Goal: Task Accomplishment & Management: Use online tool/utility

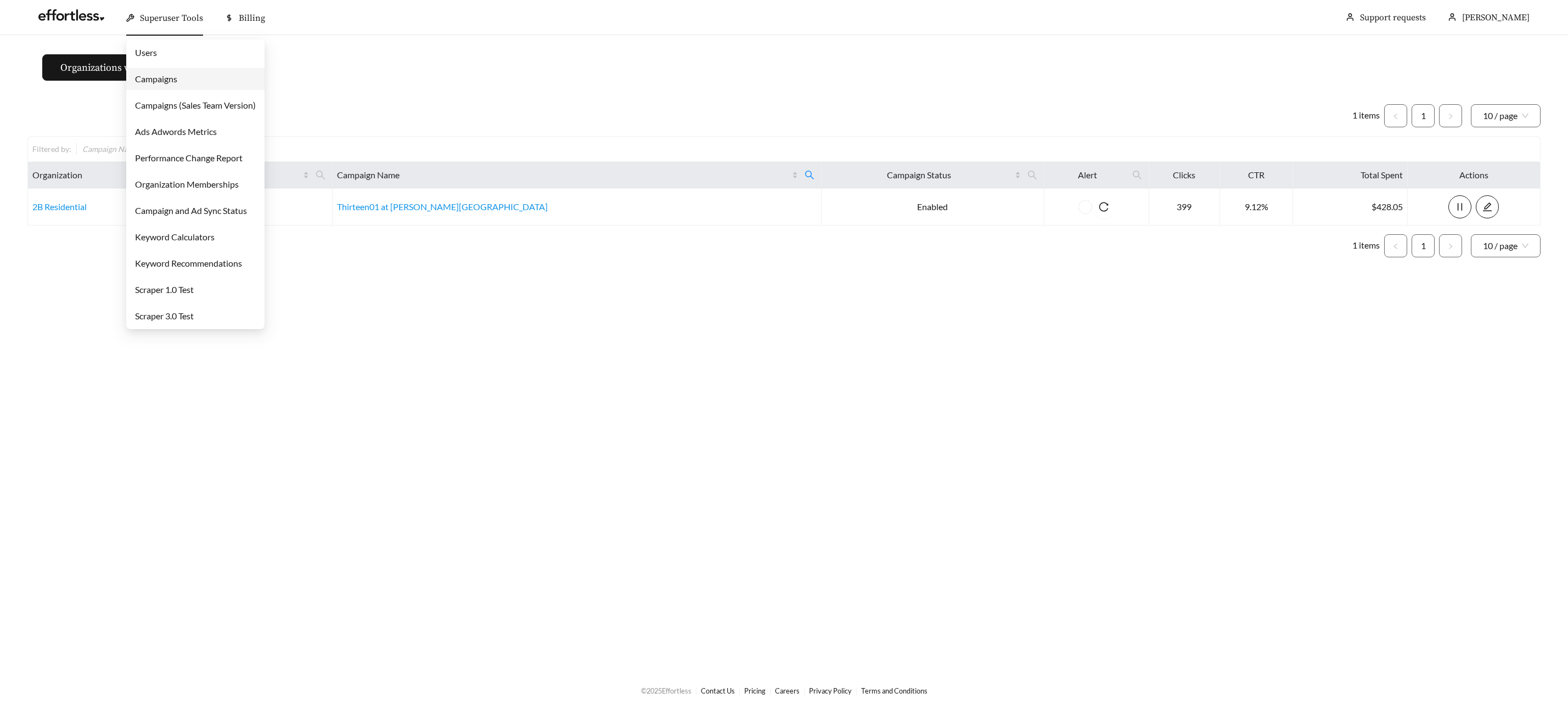
click at [156, 16] on span "Superuser Tools" at bounding box center [172, 18] width 63 height 11
drag, startPoint x: 173, startPoint y: 85, endPoint x: 183, endPoint y: 86, distance: 10.0
click at [173, 84] on link "Campaigns" at bounding box center [156, 78] width 42 height 10
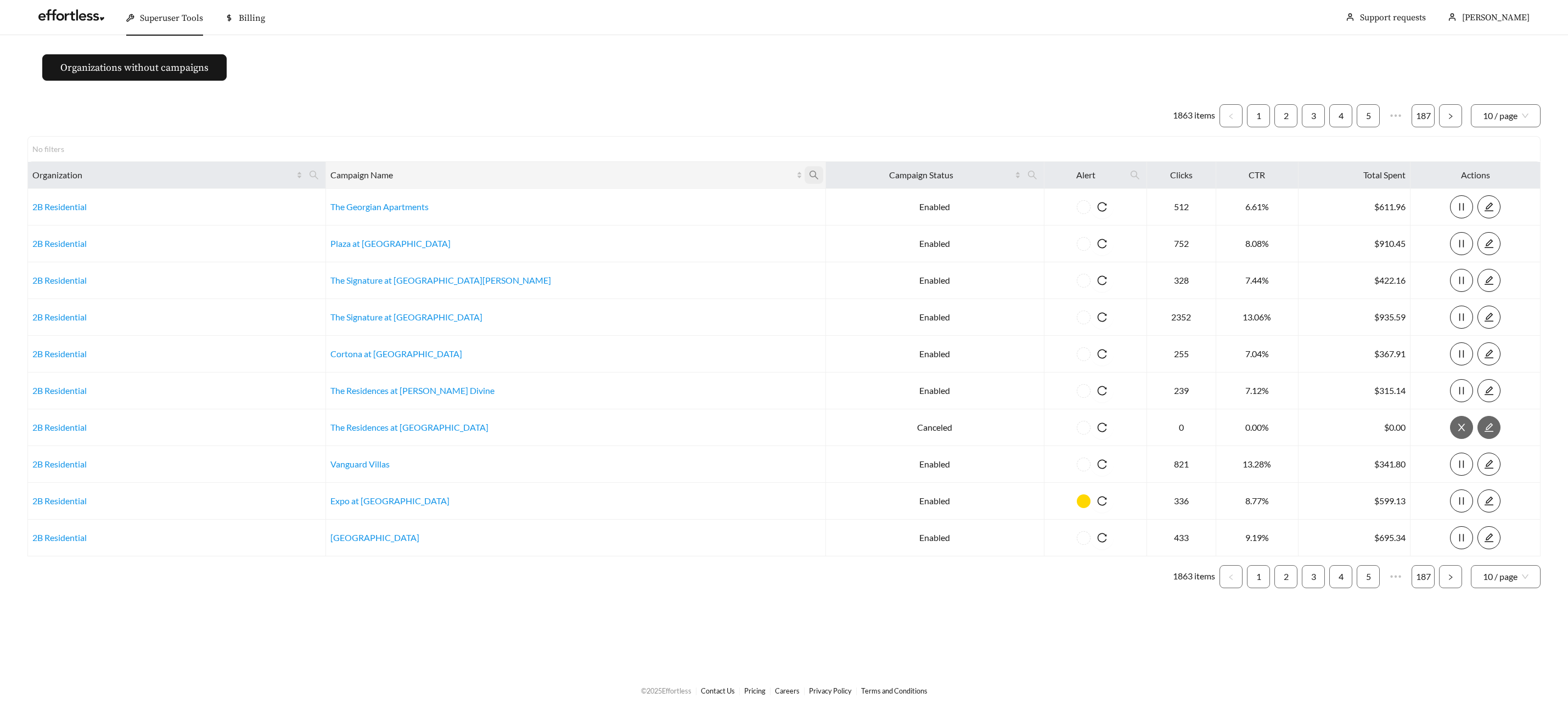
click at [808, 173] on icon "search" at bounding box center [813, 174] width 10 height 10
click at [643, 202] on input "text" at bounding box center [641, 202] width 112 height 23
type input "********"
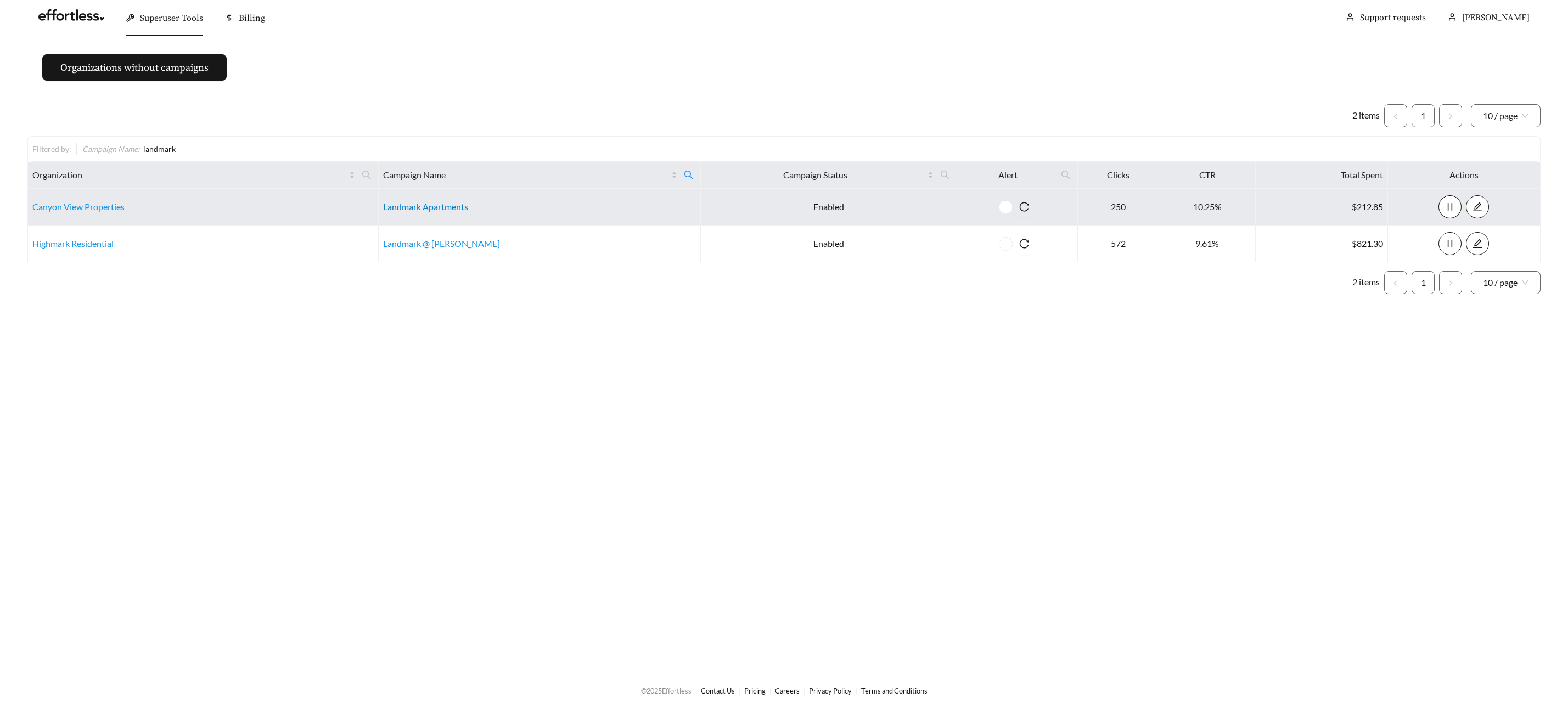
click at [435, 204] on link "Landmark Apartments" at bounding box center [425, 206] width 85 height 10
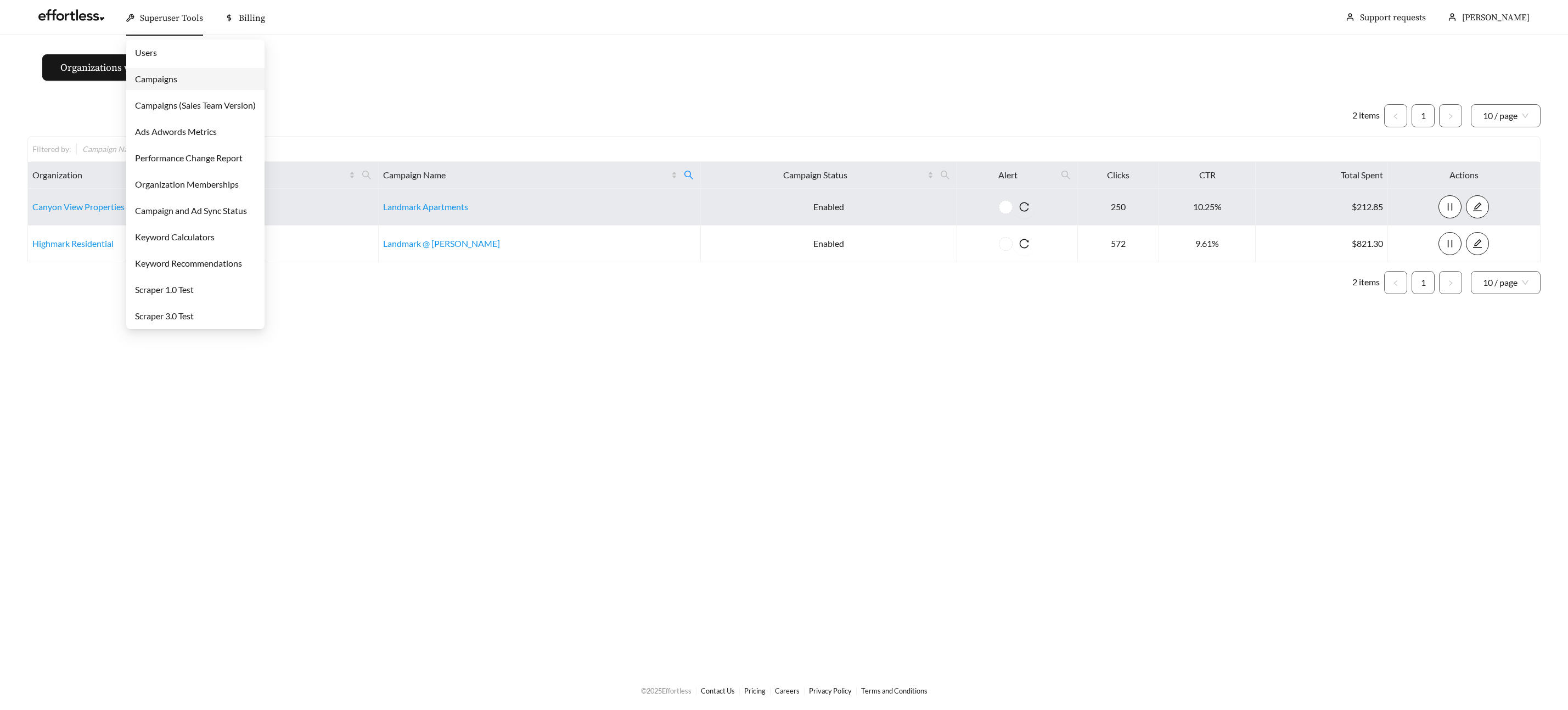
drag, startPoint x: 162, startPoint y: 17, endPoint x: 172, endPoint y: 55, distance: 39.3
click at [162, 17] on span "Superuser Tools" at bounding box center [172, 18] width 63 height 11
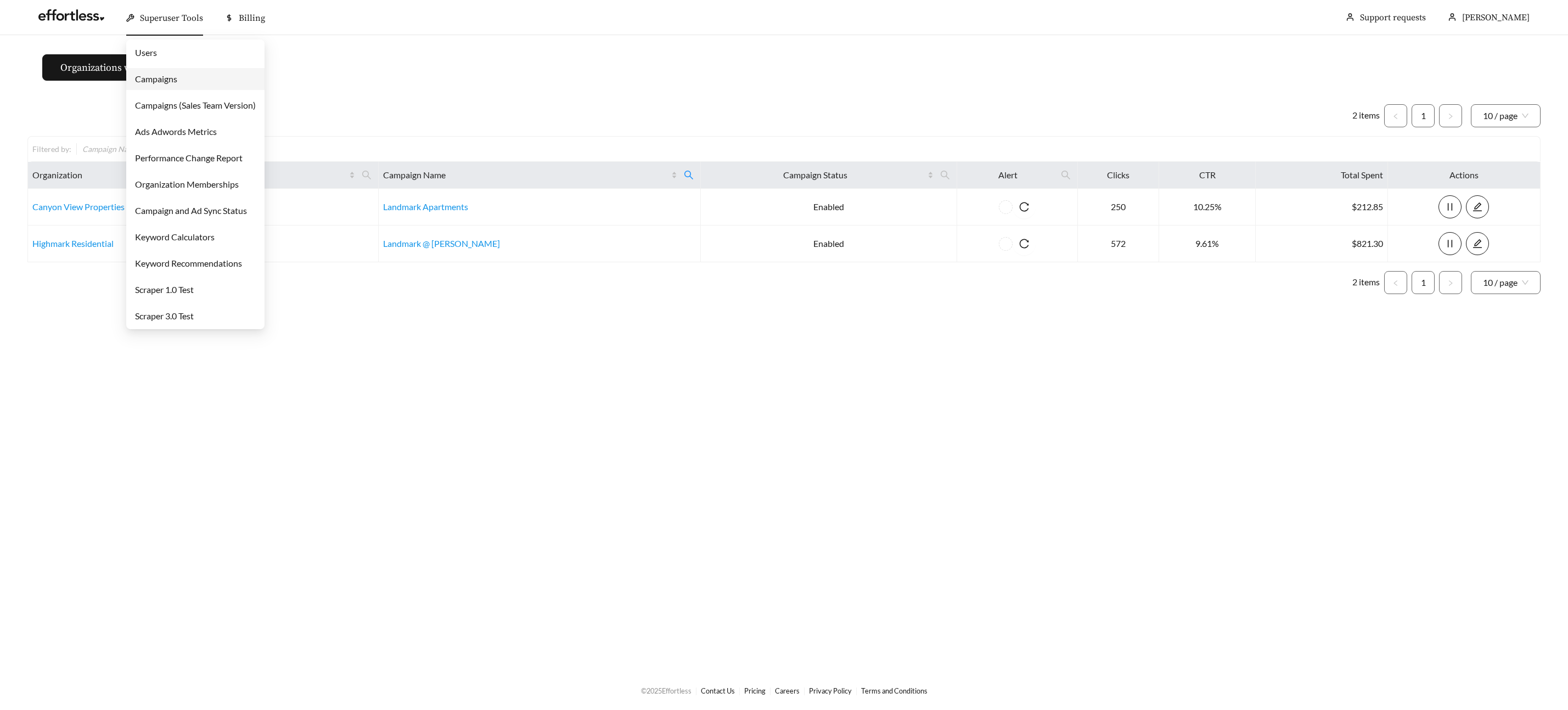
click at [182, 24] on div "Superuser Tools" at bounding box center [164, 18] width 77 height 35
click at [177, 75] on link "Campaigns" at bounding box center [156, 78] width 42 height 10
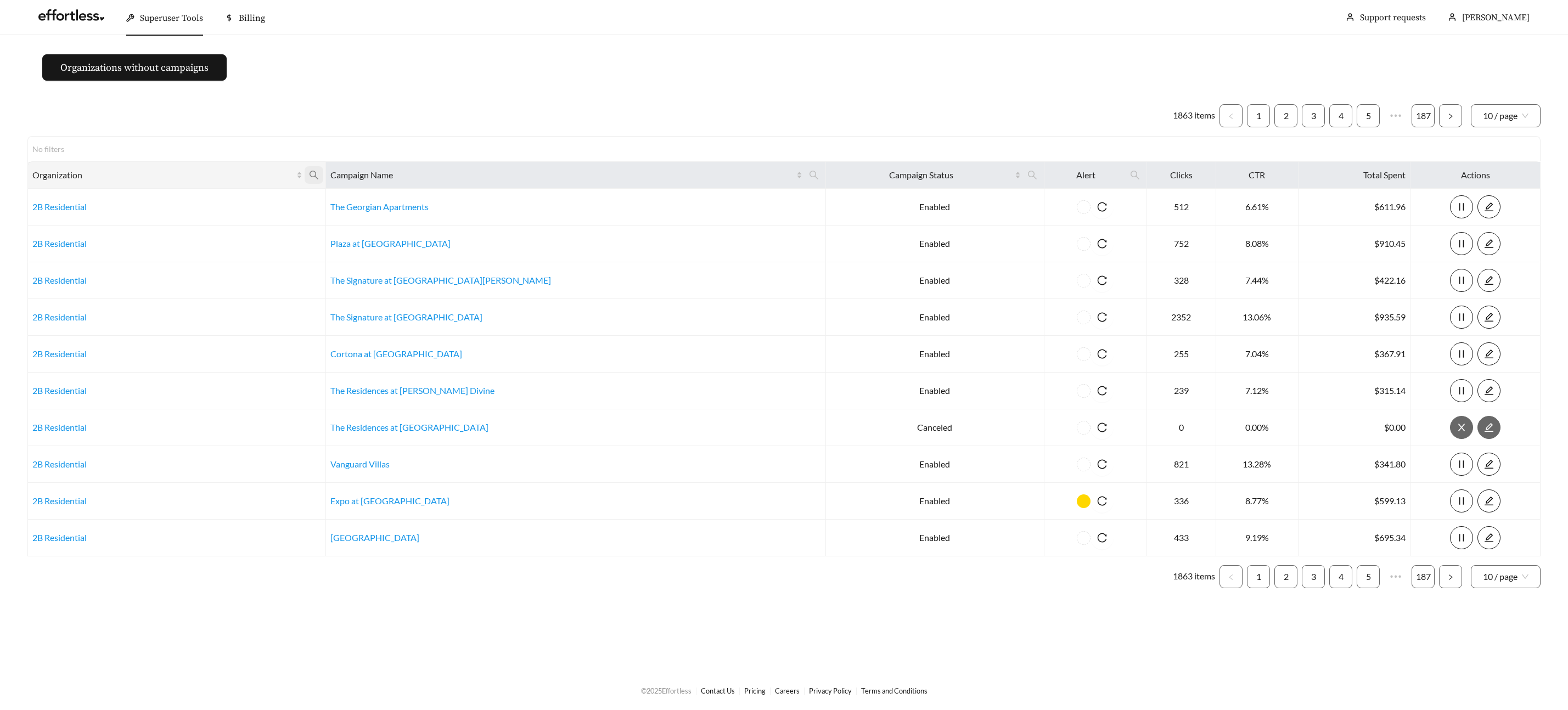
click at [318, 172] on icon "search" at bounding box center [314, 174] width 10 height 10
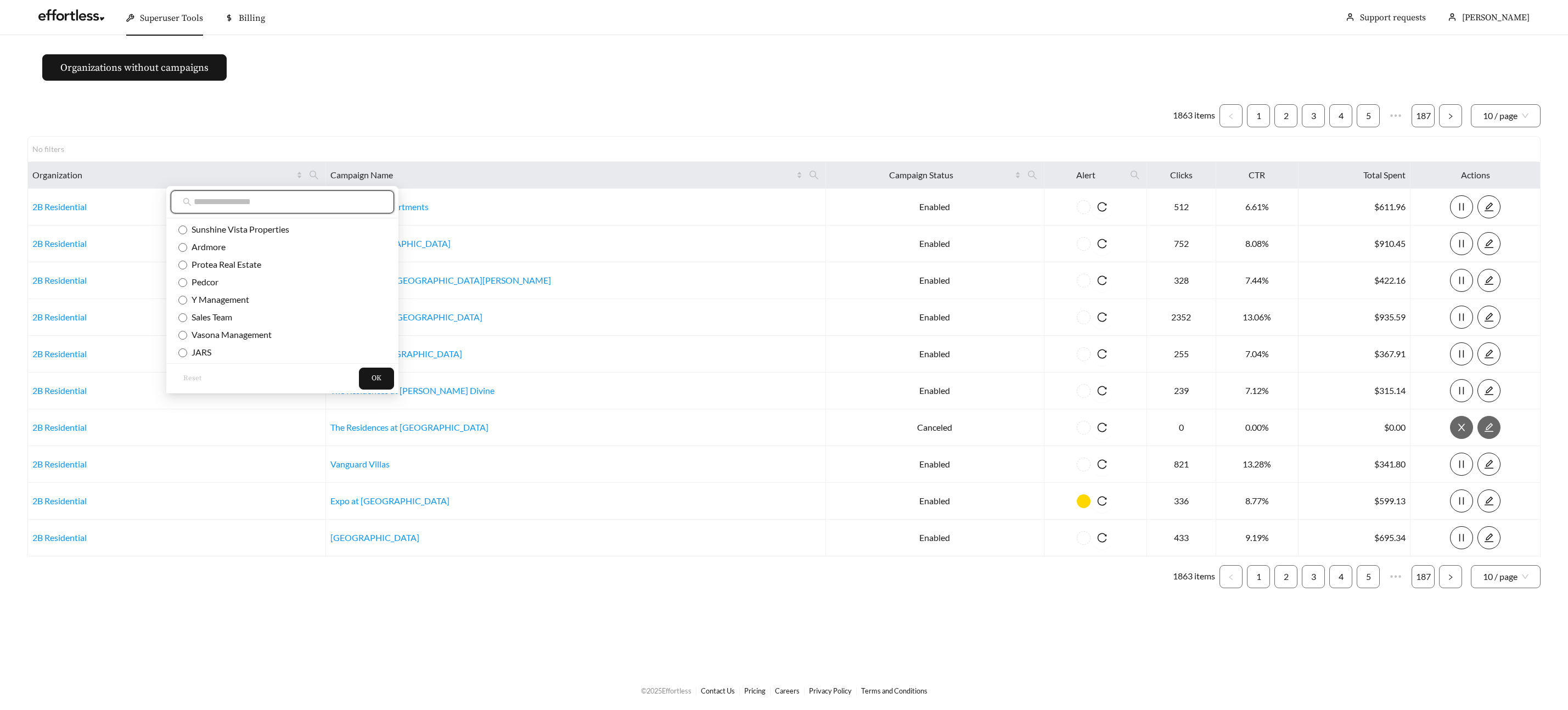
click at [351, 204] on input "text" at bounding box center [287, 202] width 188 height 13
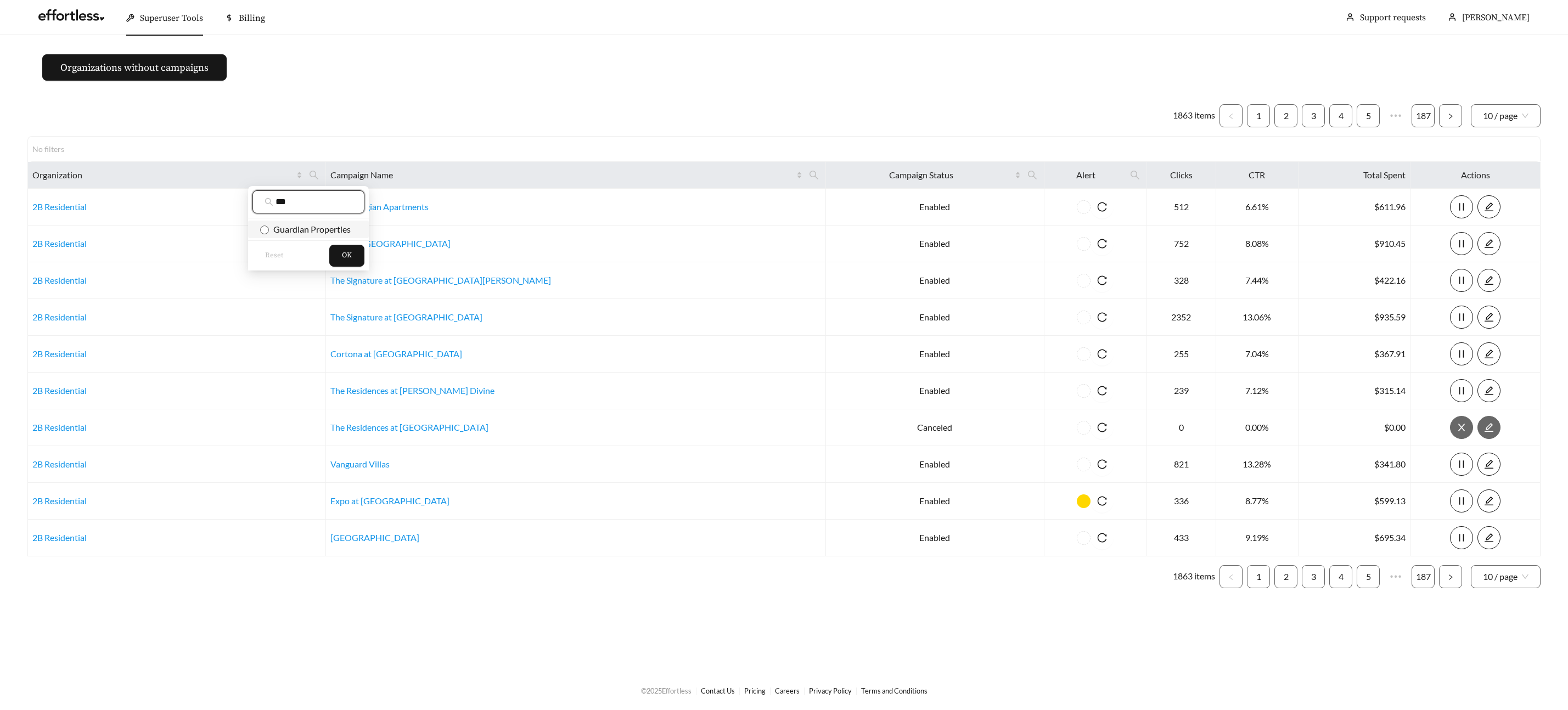
type input "***"
drag, startPoint x: 347, startPoint y: 225, endPoint x: 351, endPoint y: 233, distance: 8.9
click at [347, 226] on span "Guardian Properties" at bounding box center [310, 229] width 82 height 10
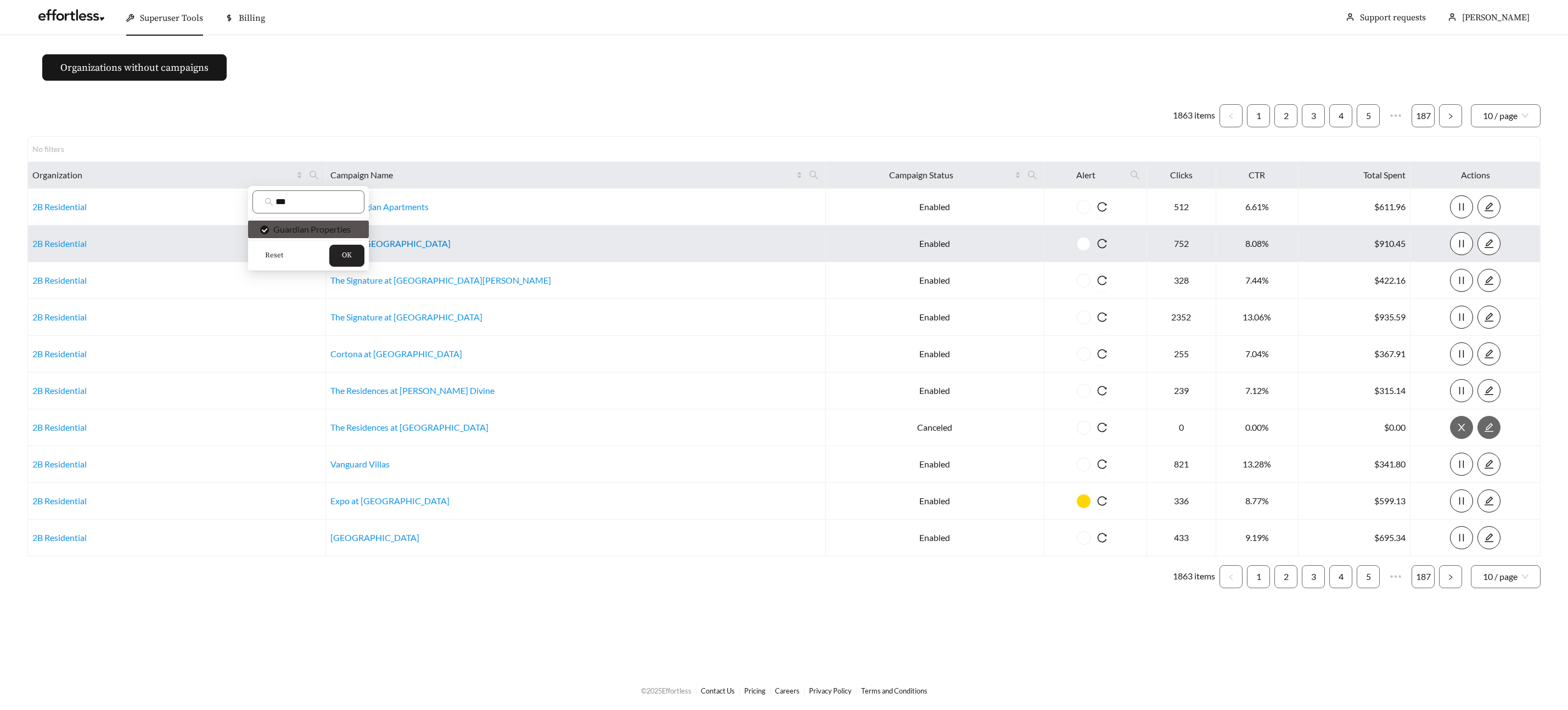
drag, startPoint x: 358, startPoint y: 256, endPoint x: 416, endPoint y: 248, distance: 58.5
click at [358, 256] on button "OK" at bounding box center [346, 255] width 35 height 22
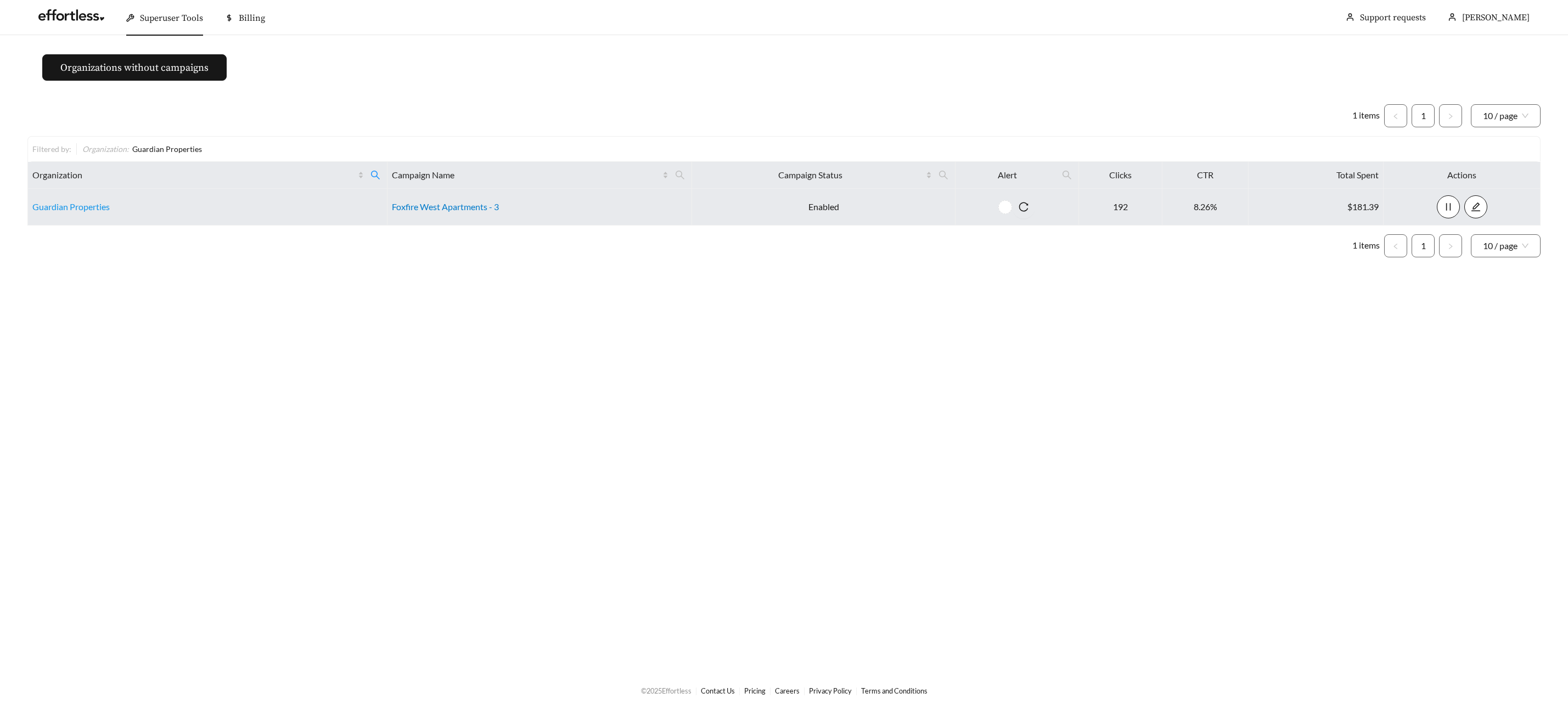
click at [445, 206] on link "Foxfire West Apartments - 3" at bounding box center [445, 206] width 107 height 10
click at [435, 206] on link "Foxfire West Apartments - 3" at bounding box center [445, 206] width 107 height 10
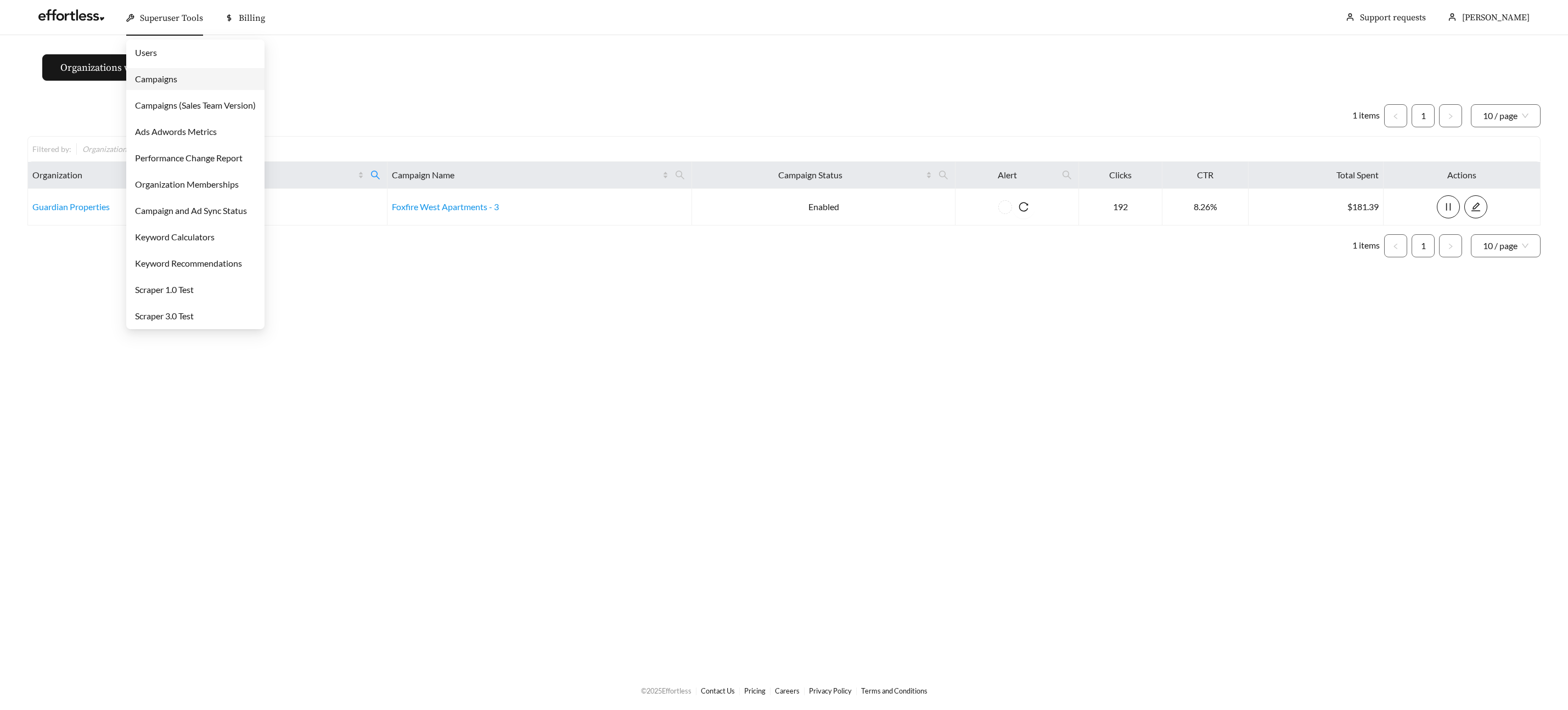
click at [153, 16] on span "Superuser Tools" at bounding box center [172, 18] width 63 height 11
click at [162, 81] on link "Campaigns" at bounding box center [156, 78] width 42 height 10
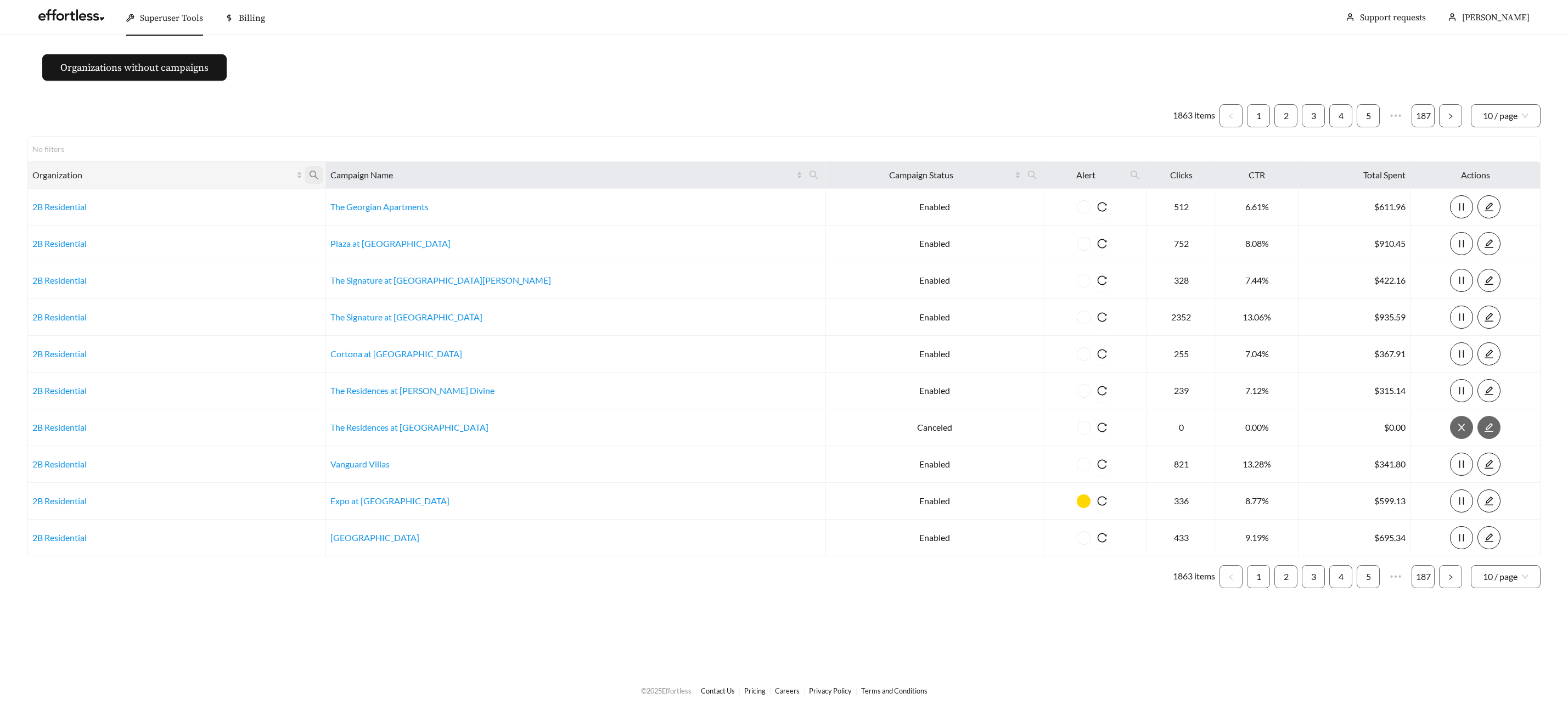
drag, startPoint x: 359, startPoint y: 175, endPoint x: 362, endPoint y: 182, distance: 7.6
click at [318, 175] on icon "search" at bounding box center [314, 174] width 10 height 10
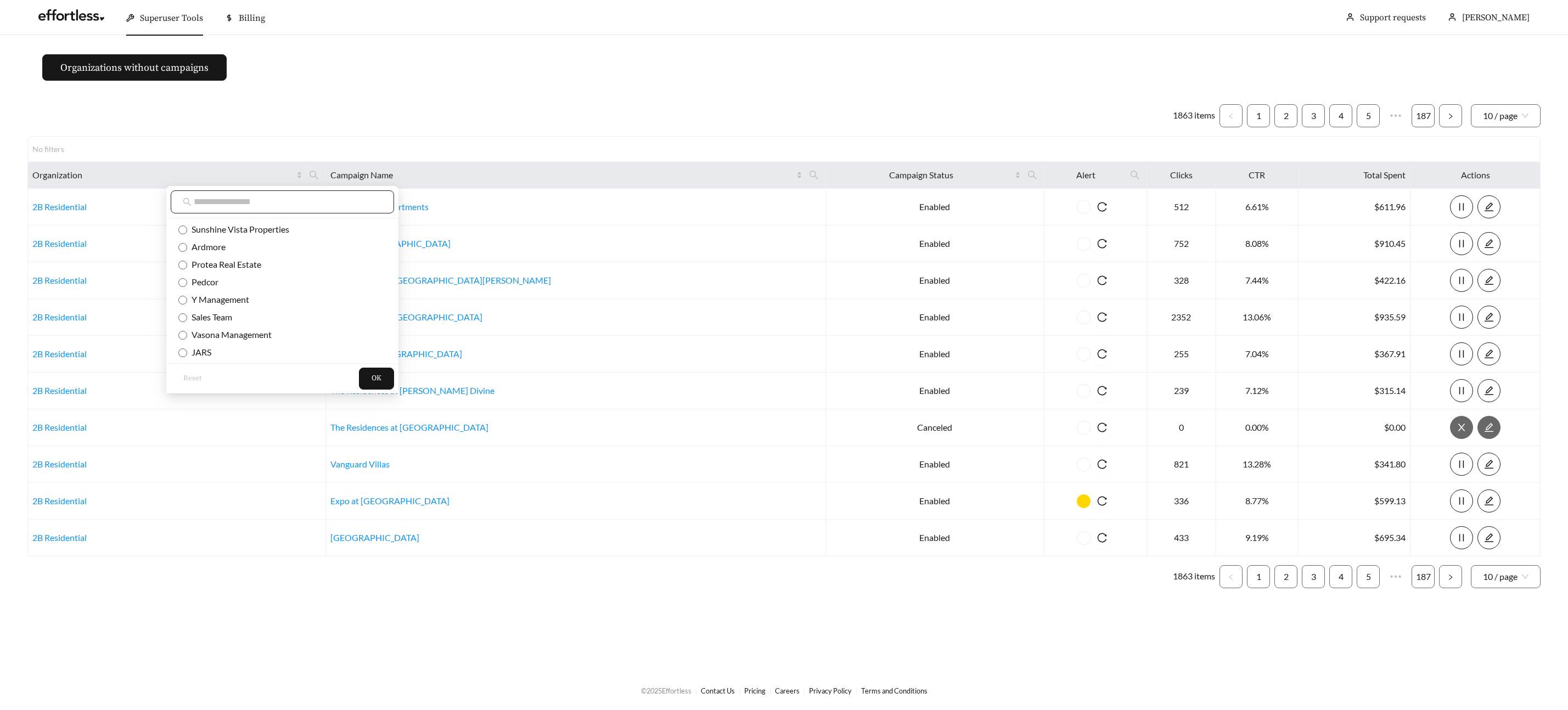
click at [333, 201] on input "text" at bounding box center [287, 202] width 188 height 13
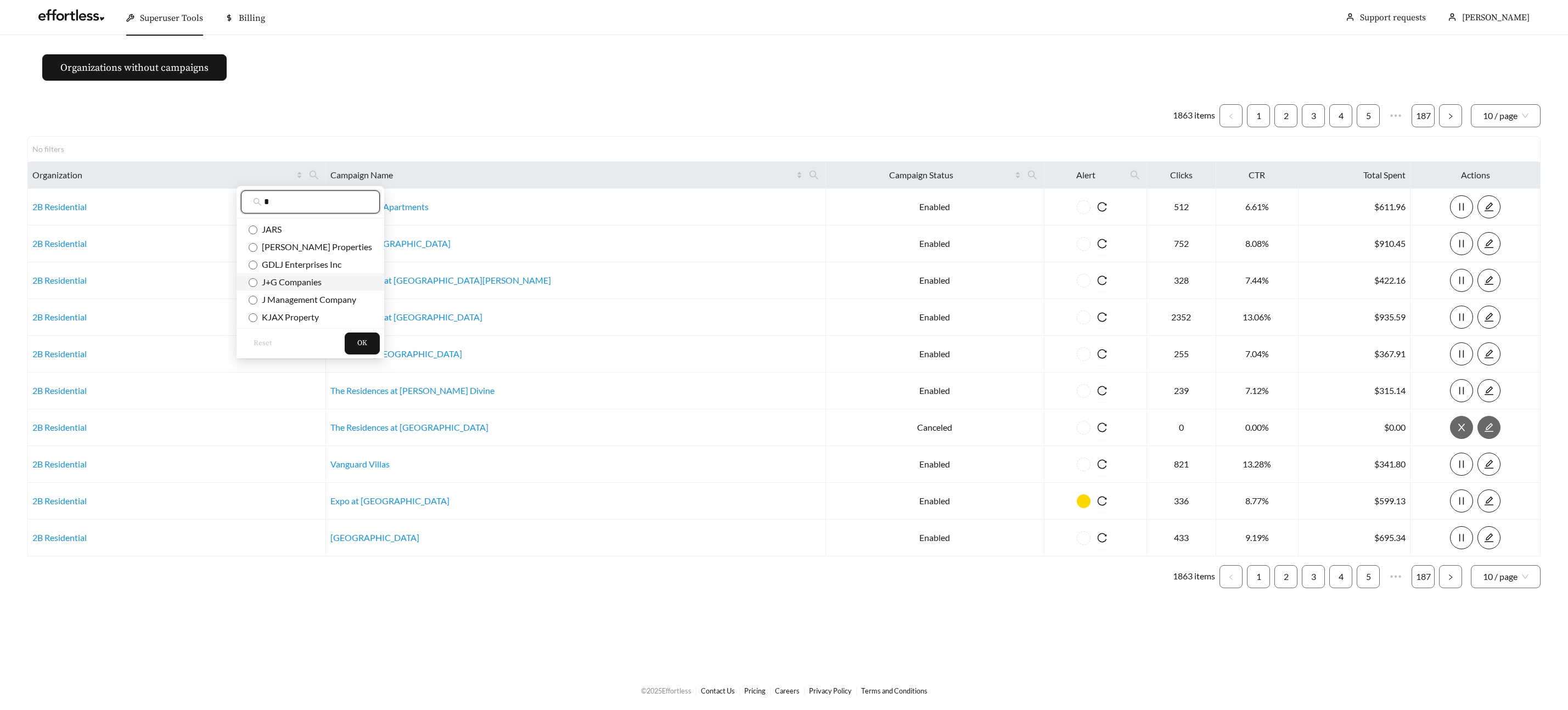
type input "*"
click at [313, 282] on span "J+G Companies" at bounding box center [289, 281] width 64 height 10
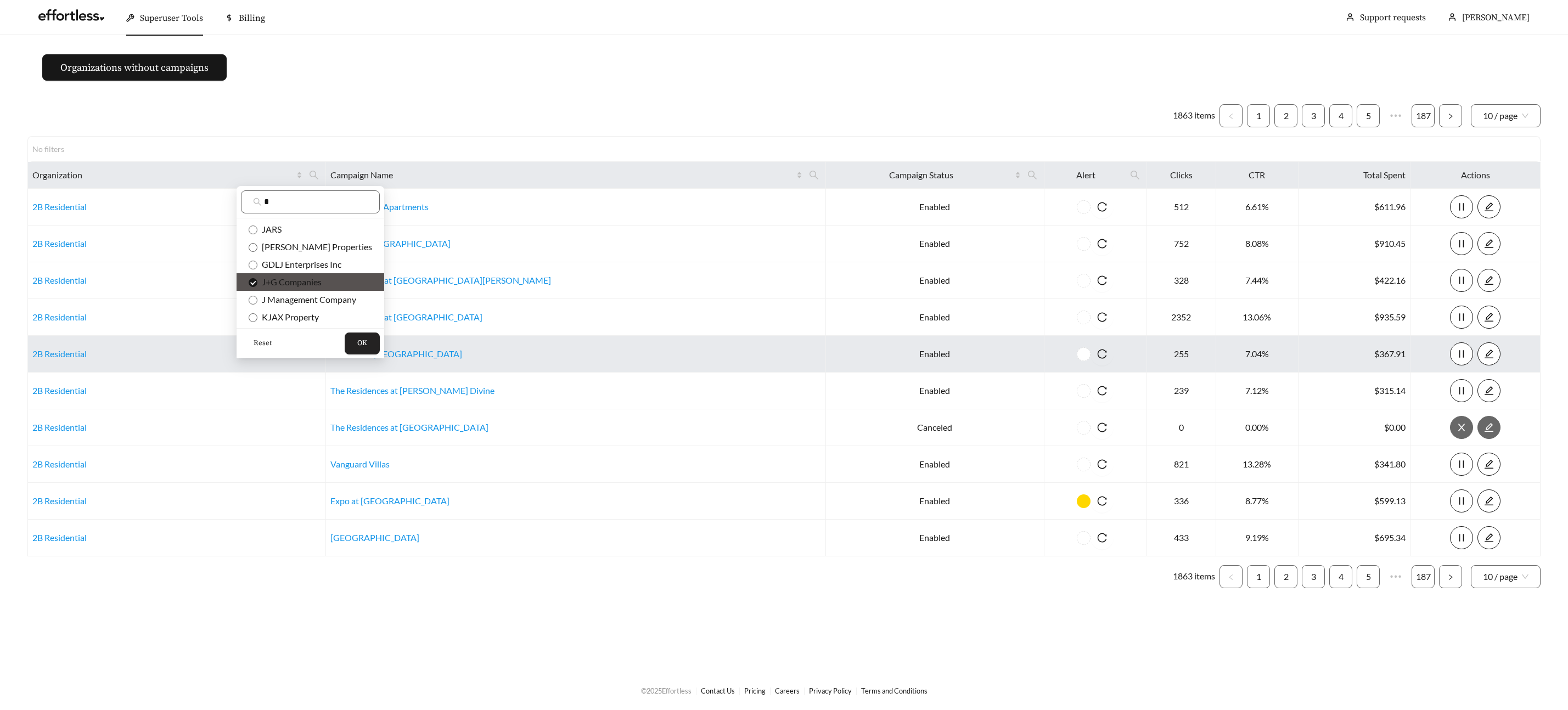
click at [354, 342] on button "OK" at bounding box center [361, 343] width 35 height 22
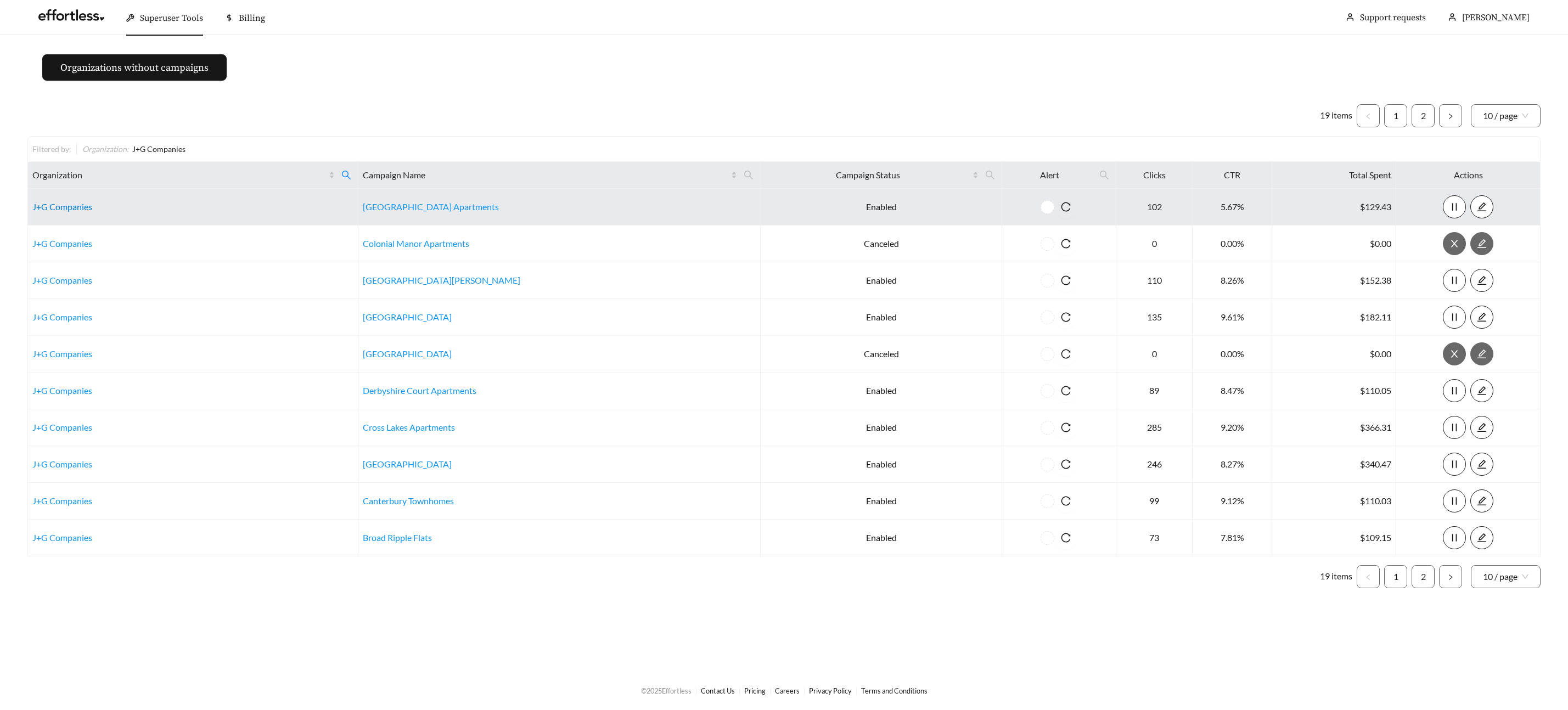
click at [67, 212] on td "J+G Companies" at bounding box center [193, 207] width 331 height 37
click at [71, 201] on td "J+G Companies" at bounding box center [193, 207] width 331 height 37
click at [72, 204] on link "J+G Companies" at bounding box center [62, 206] width 60 height 10
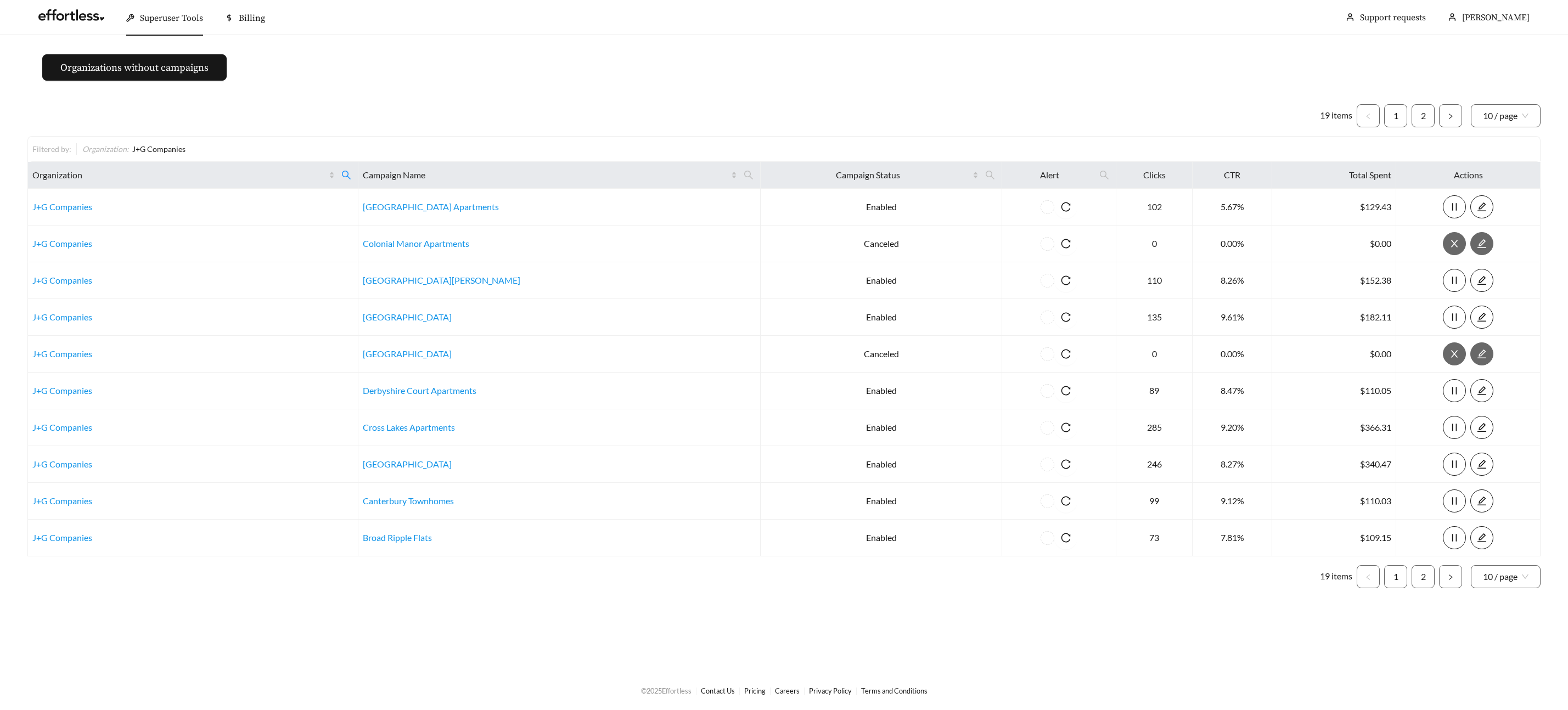
click at [175, 17] on span "Superuser Tools" at bounding box center [172, 18] width 63 height 11
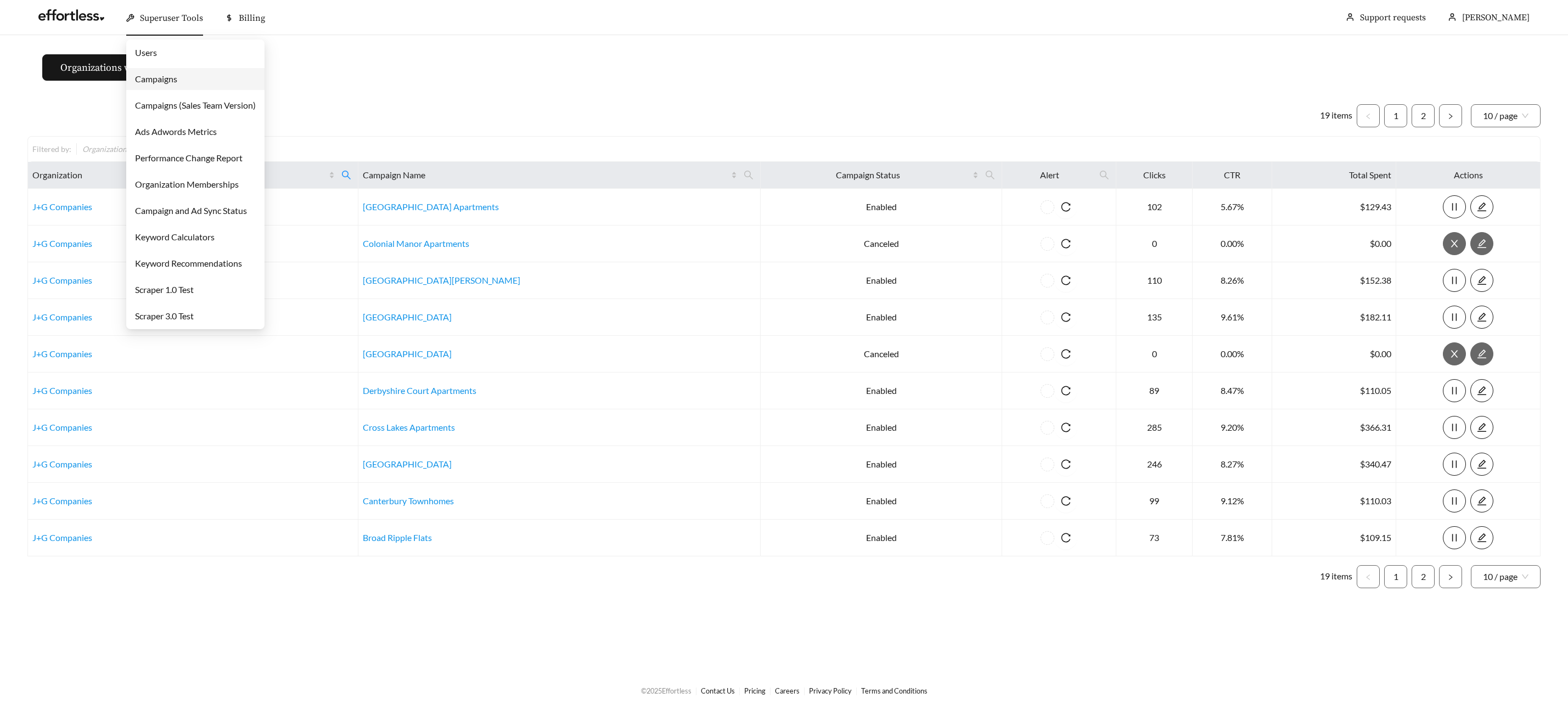
click at [173, 84] on link "Campaigns" at bounding box center [156, 78] width 42 height 10
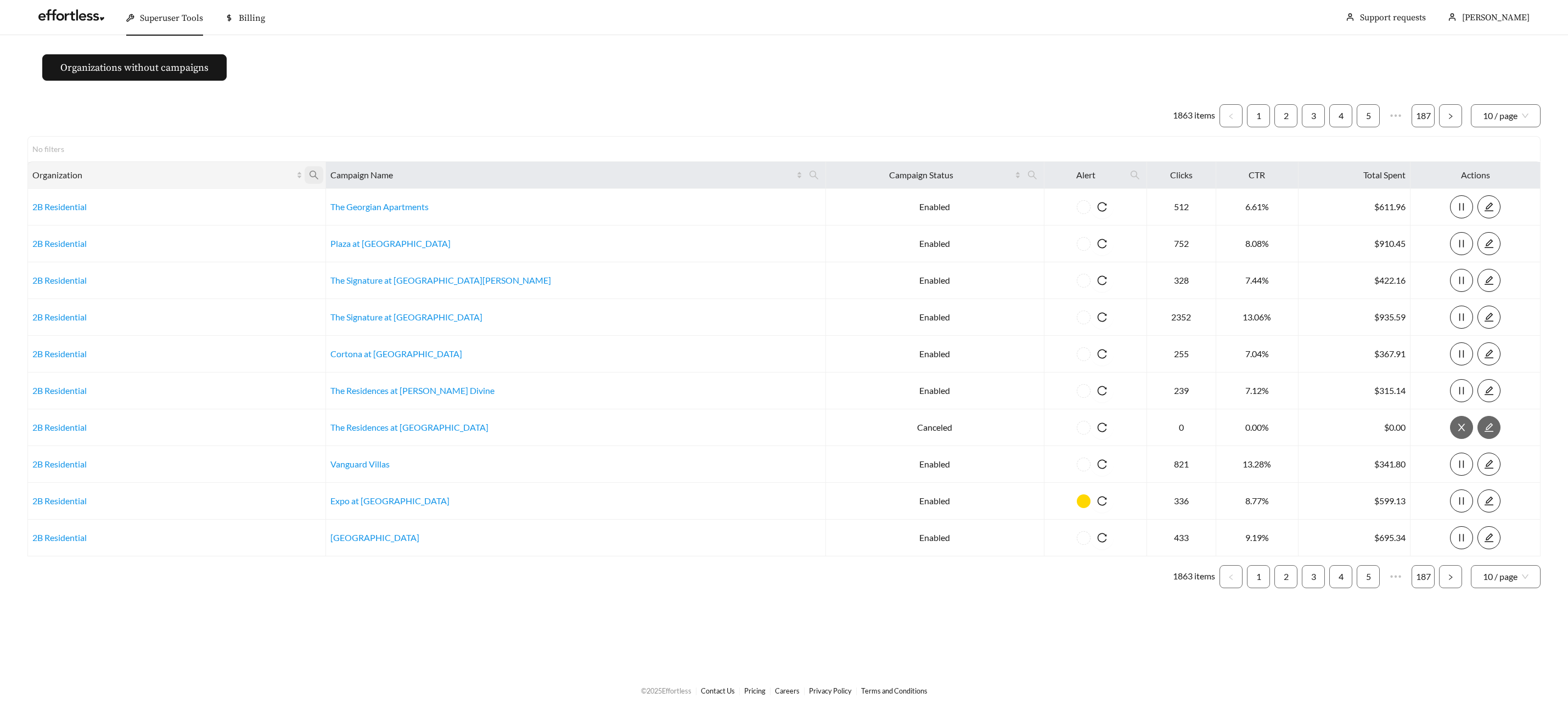
click at [318, 172] on icon "search" at bounding box center [314, 174] width 10 height 10
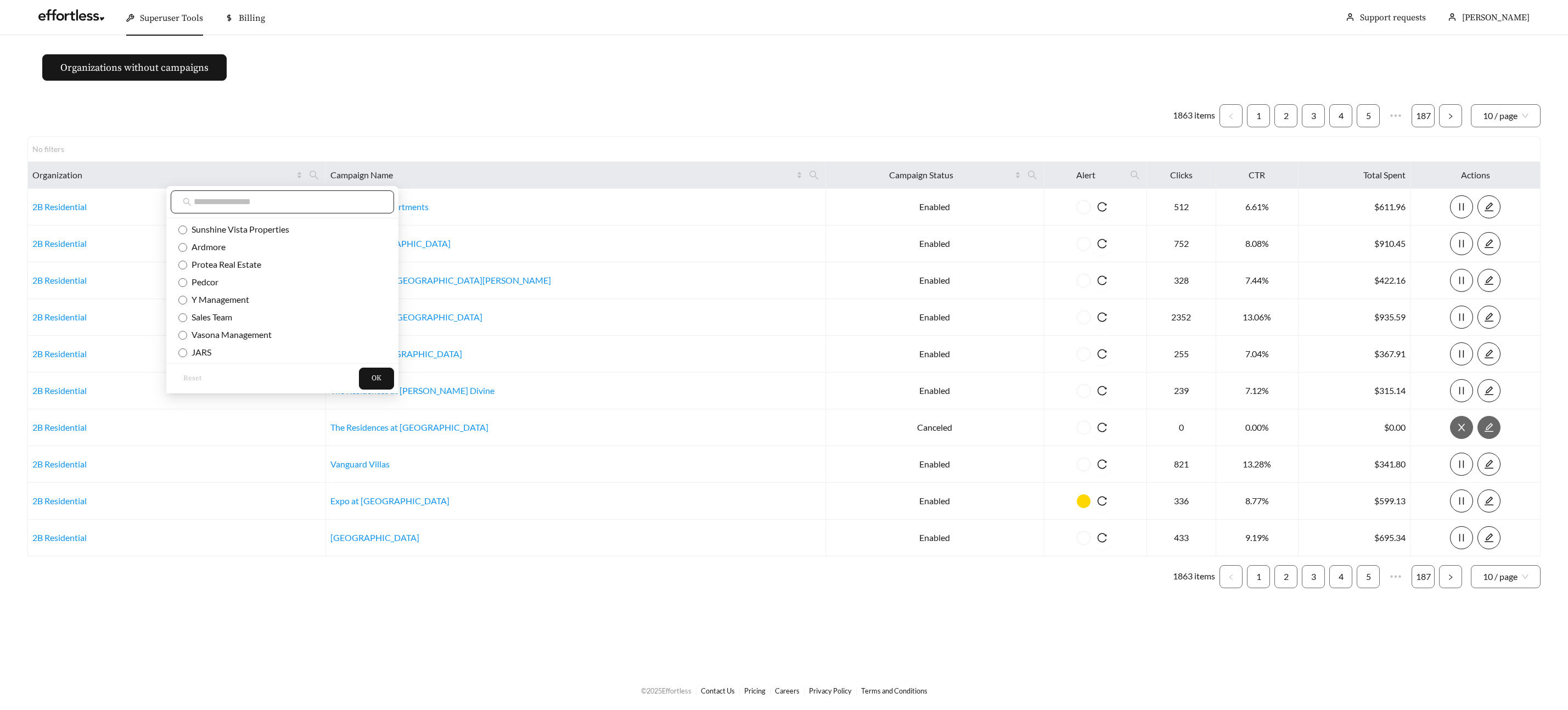
click at [262, 209] on span at bounding box center [282, 202] width 223 height 23
click at [257, 202] on input "text" at bounding box center [287, 202] width 188 height 13
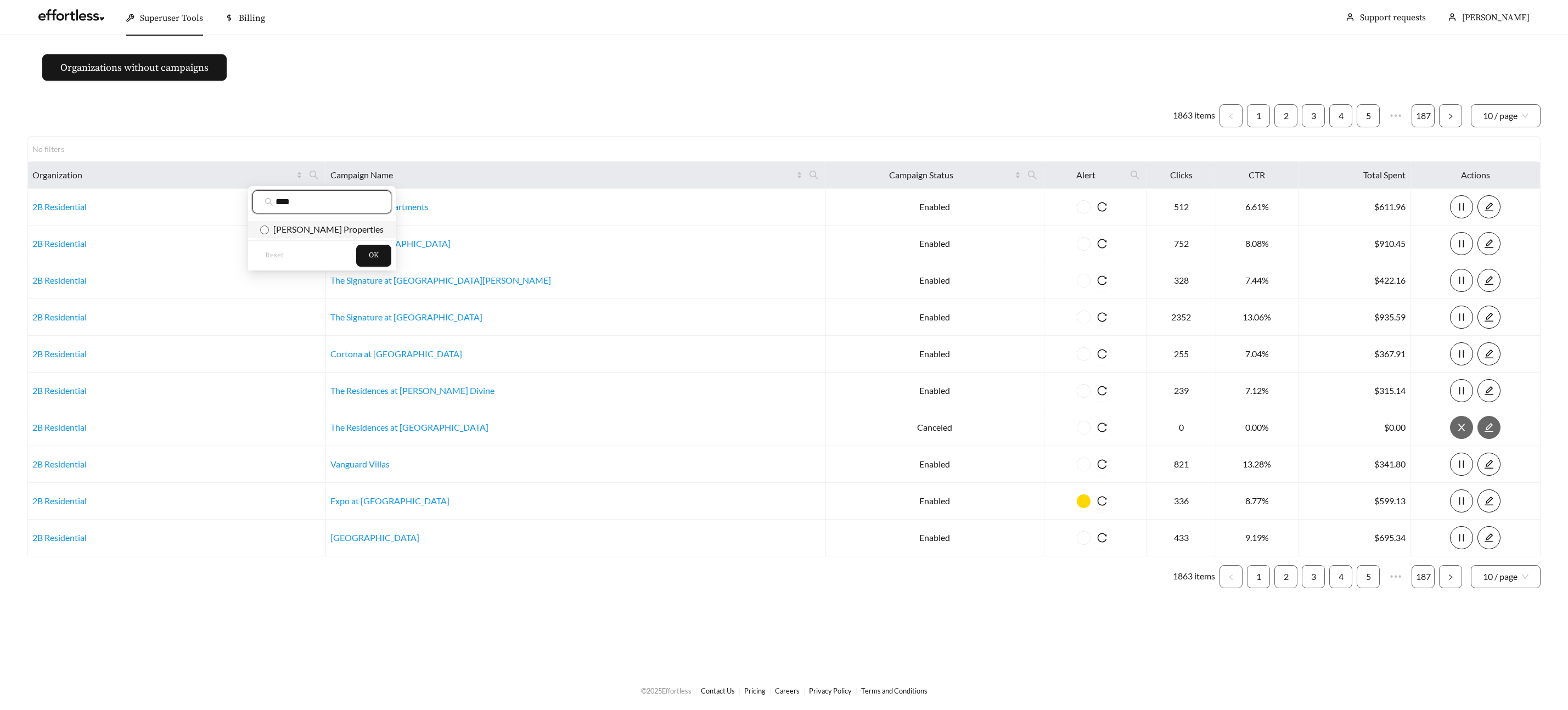
type input "****"
click at [280, 233] on span "Grubb Properties" at bounding box center [326, 229] width 114 height 10
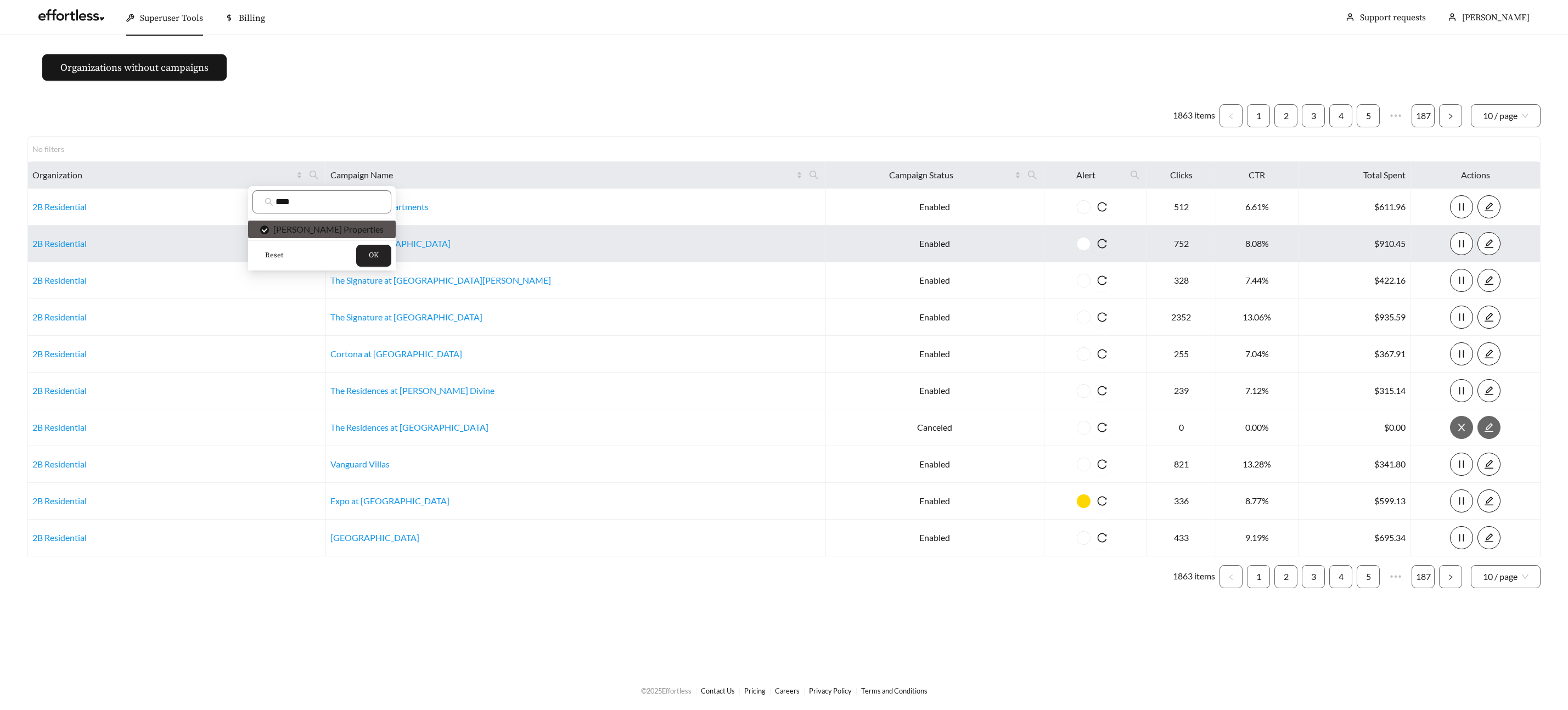
drag, startPoint x: 347, startPoint y: 260, endPoint x: 363, endPoint y: 252, distance: 17.9
click at [369, 260] on span "OK" at bounding box center [374, 255] width 10 height 11
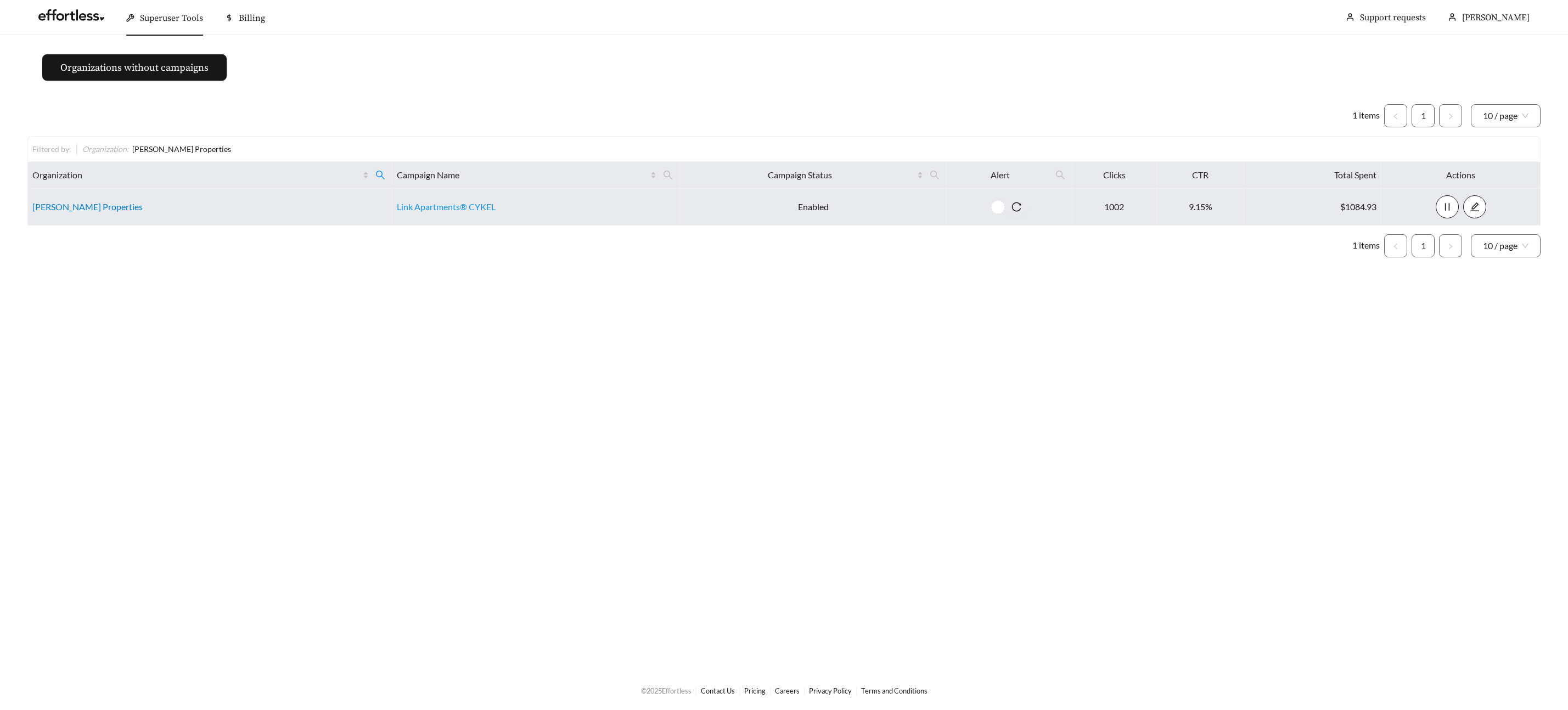
click at [51, 207] on link "Grubb Properties" at bounding box center [88, 206] width 111 height 10
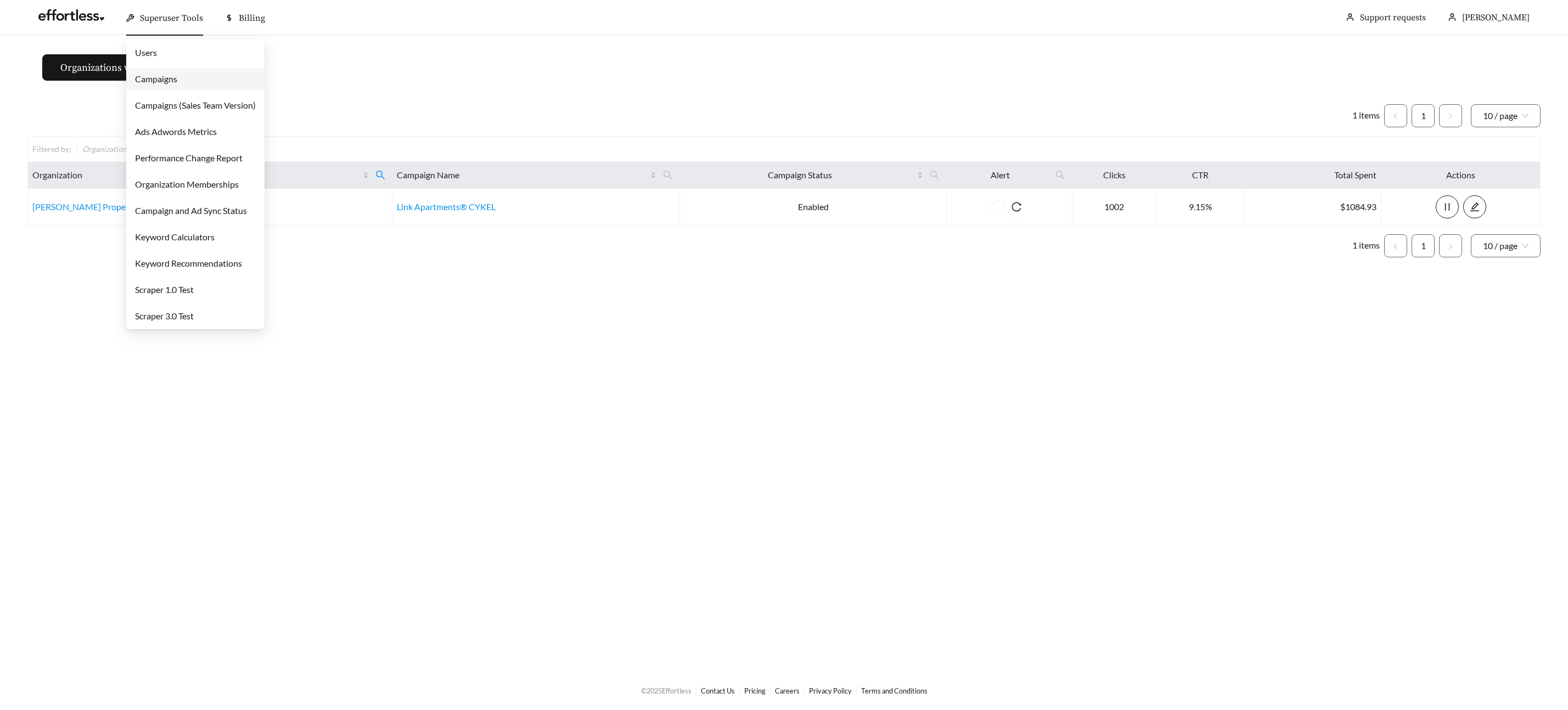
drag, startPoint x: 155, startPoint y: 19, endPoint x: 161, endPoint y: 28, distance: 10.8
click at [155, 19] on span "Superuser Tools" at bounding box center [172, 18] width 63 height 11
click at [173, 79] on link "Campaigns" at bounding box center [156, 78] width 42 height 10
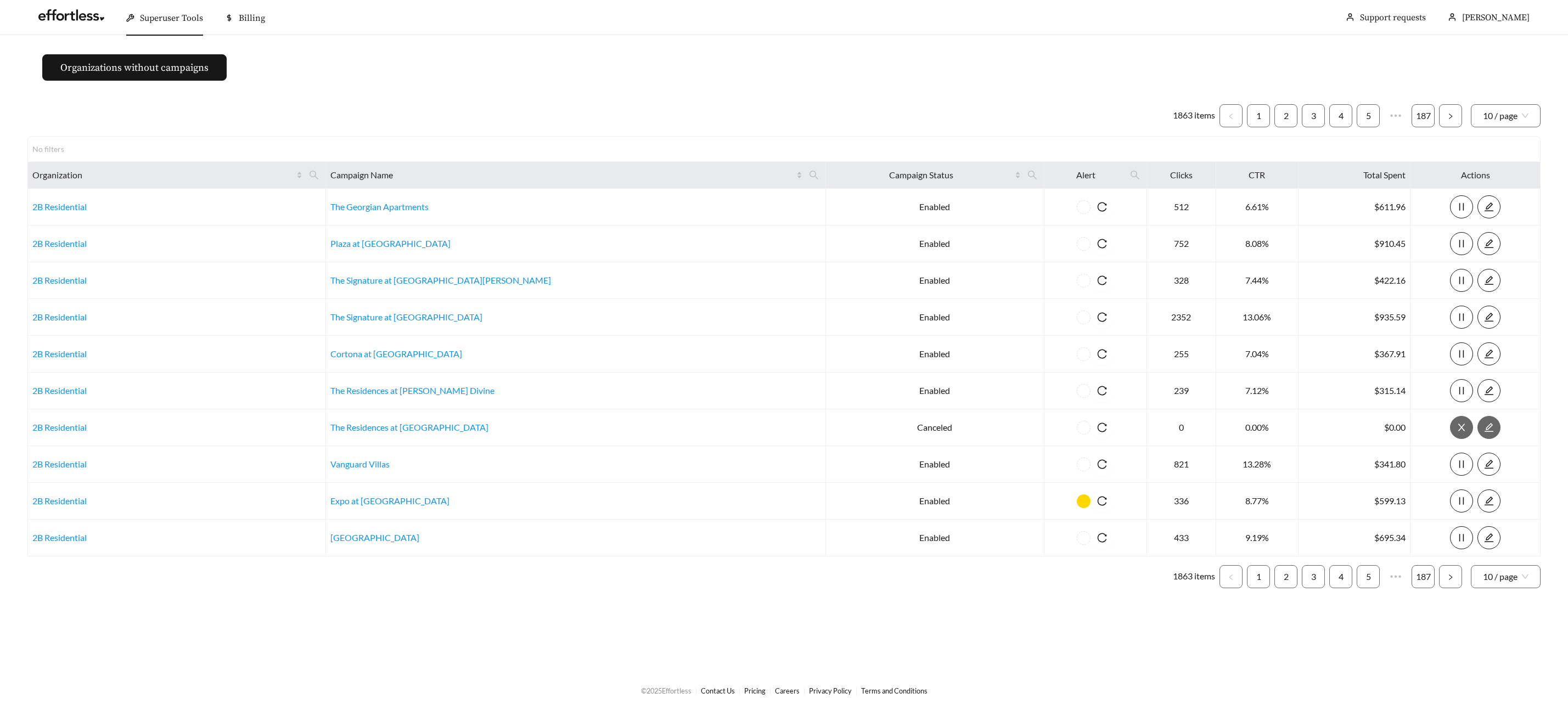
drag, startPoint x: 164, startPoint y: 17, endPoint x: 168, endPoint y: 29, distance: 12.6
click at [163, 17] on span "Superuser Tools" at bounding box center [172, 18] width 63 height 11
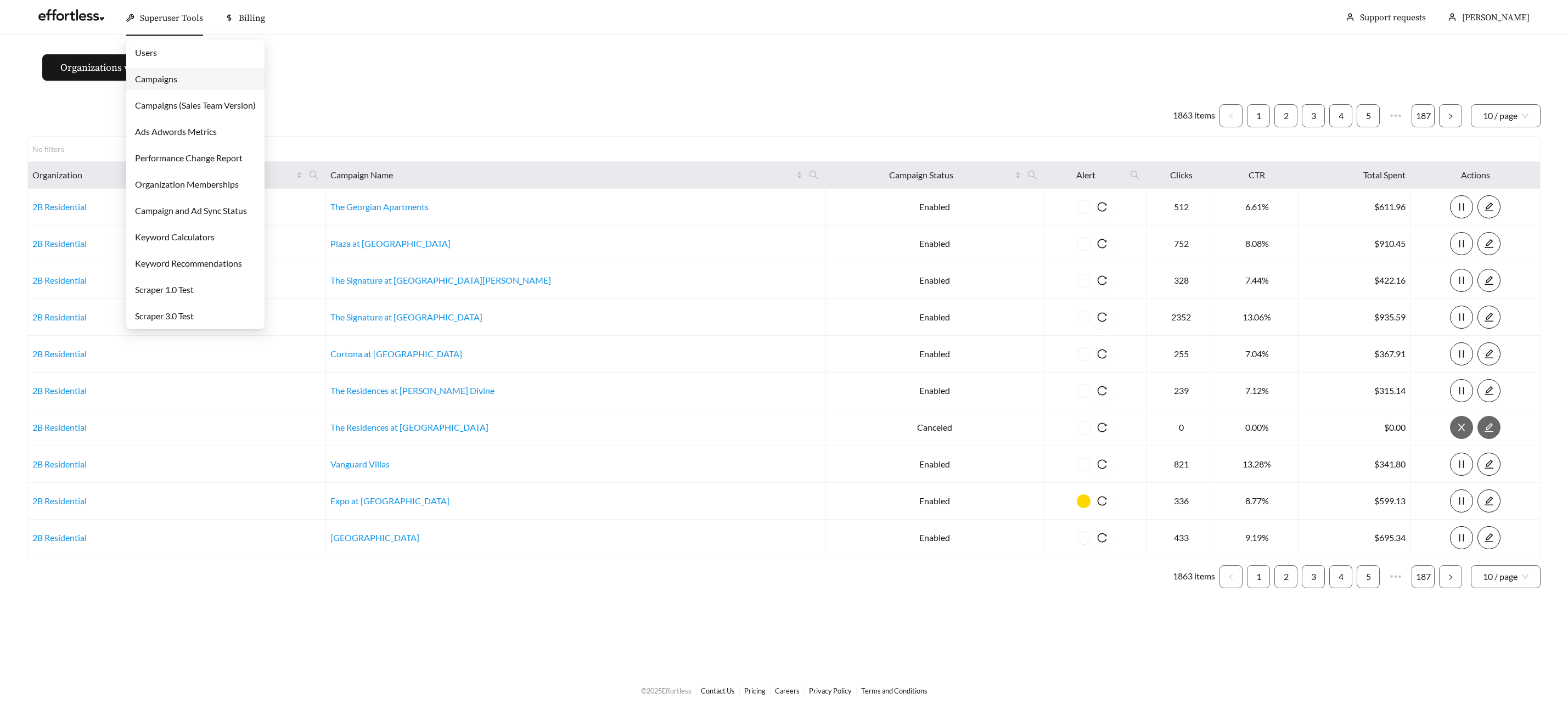
click at [177, 82] on link "Campaigns" at bounding box center [156, 78] width 42 height 10
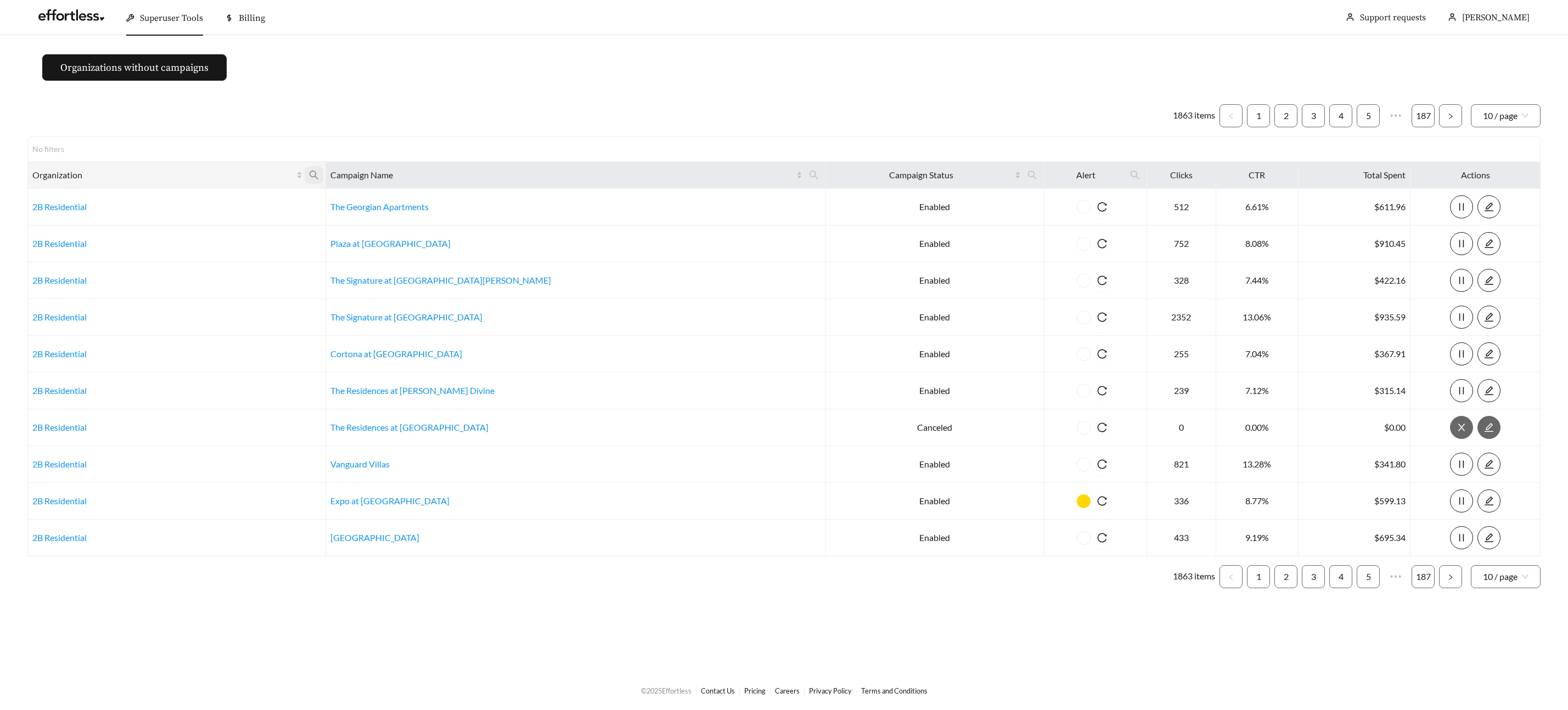
click at [318, 175] on icon "search" at bounding box center [314, 174] width 10 height 10
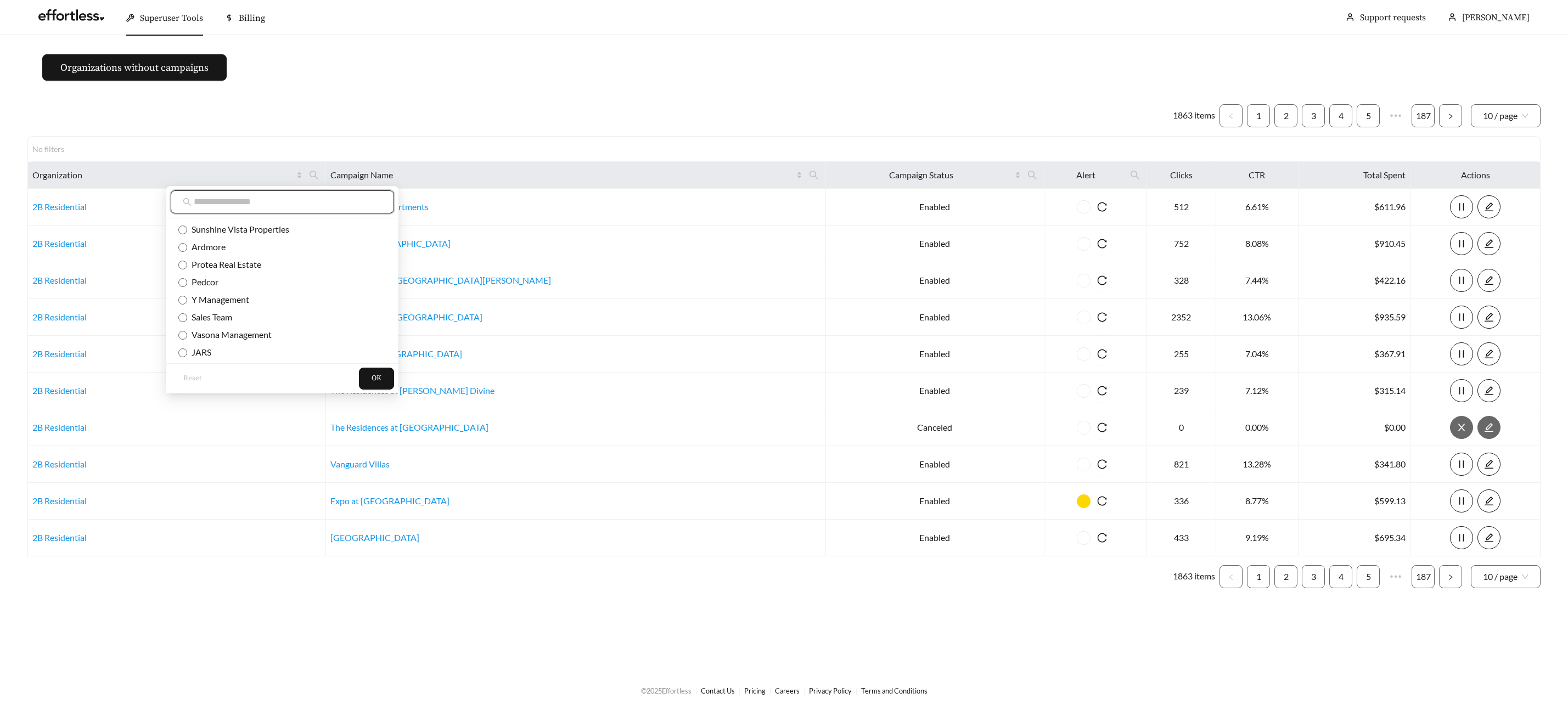
click at [336, 206] on input "text" at bounding box center [287, 202] width 188 height 13
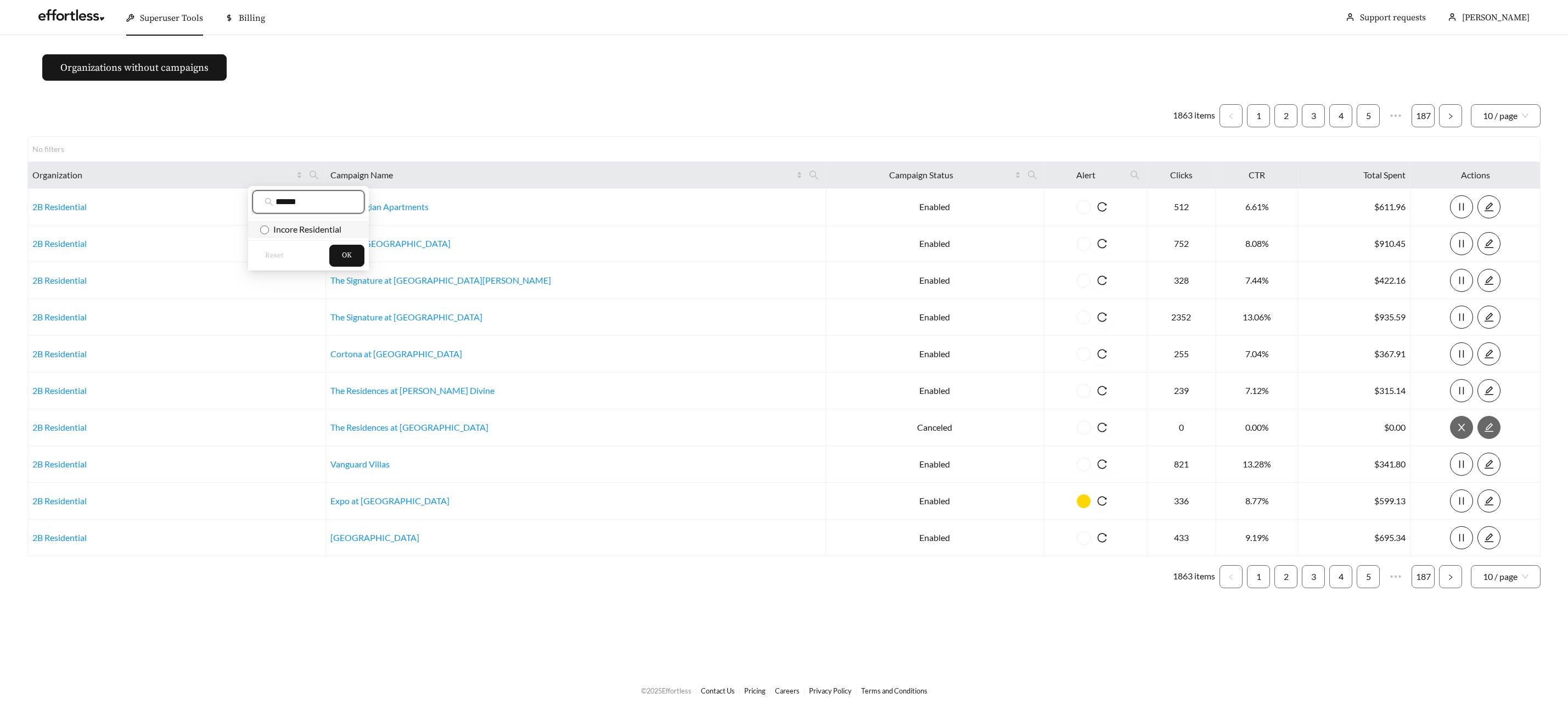
type input "******"
click at [316, 232] on span "Incore Residential" at bounding box center [305, 229] width 72 height 10
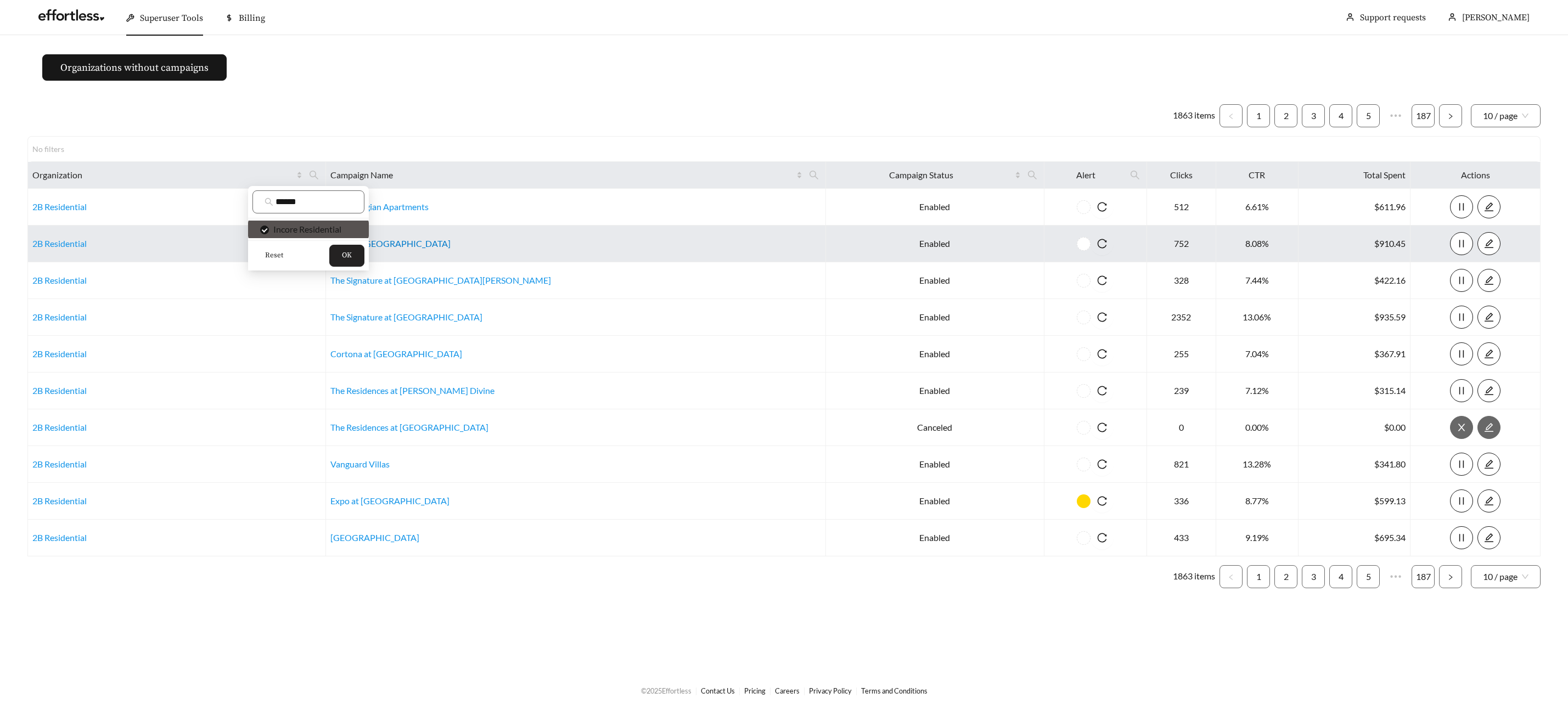
drag, startPoint x: 345, startPoint y: 253, endPoint x: 376, endPoint y: 244, distance: 32.3
click at [346, 253] on span "OK" at bounding box center [347, 255] width 10 height 11
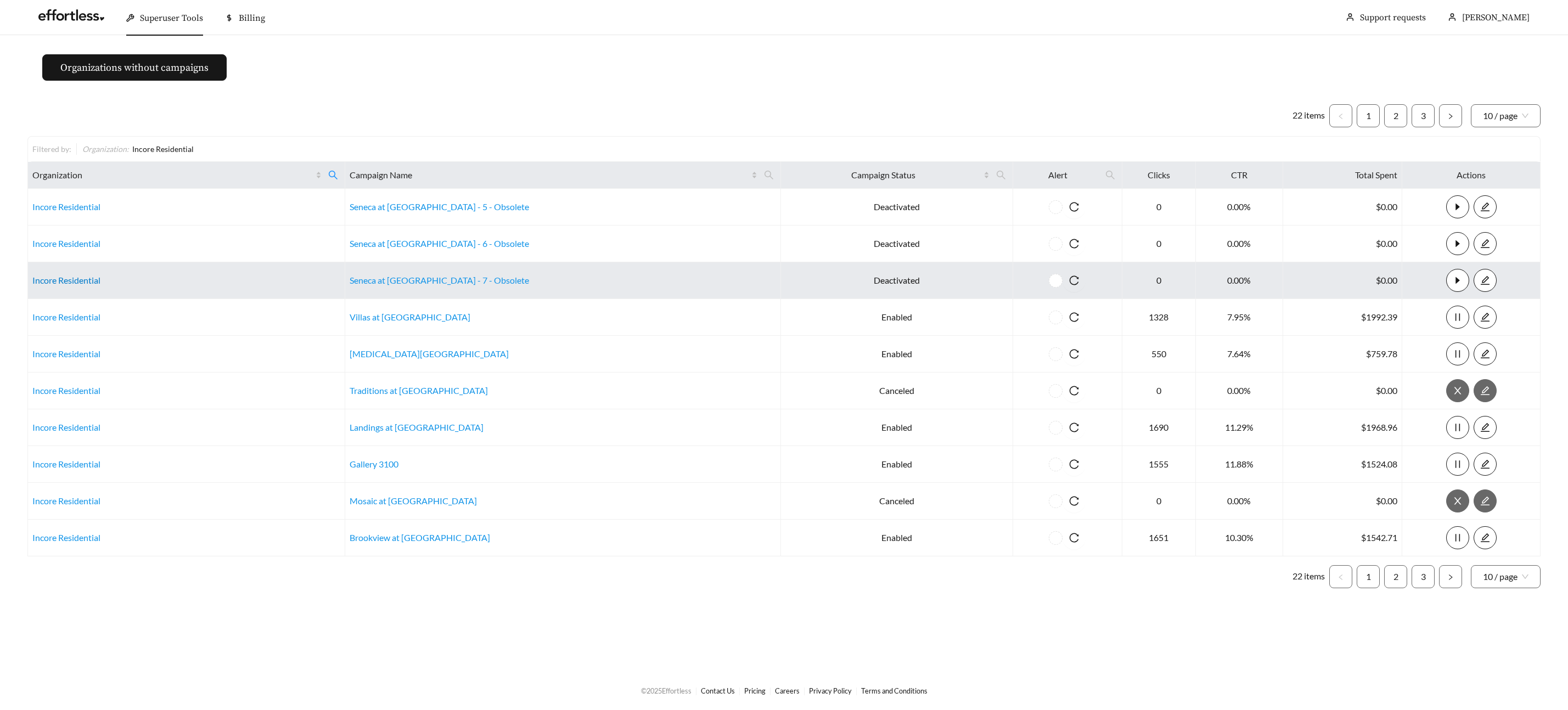
click at [50, 279] on link "Incore Residential" at bounding box center [66, 279] width 68 height 10
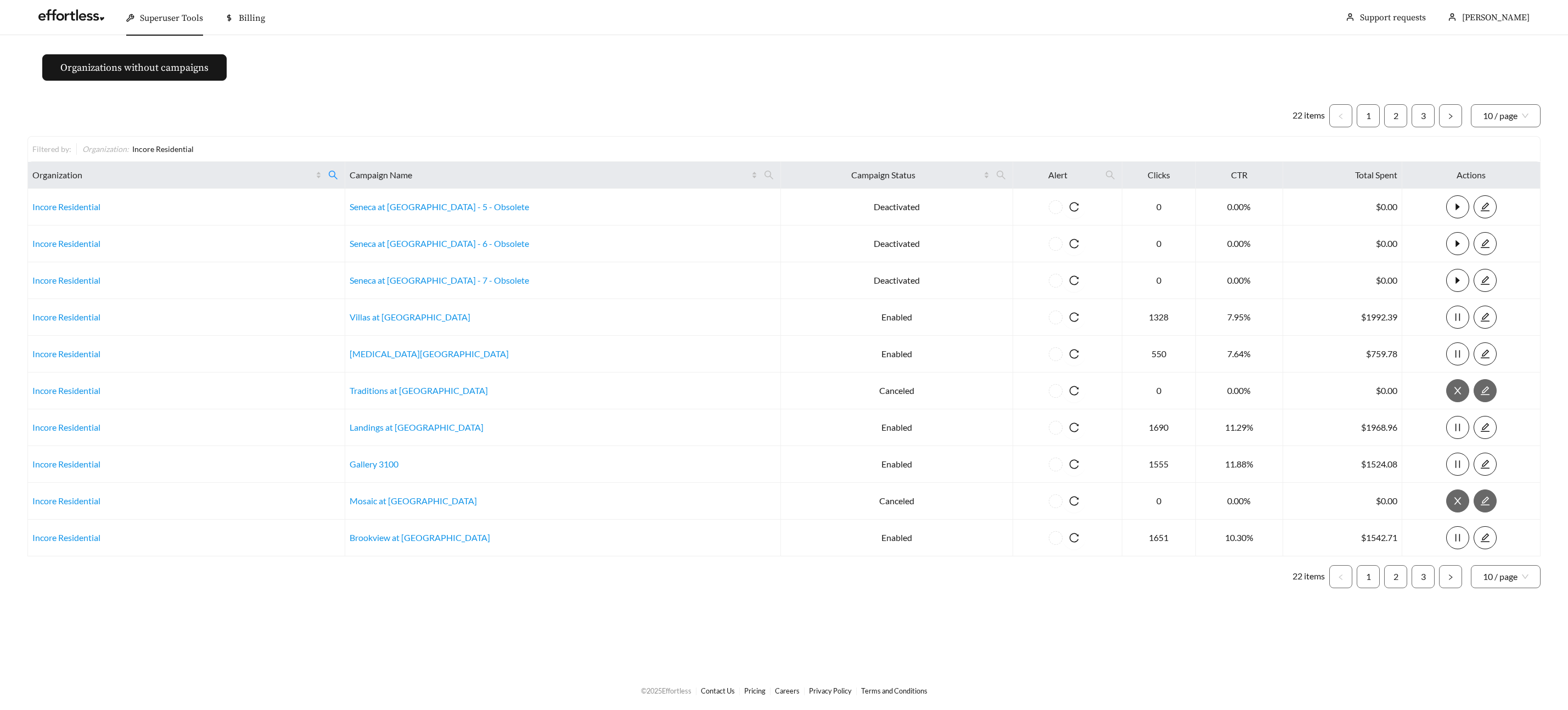
click at [152, 18] on span "Superuser Tools" at bounding box center [172, 18] width 63 height 11
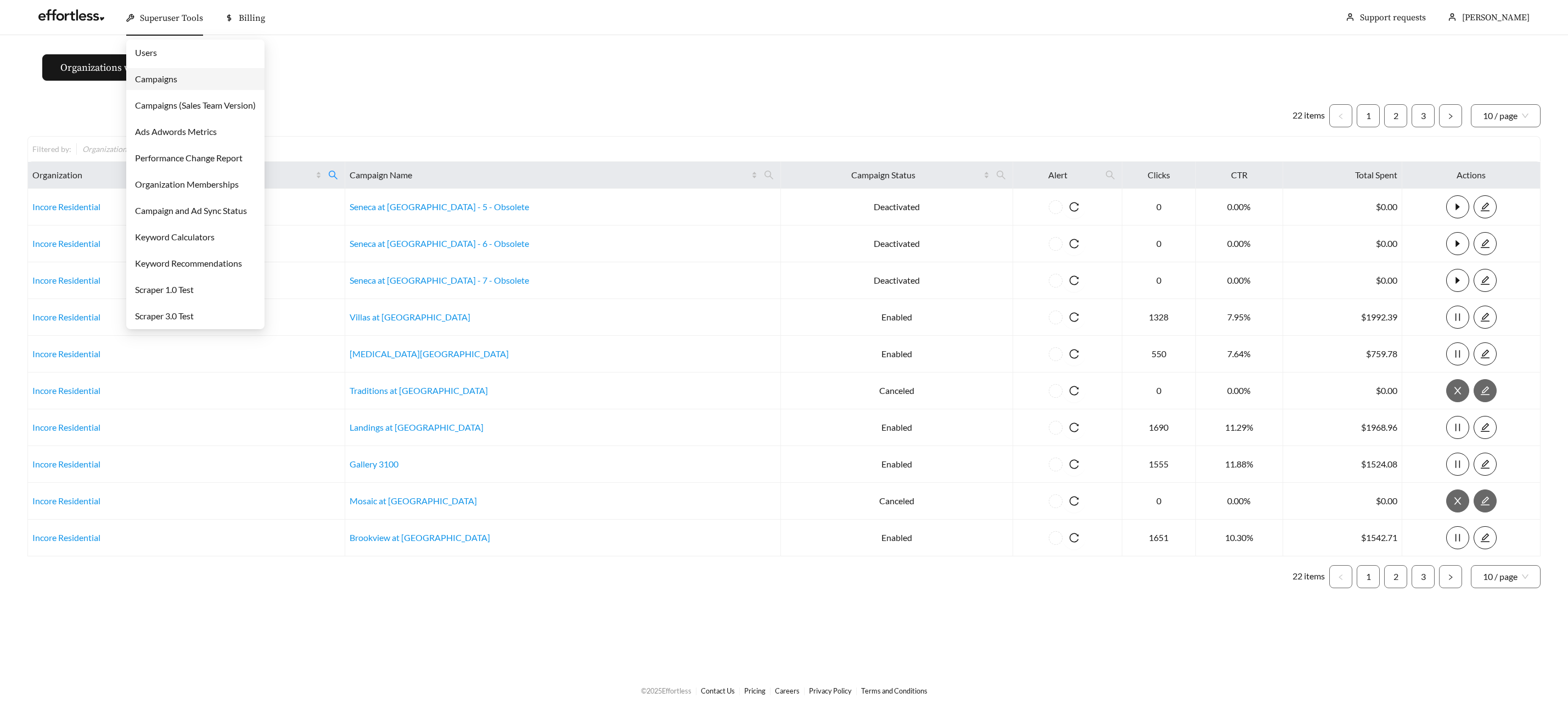
click at [153, 81] on link "Campaigns" at bounding box center [156, 78] width 42 height 10
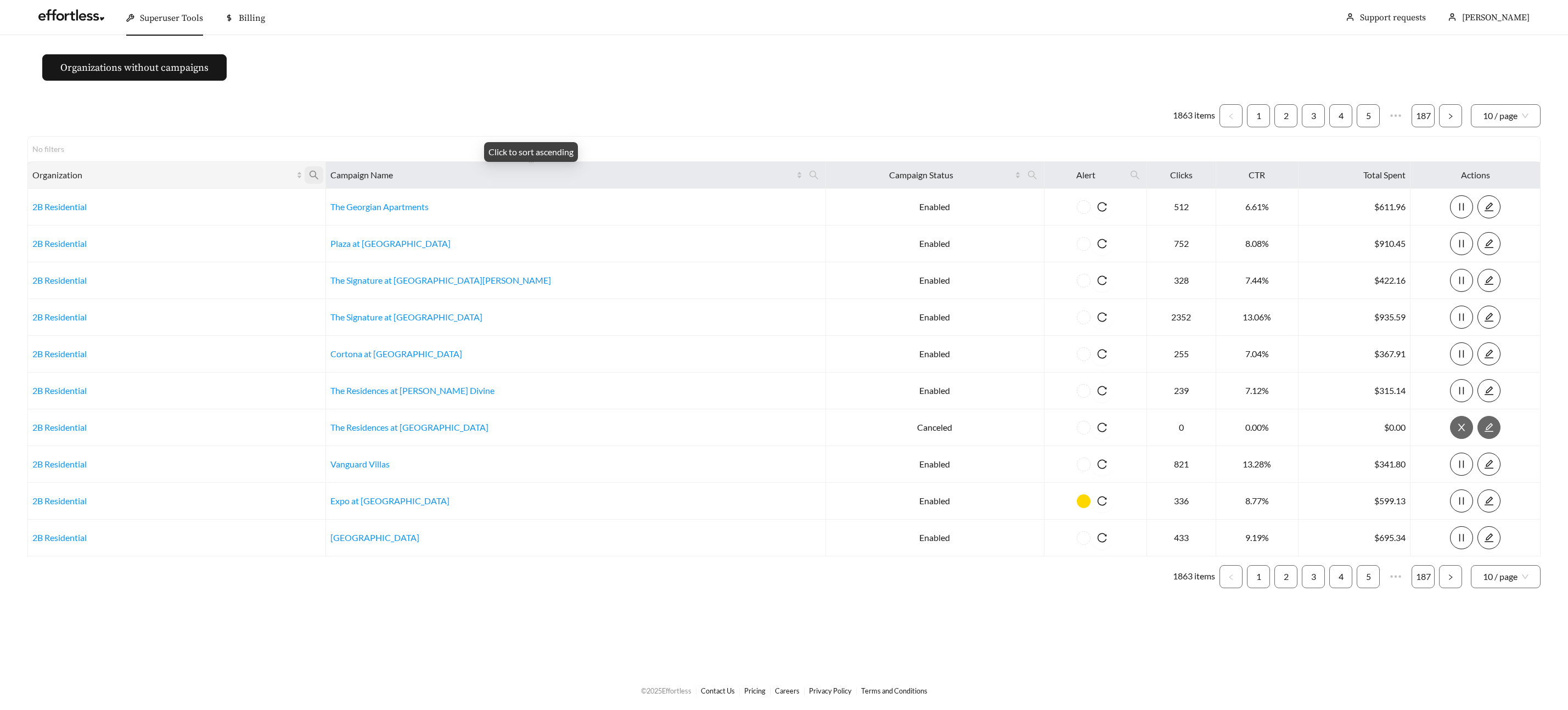
click at [323, 173] on span at bounding box center [314, 174] width 19 height 17
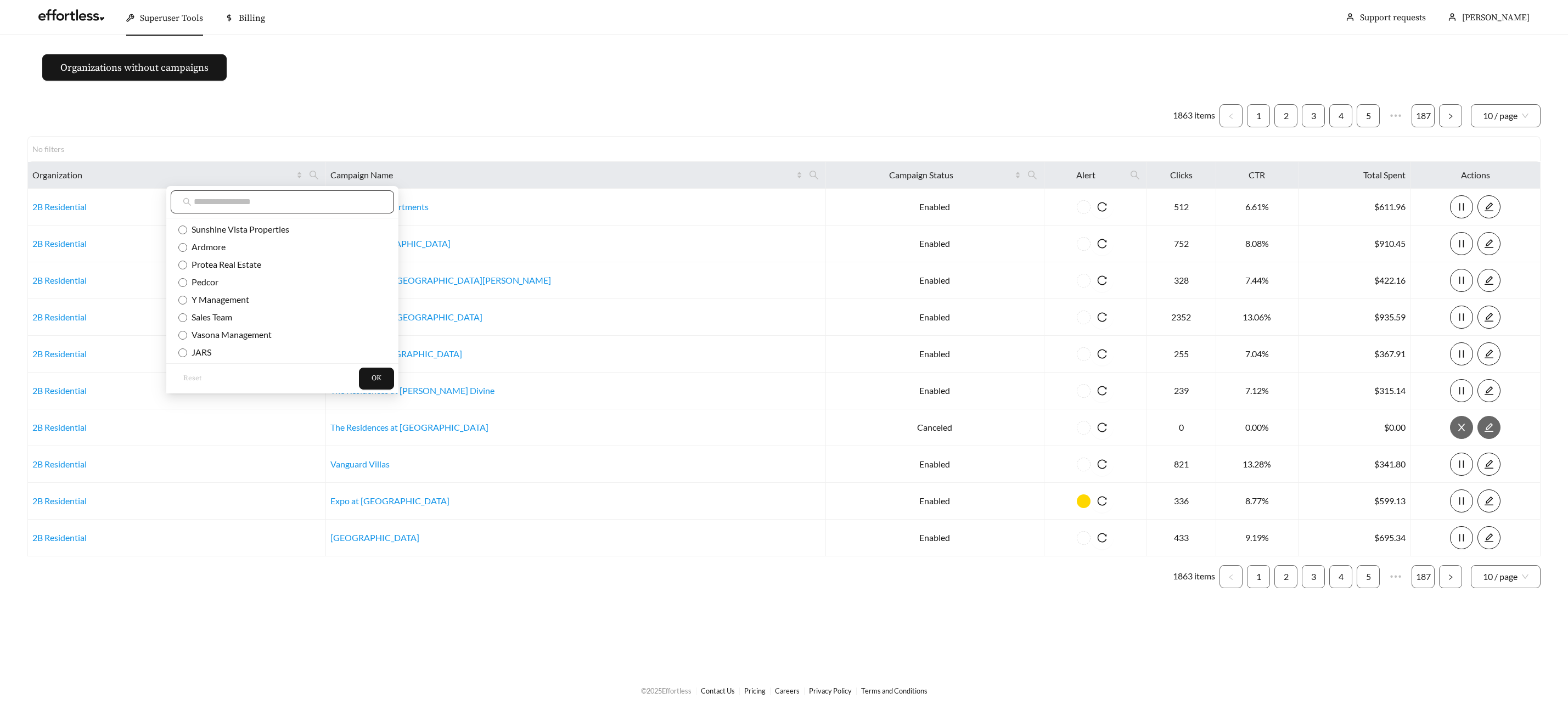
click at [255, 205] on input "text" at bounding box center [287, 202] width 188 height 13
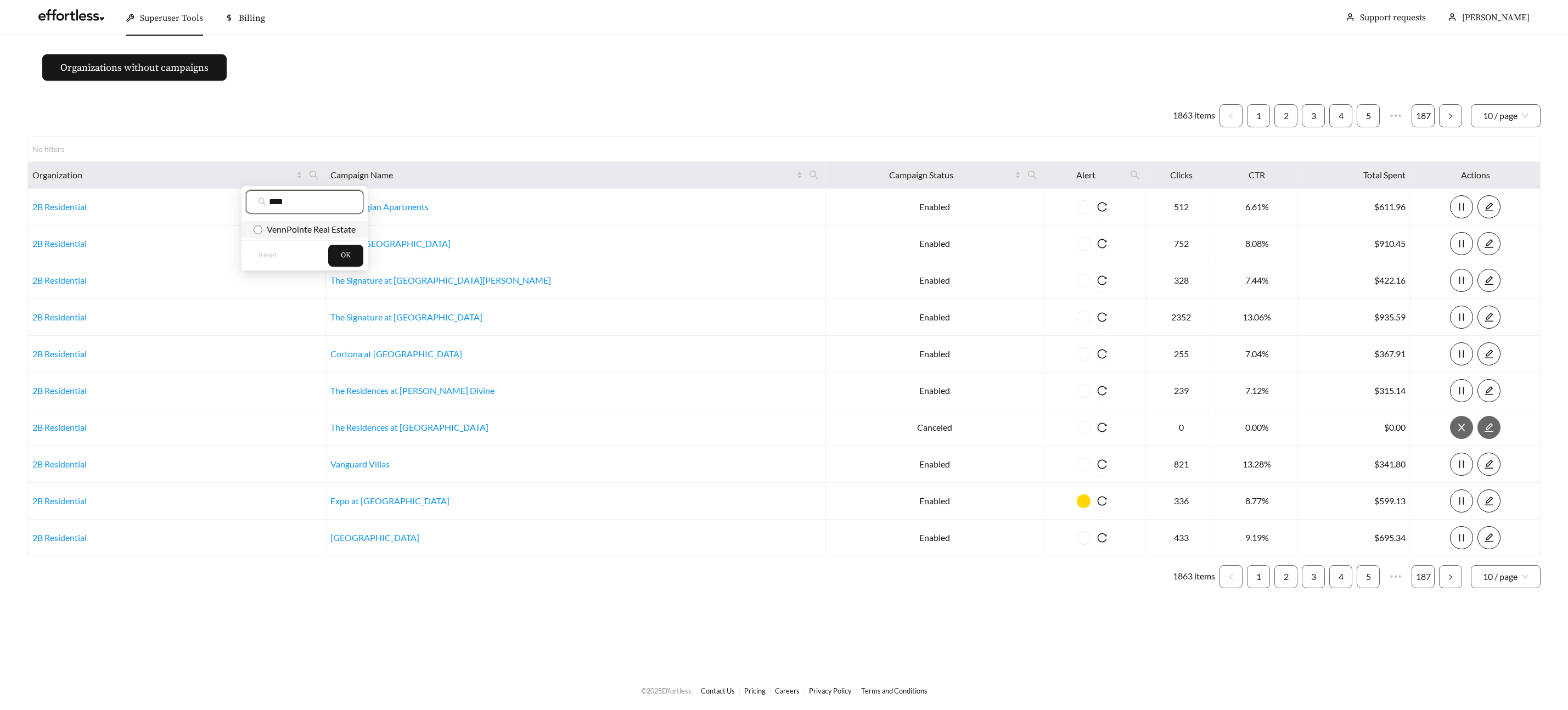
type input "****"
click at [275, 225] on span "VennPointe Real Estate" at bounding box center [309, 229] width 93 height 10
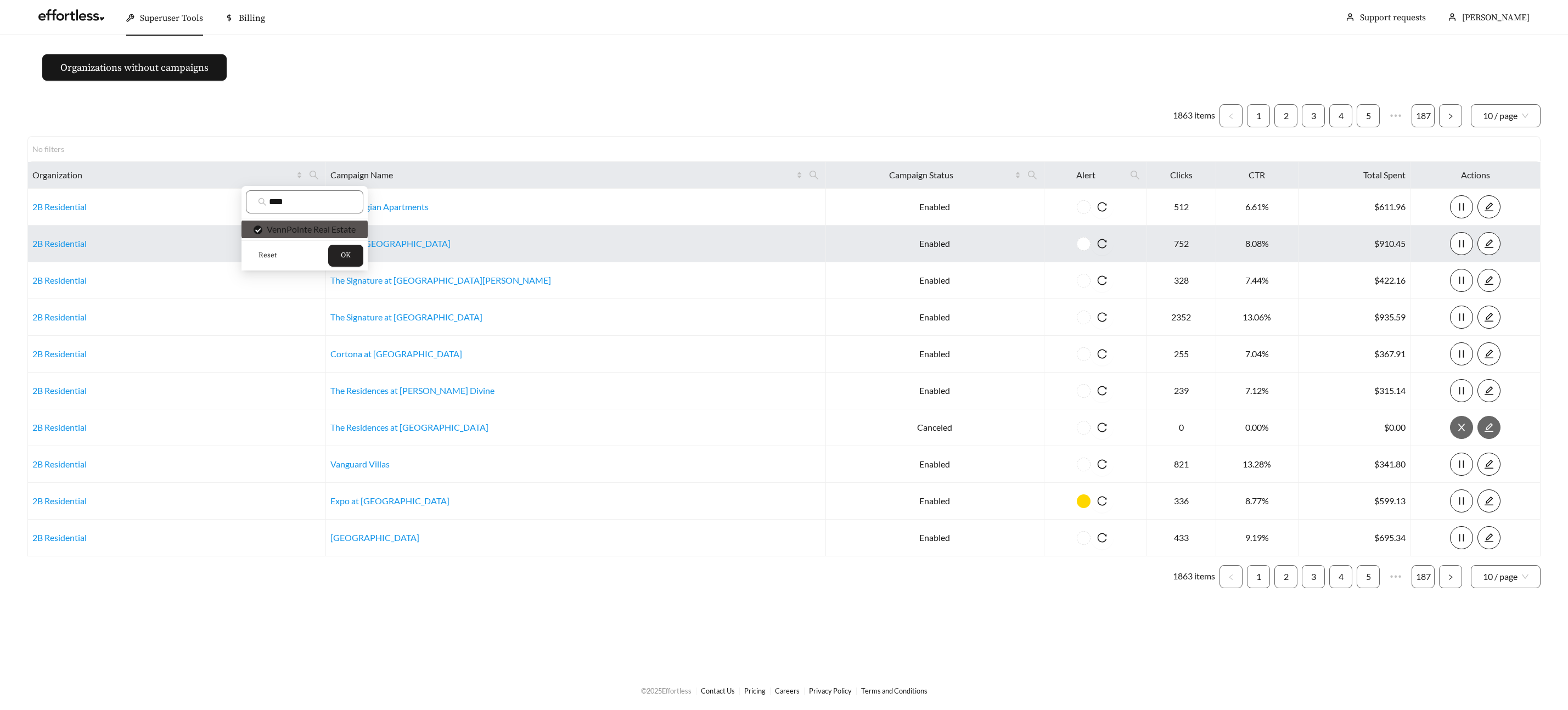
click at [336, 262] on button "OK" at bounding box center [345, 255] width 35 height 22
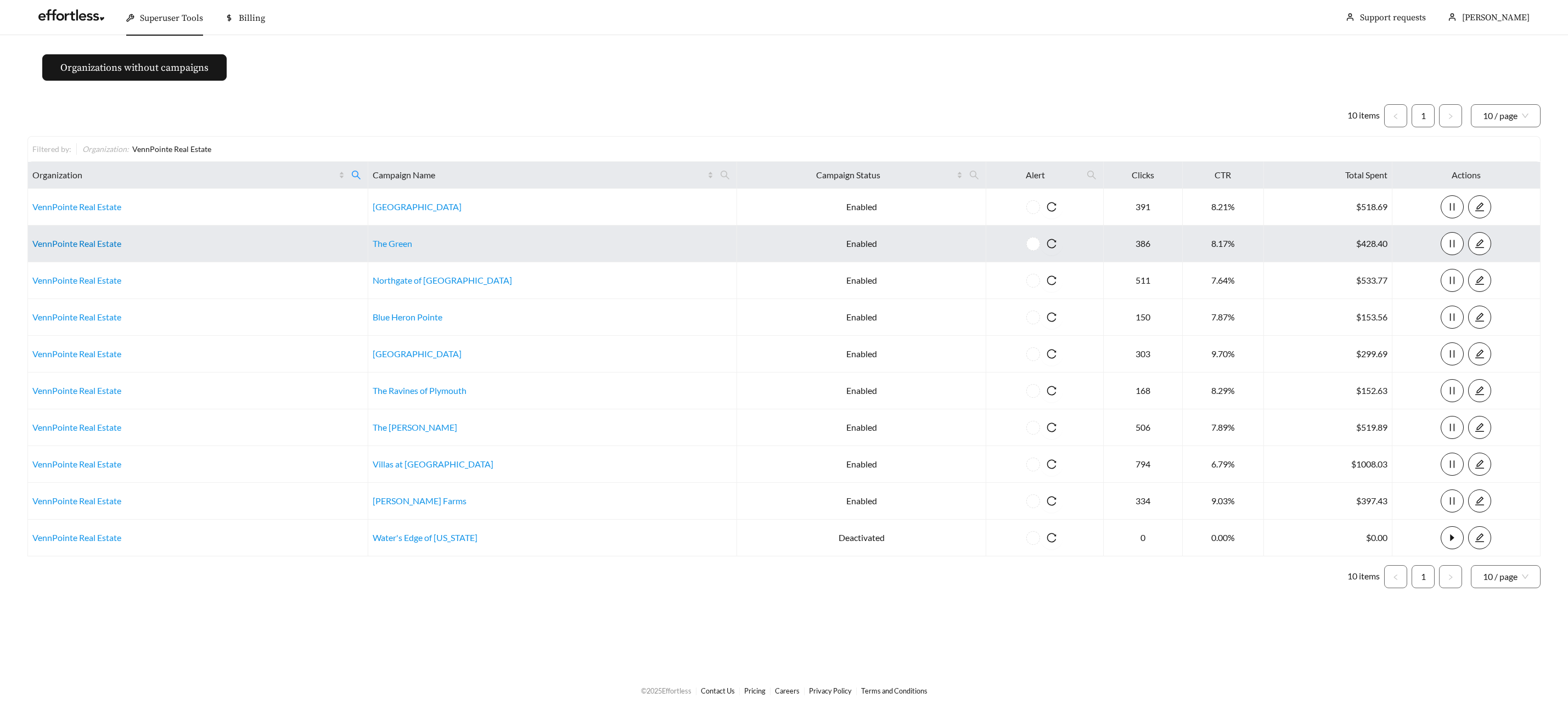
click at [70, 241] on link "VennPointe Real Estate" at bounding box center [76, 243] width 89 height 10
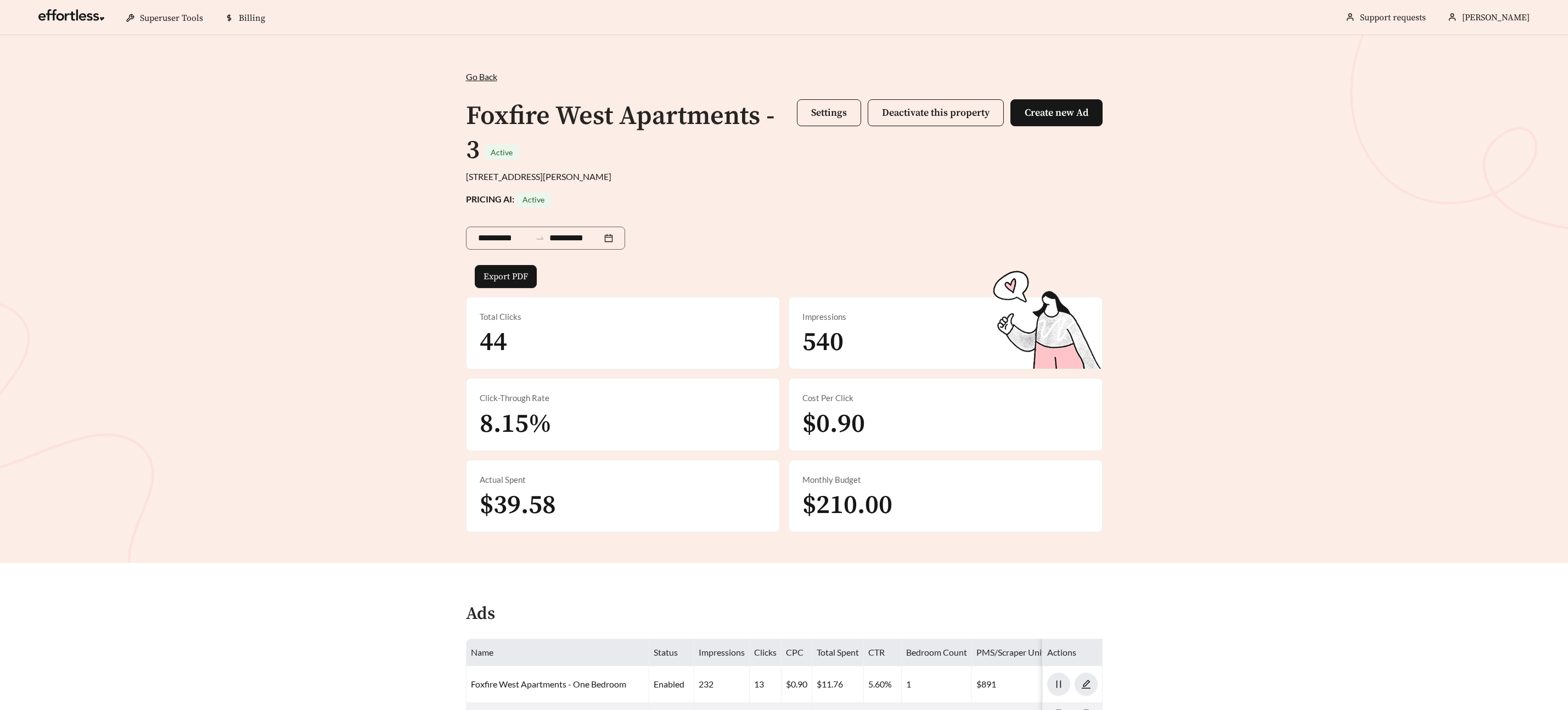
click at [839, 126] on span "Settings Deactivate this property Create new Ad" at bounding box center [949, 133] width 306 height 69
click at [836, 118] on span "Settings" at bounding box center [828, 112] width 35 height 12
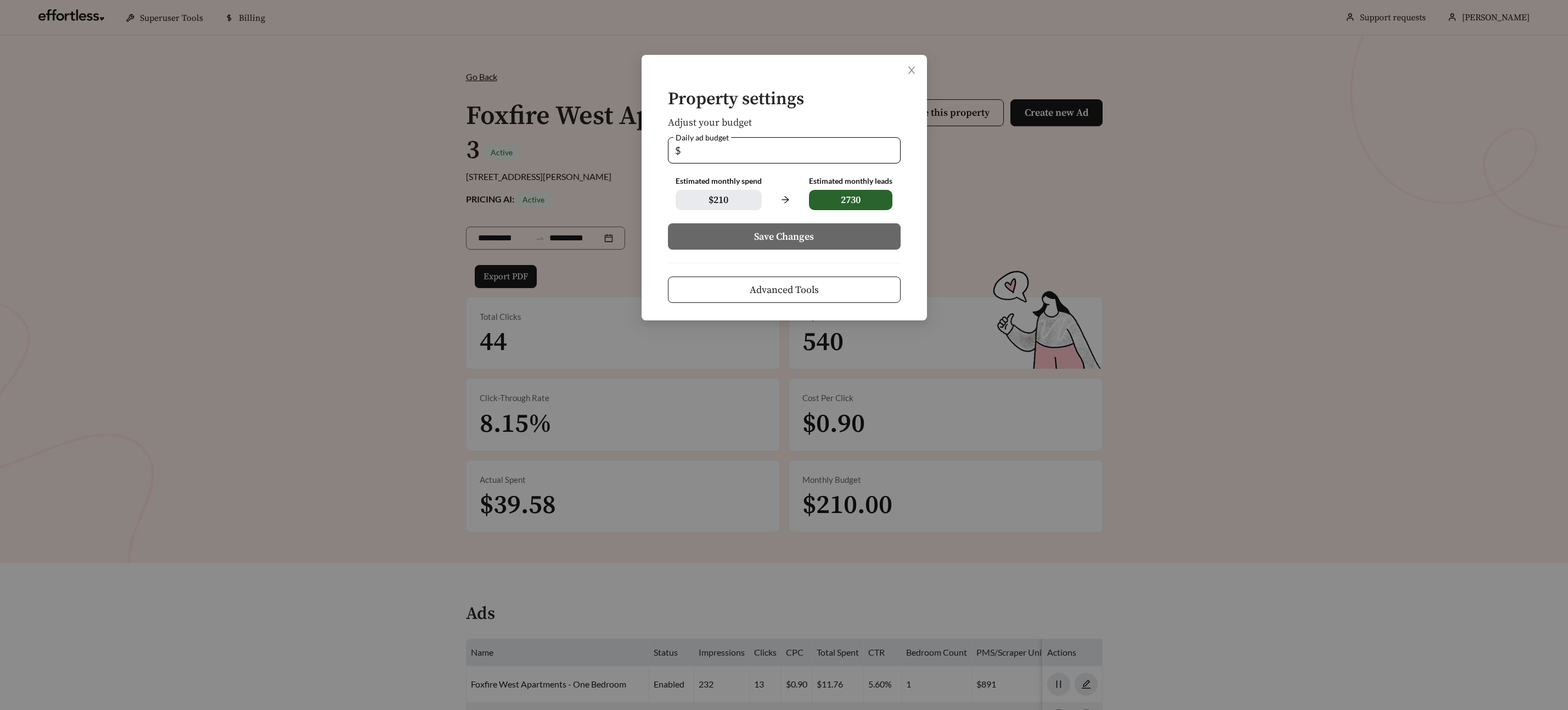
click at [800, 286] on span "Advanced Tools" at bounding box center [784, 290] width 70 height 15
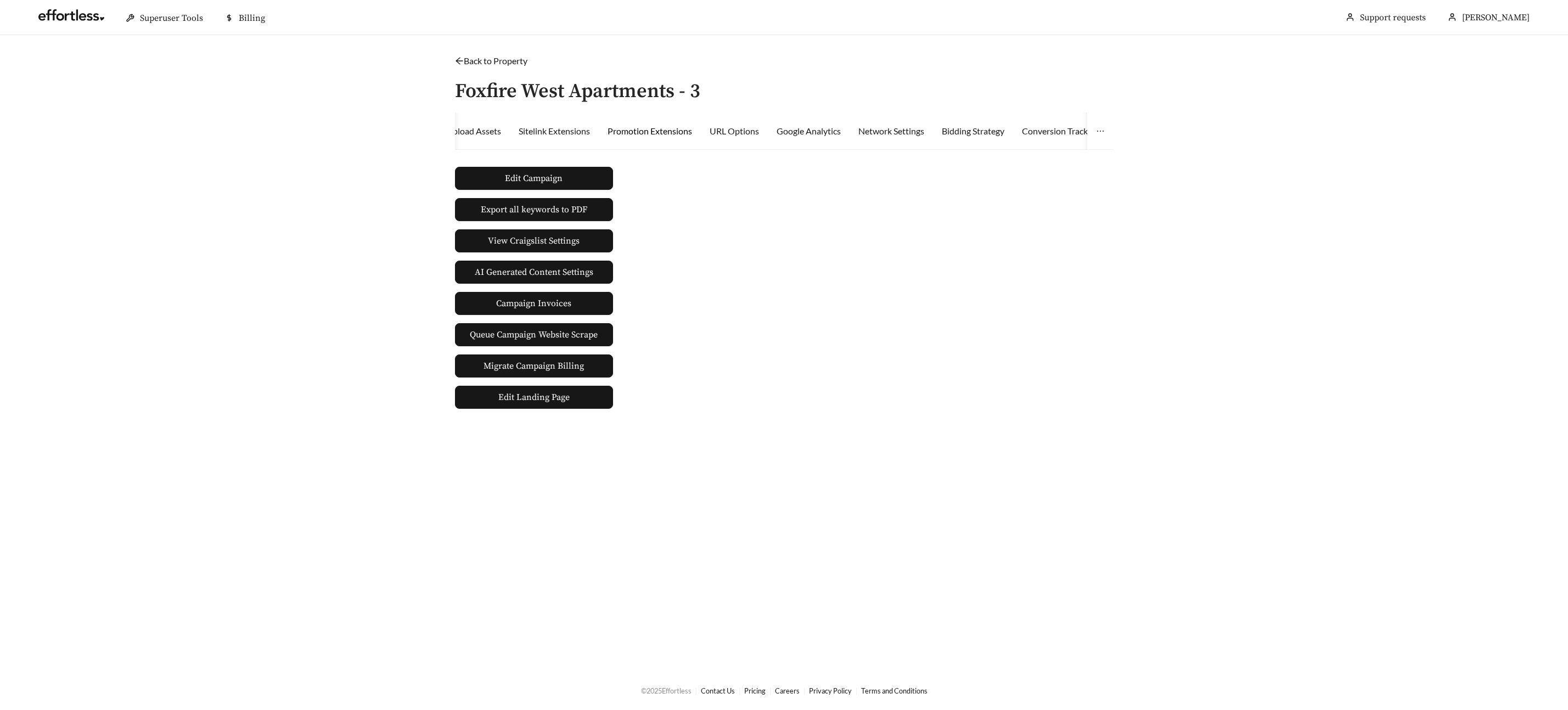
click at [687, 135] on div "Promotion Extensions" at bounding box center [649, 132] width 85 height 13
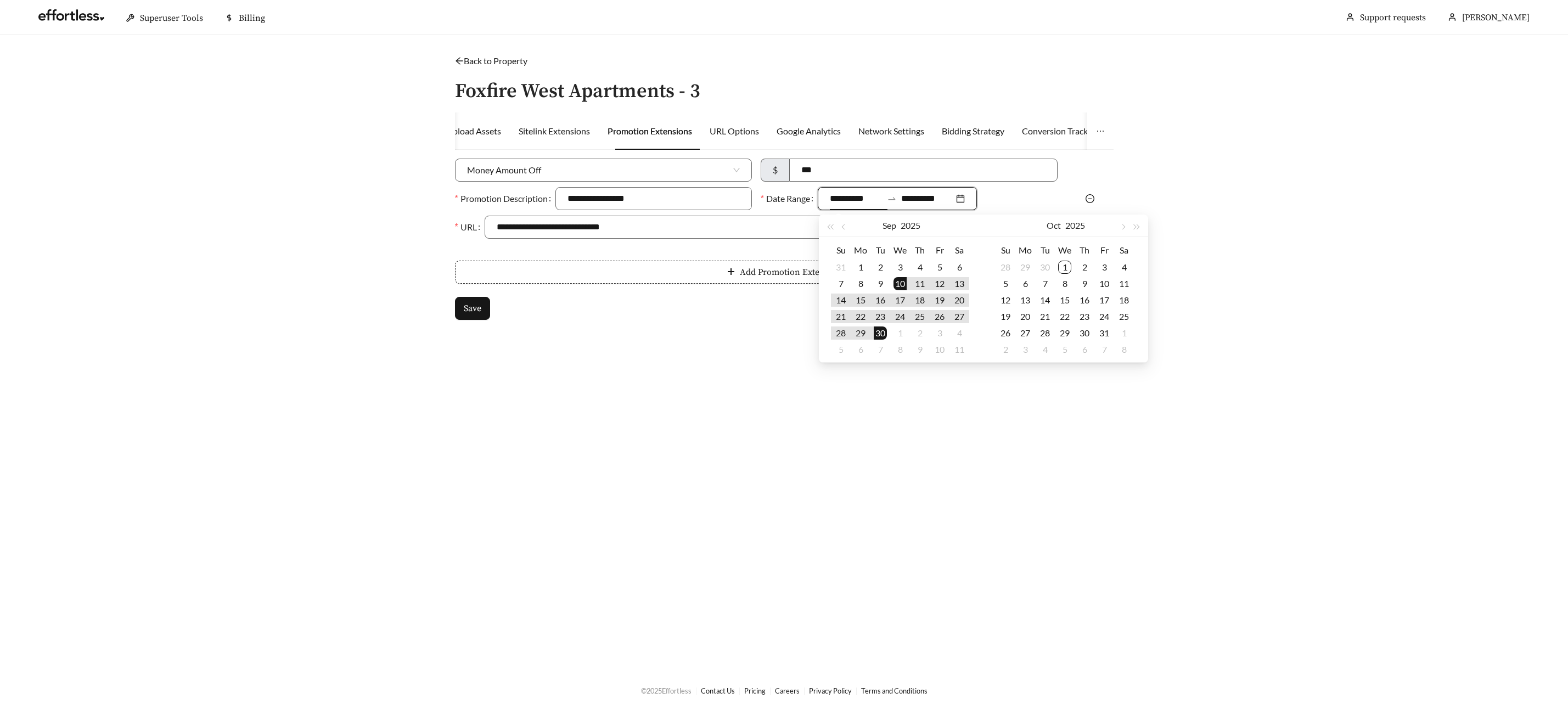
click at [844, 194] on input "**********" at bounding box center [855, 198] width 52 height 13
type input "**********"
click at [1061, 264] on div "1" at bounding box center [1065, 267] width 13 height 13
type input "**********"
click at [1104, 334] on div "31" at bounding box center [1104, 333] width 13 height 13
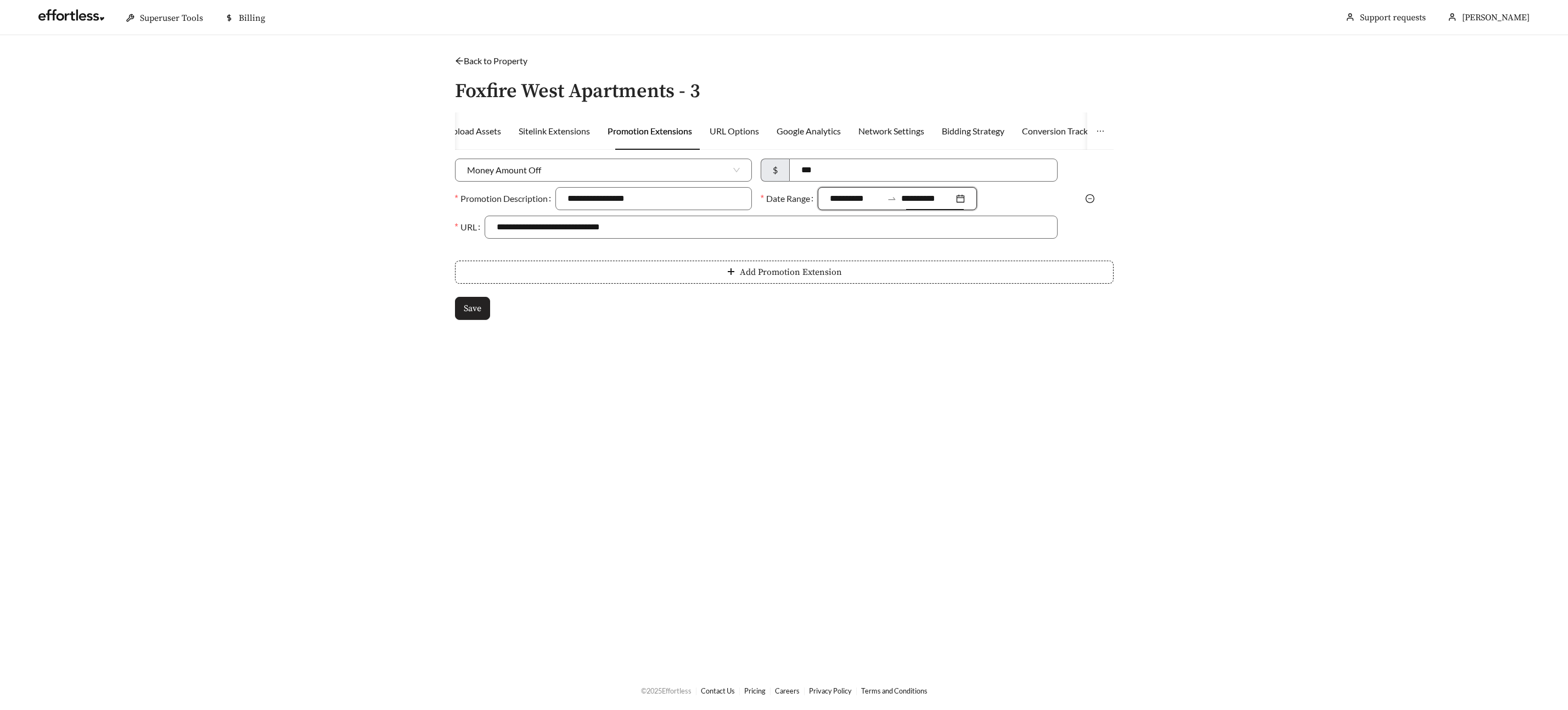
click at [471, 310] on span "Save" at bounding box center [472, 309] width 17 height 13
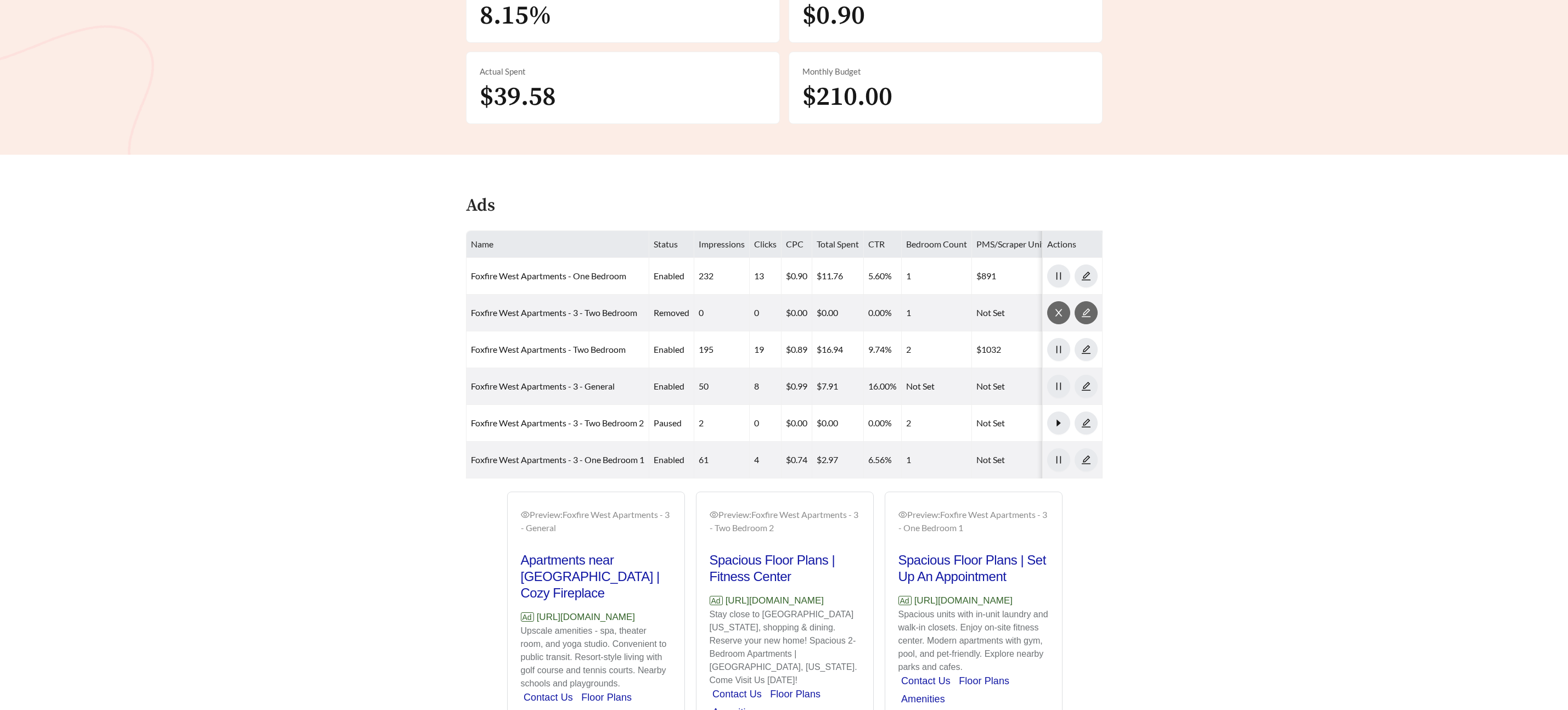
scroll to position [425, 0]
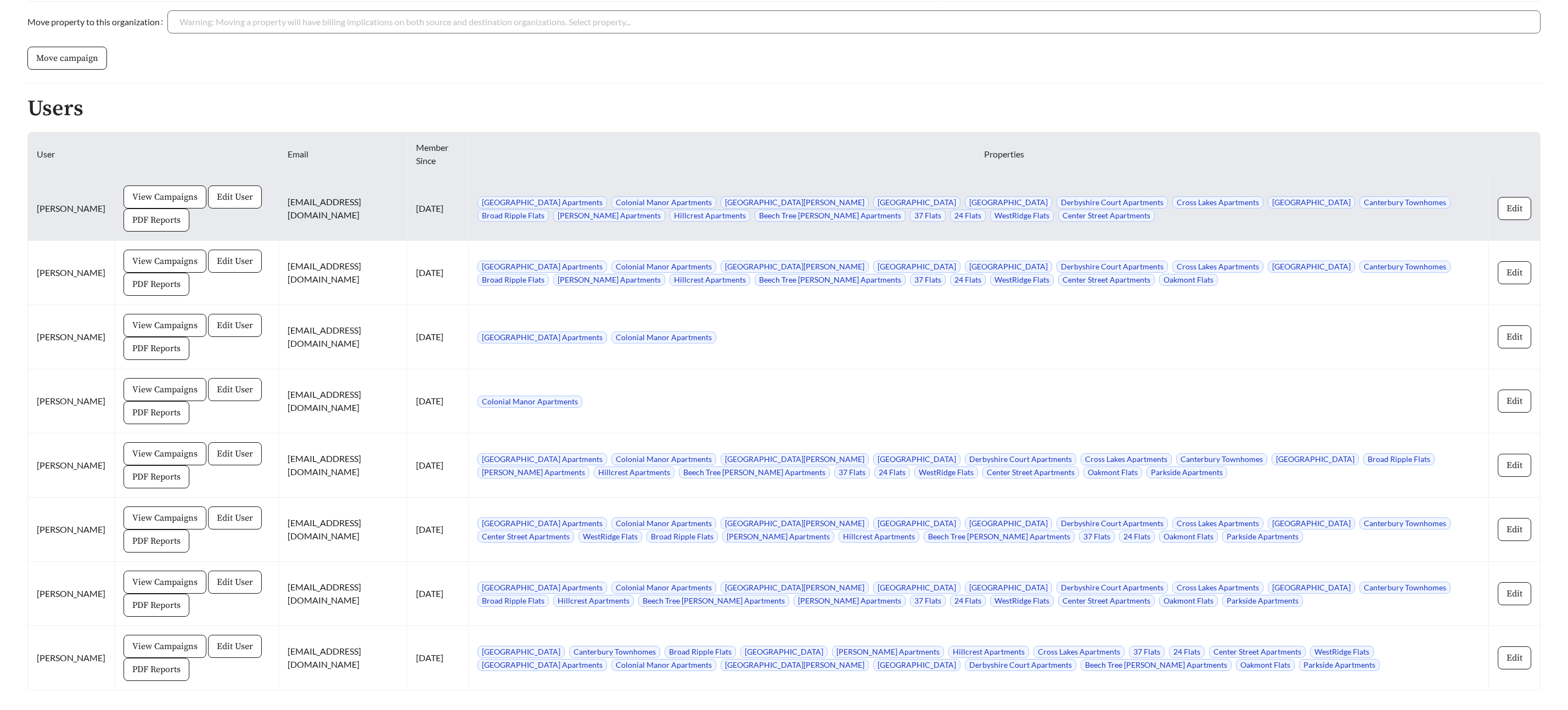
scroll to position [973, 0]
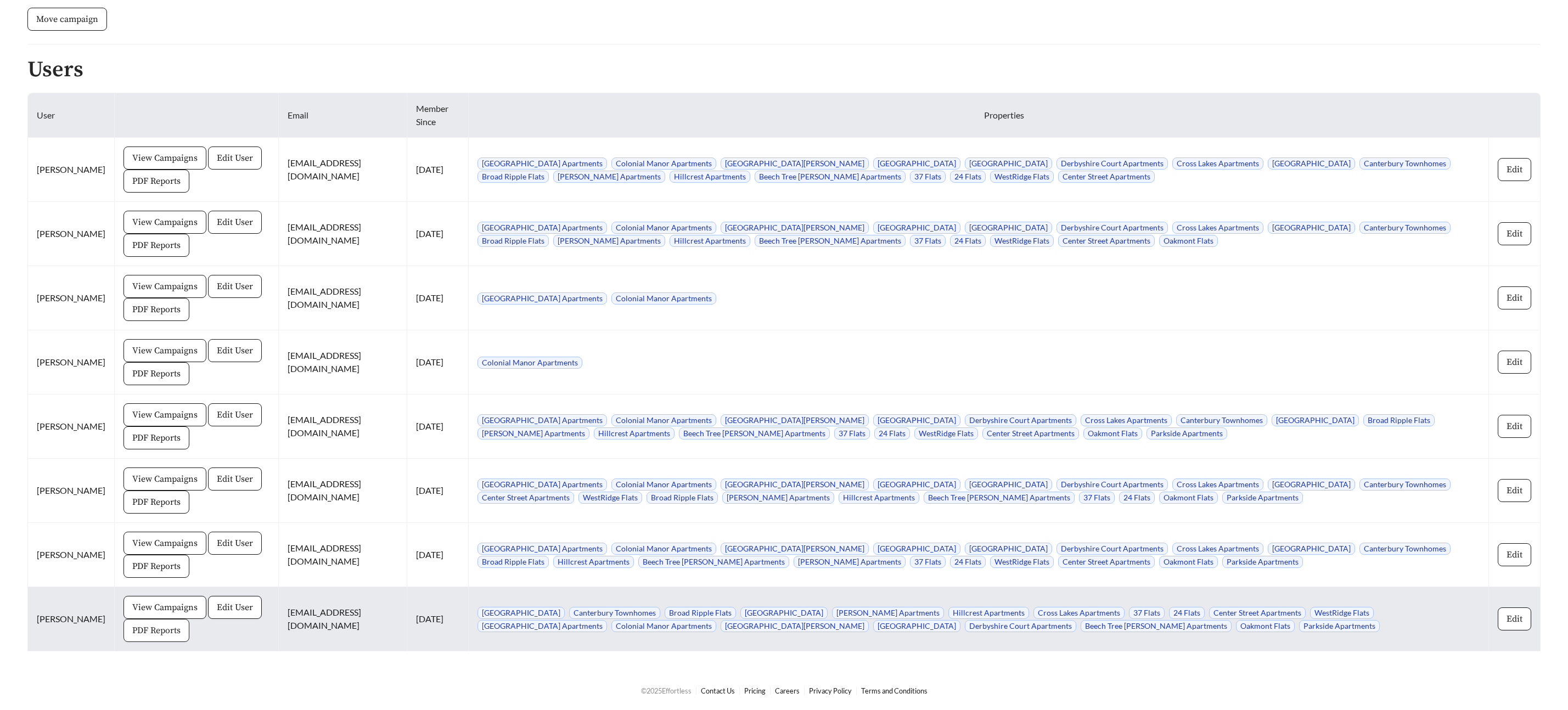
click at [152, 637] on span "PDF Reports" at bounding box center [156, 630] width 49 height 13
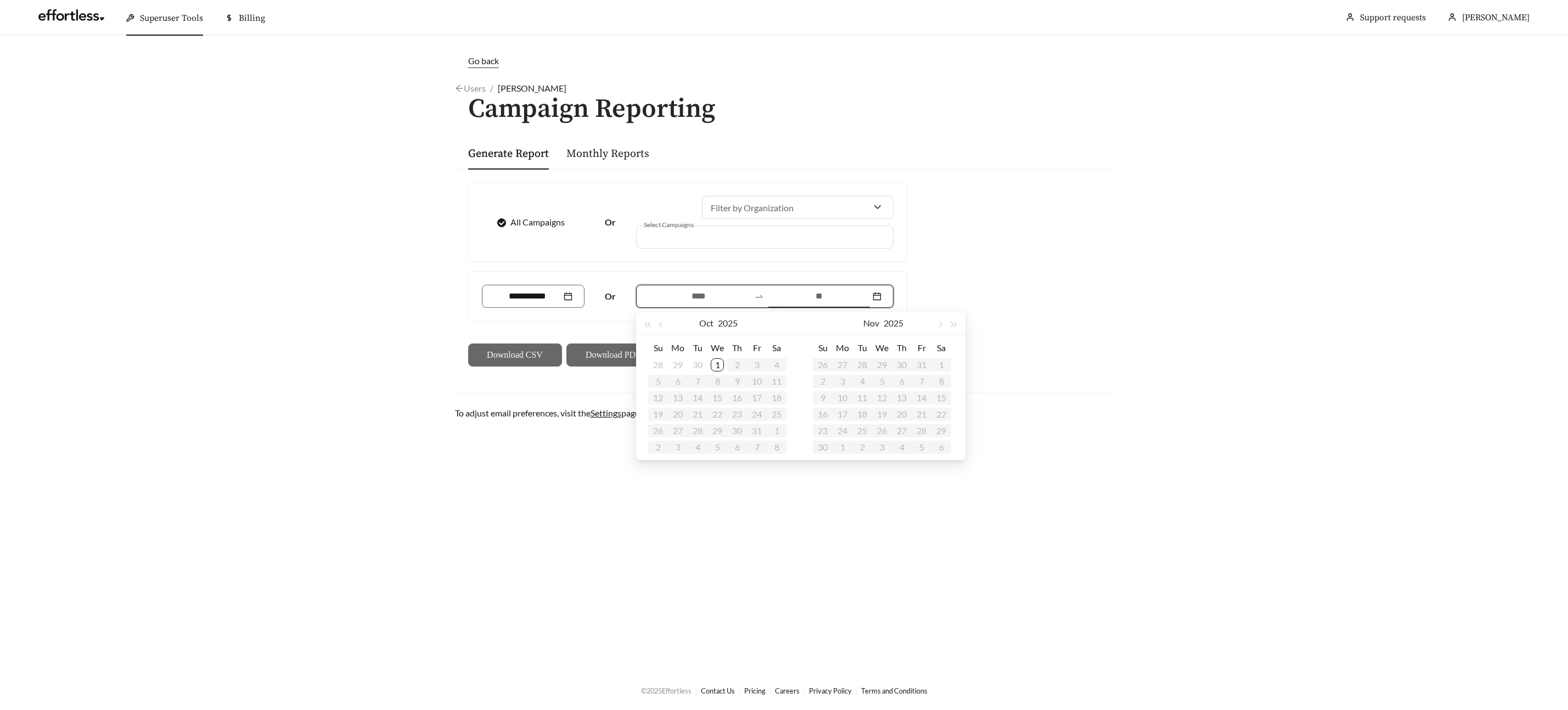
click at [812, 298] on input at bounding box center [819, 296] width 101 height 13
type input "**********"
click at [717, 364] on div "1" at bounding box center [717, 365] width 13 height 13
click at [699, 364] on div "30" at bounding box center [698, 365] width 13 height 13
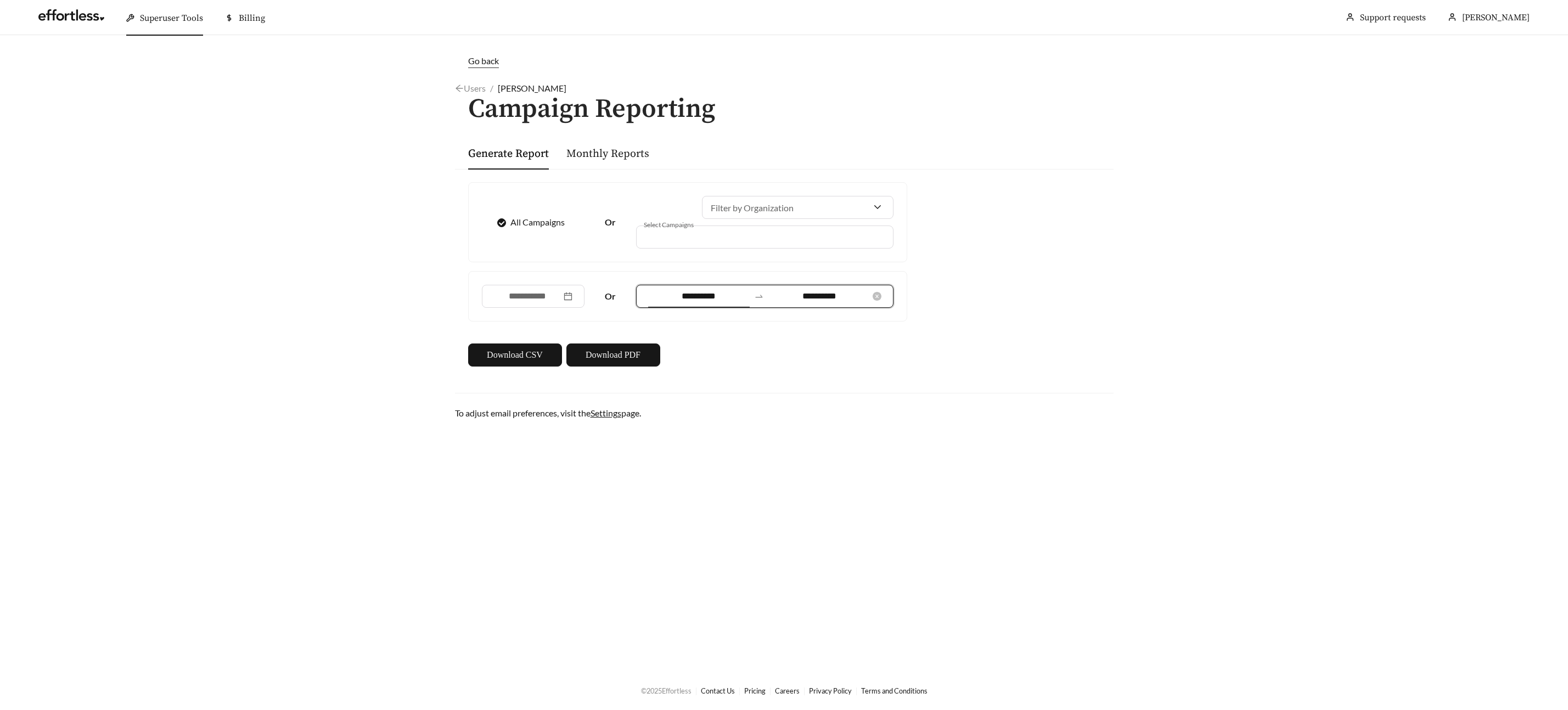
click at [714, 302] on div "**********" at bounding box center [764, 296] width 257 height 23
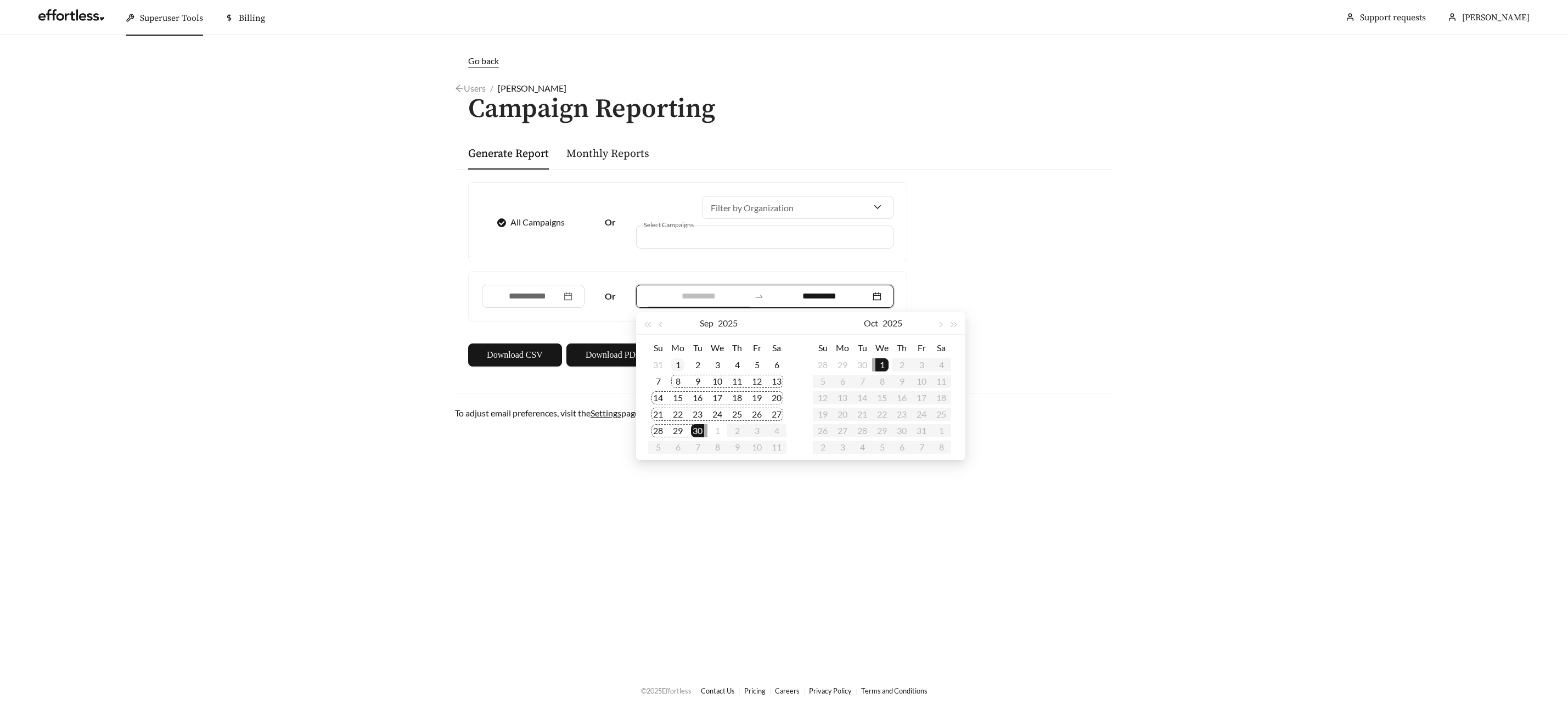
type input "**********"
click at [676, 363] on div "1" at bounding box center [678, 365] width 13 height 13
type input "**********"
click at [700, 434] on div "30" at bounding box center [698, 431] width 13 height 13
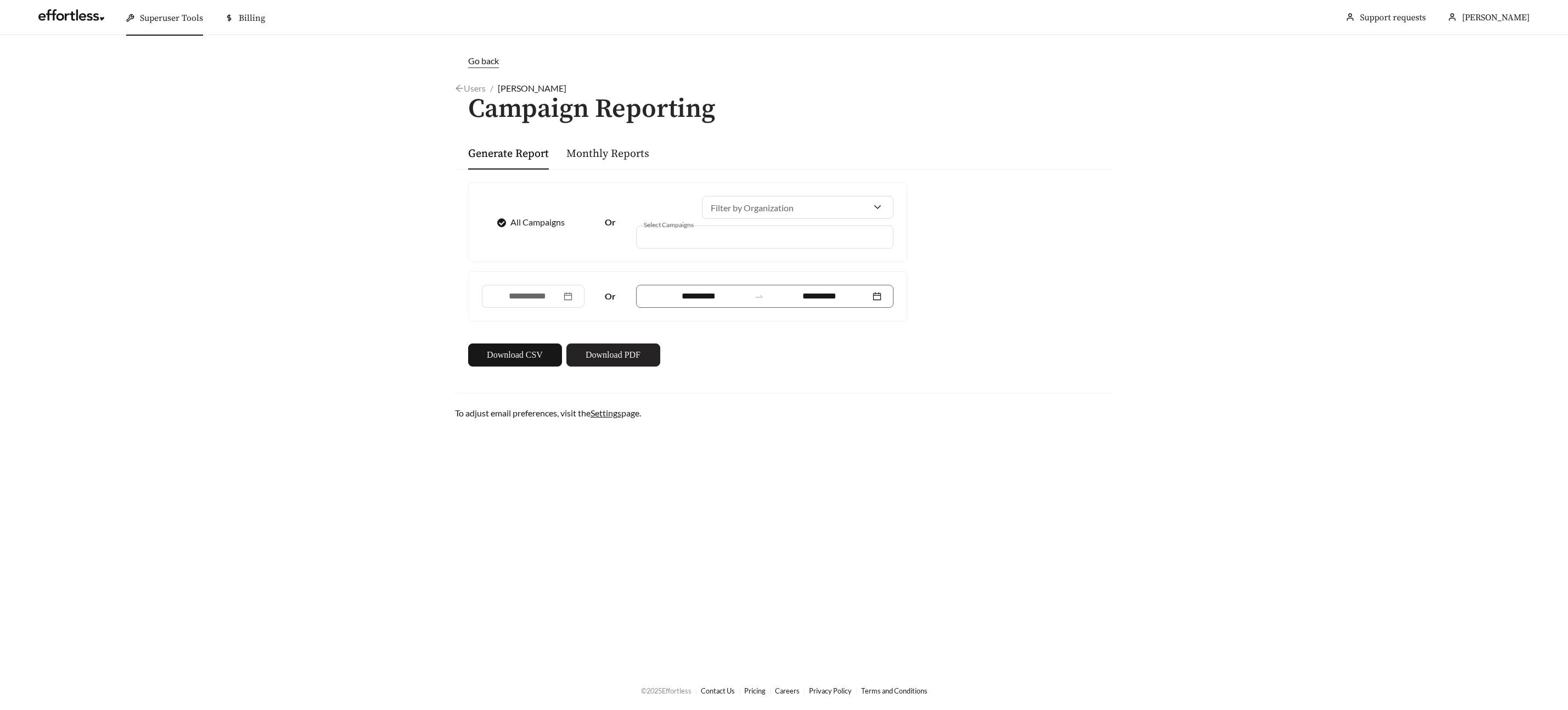
drag, startPoint x: 601, startPoint y: 357, endPoint x: 634, endPoint y: 343, distance: 35.8
click at [601, 357] on span "Download PDF" at bounding box center [613, 355] width 55 height 13
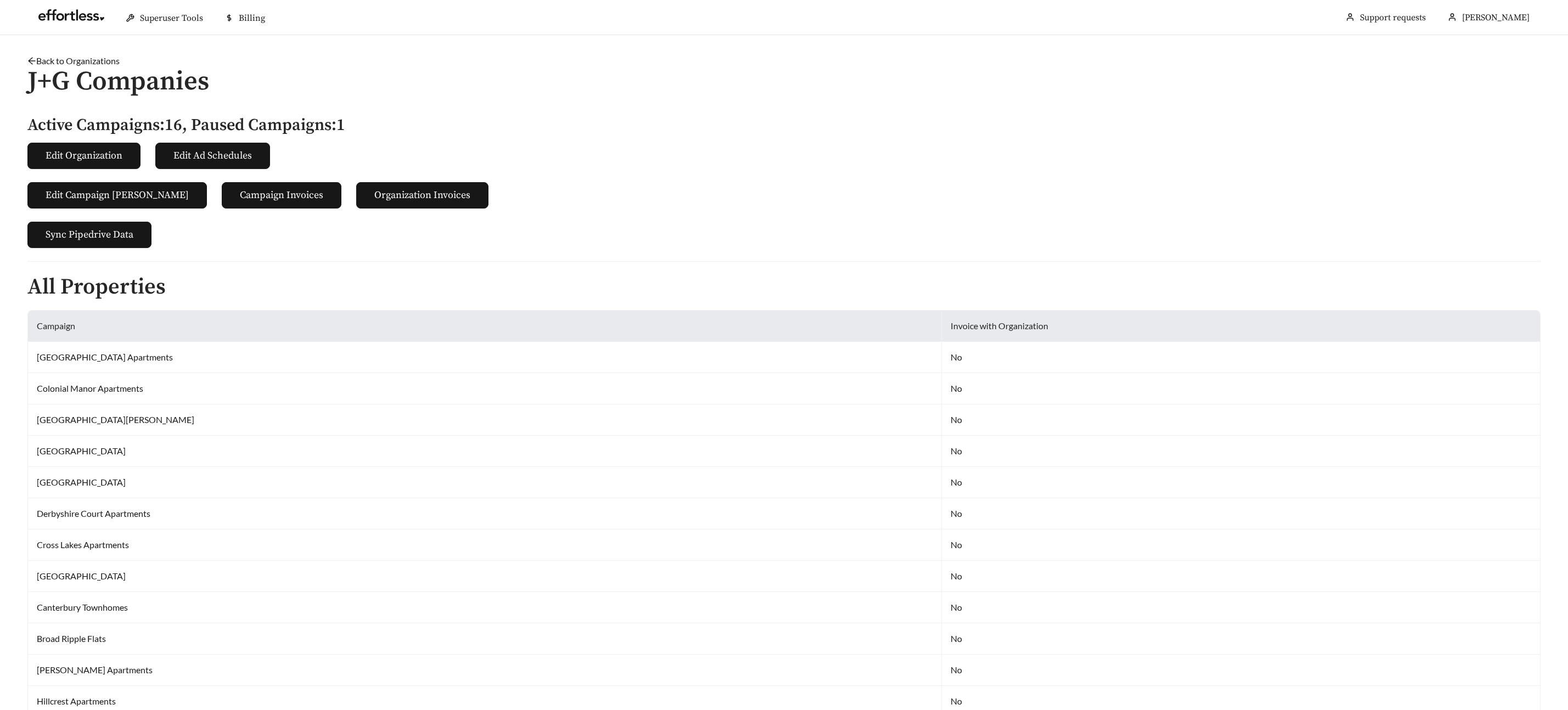
scroll to position [973, 0]
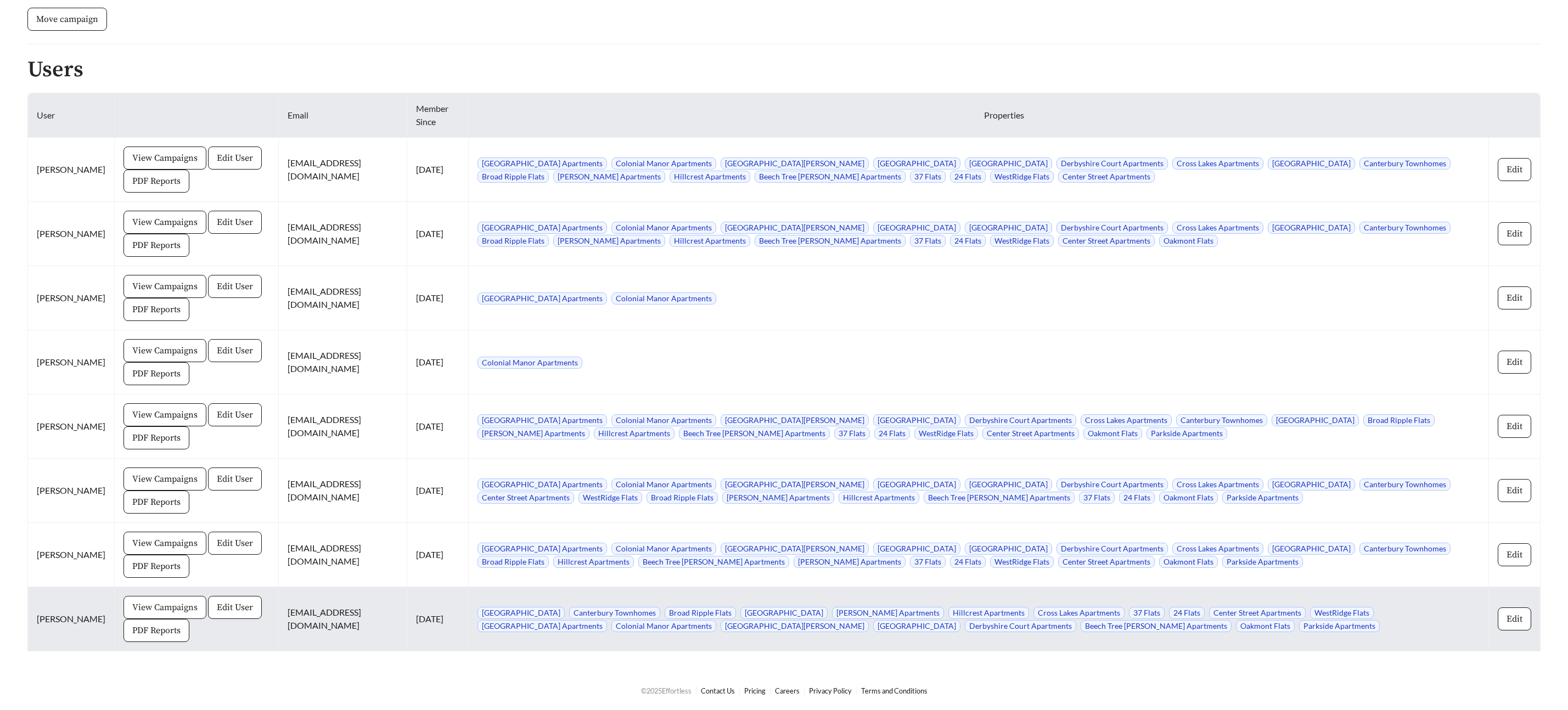
click at [143, 604] on span "View Campaigns" at bounding box center [165, 607] width 65 height 13
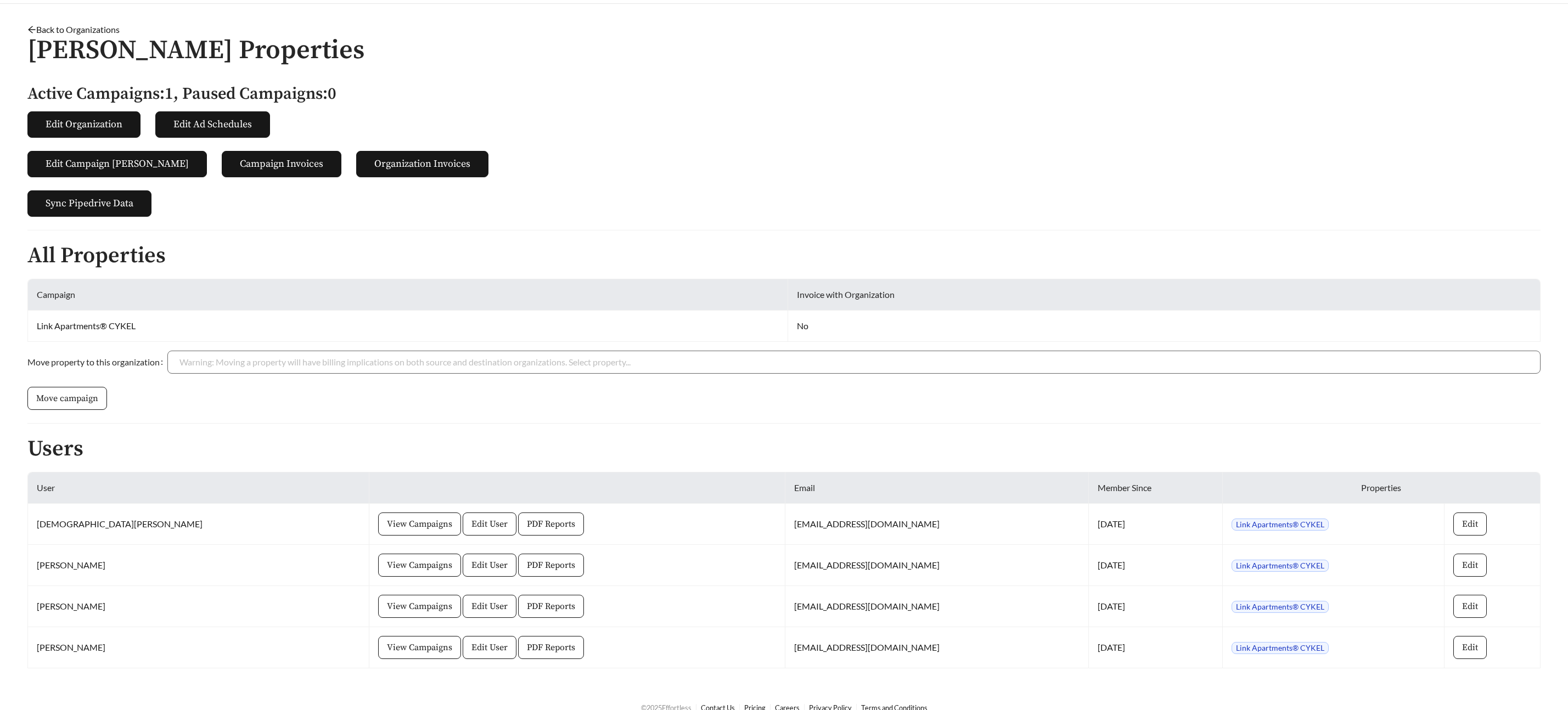
scroll to position [49, 0]
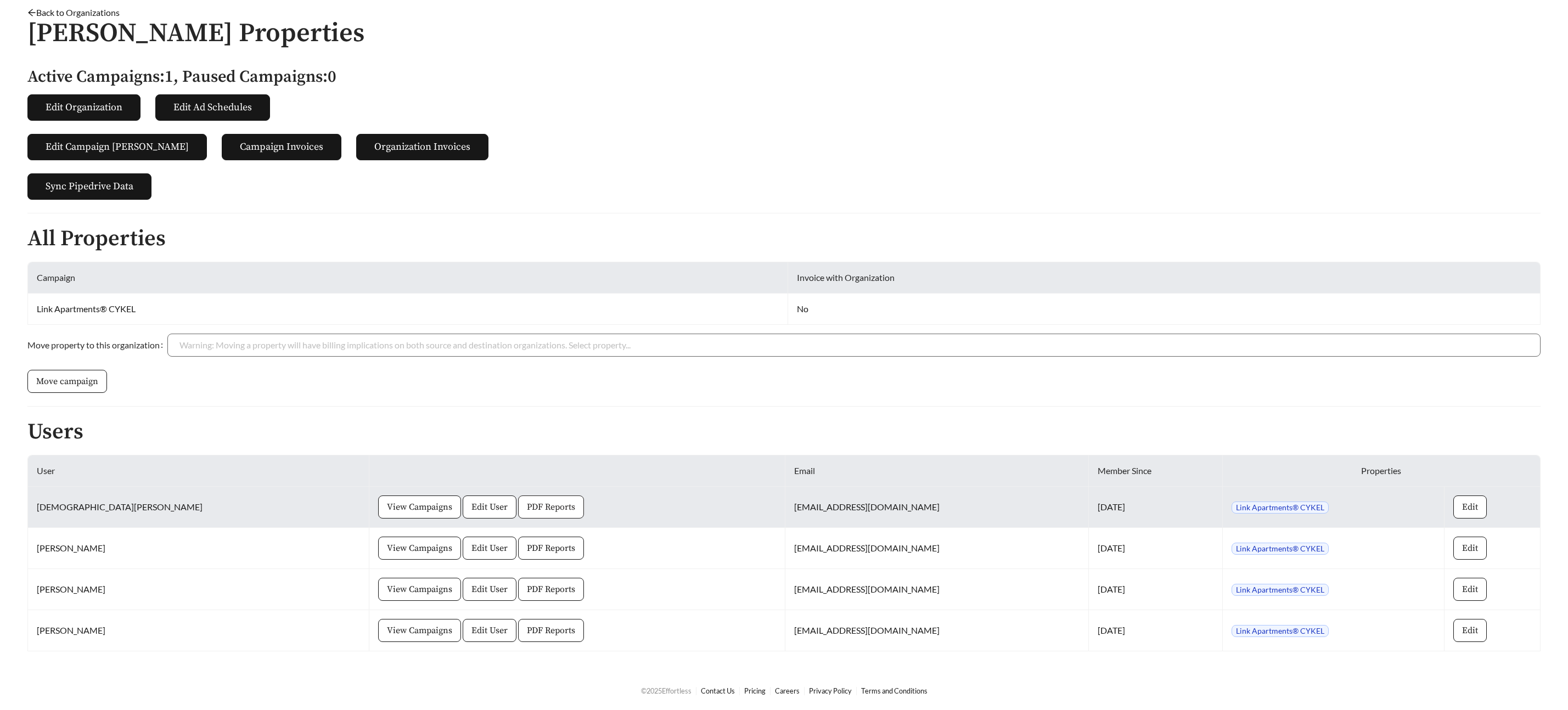
click at [527, 511] on span "PDF Reports" at bounding box center [551, 507] width 49 height 13
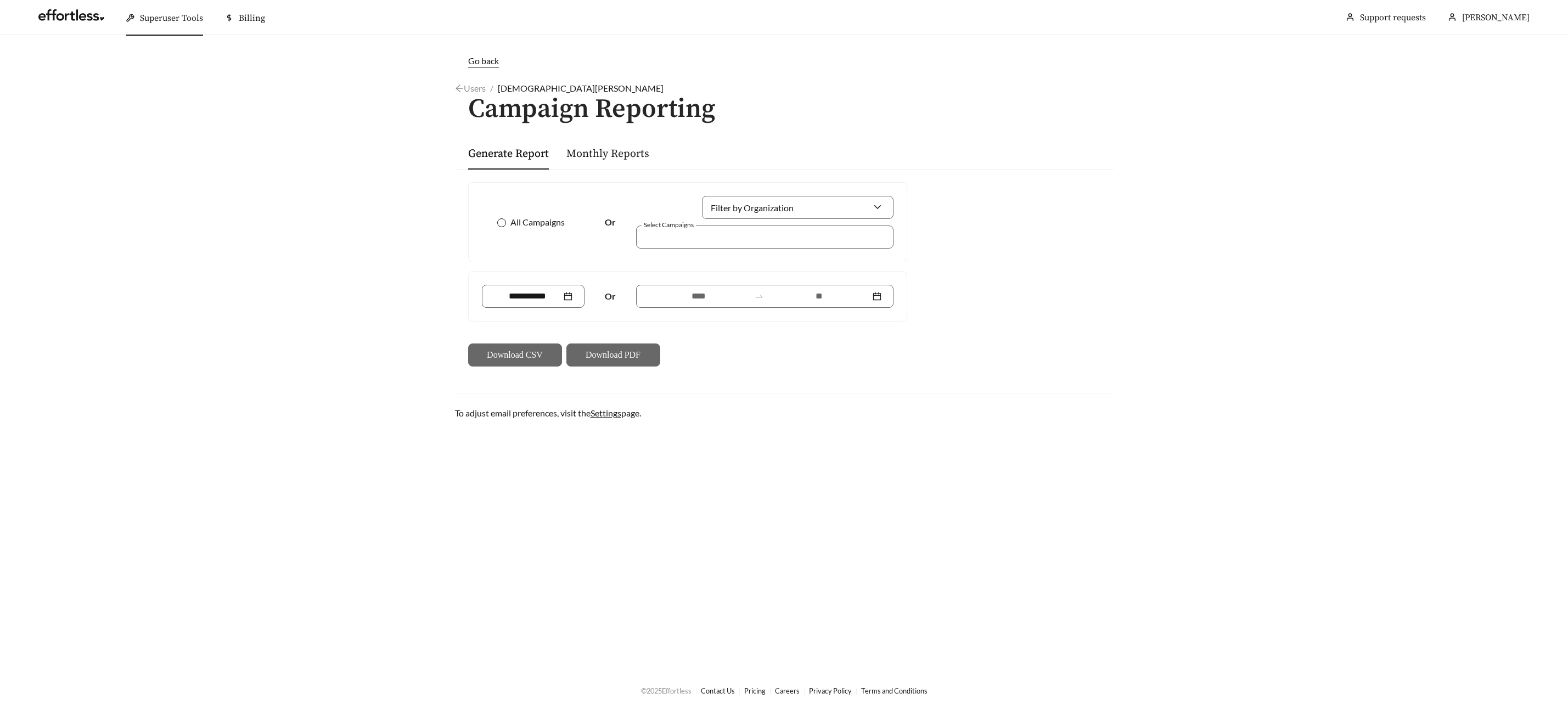
click at [507, 224] on span "All Campaigns" at bounding box center [538, 222] width 63 height 13
drag, startPoint x: 817, startPoint y: 302, endPoint x: 804, endPoint y: 301, distance: 13.0
click at [815, 302] on input at bounding box center [819, 296] width 101 height 13
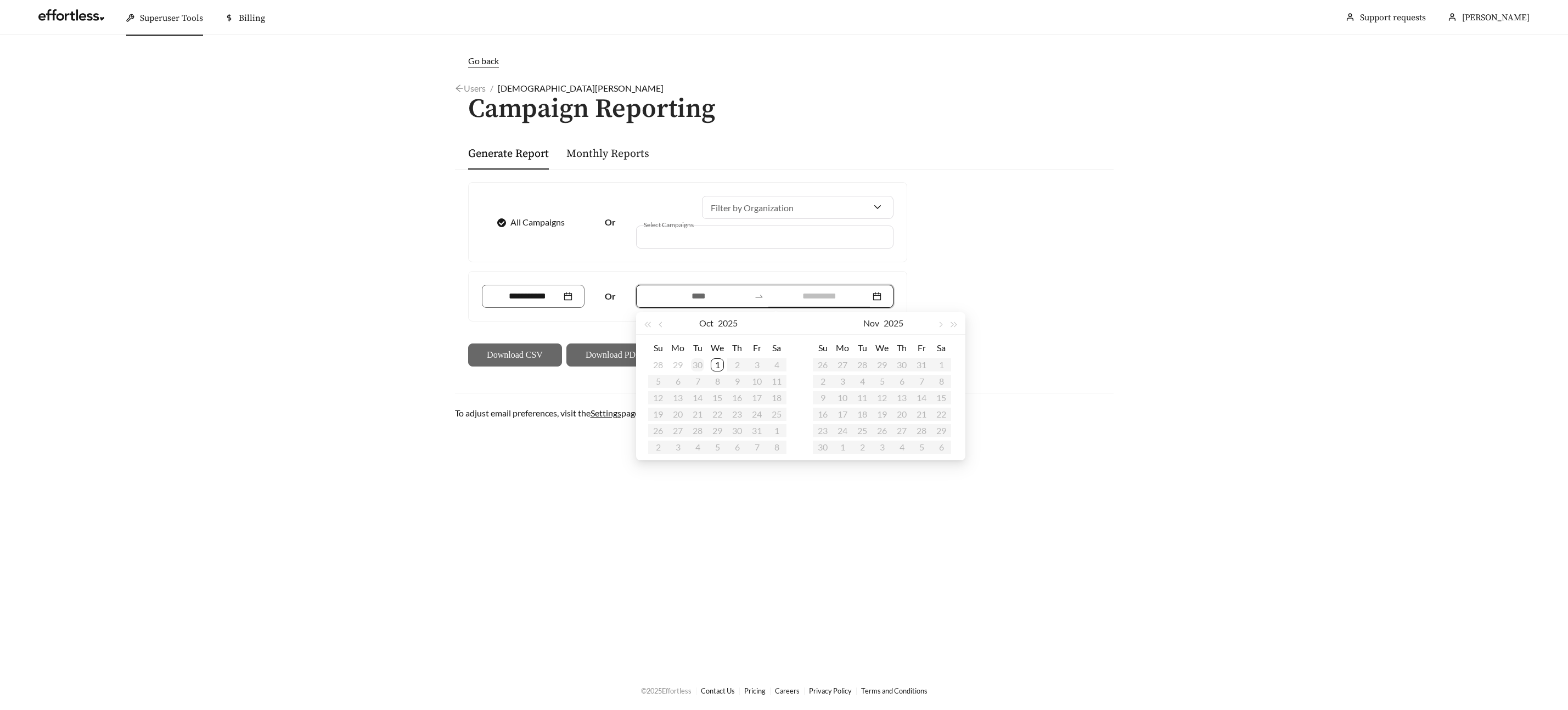
type input "**********"
click at [696, 364] on div "30" at bounding box center [698, 365] width 13 height 13
type input "**********"
click at [678, 364] on div "1" at bounding box center [678, 365] width 13 height 13
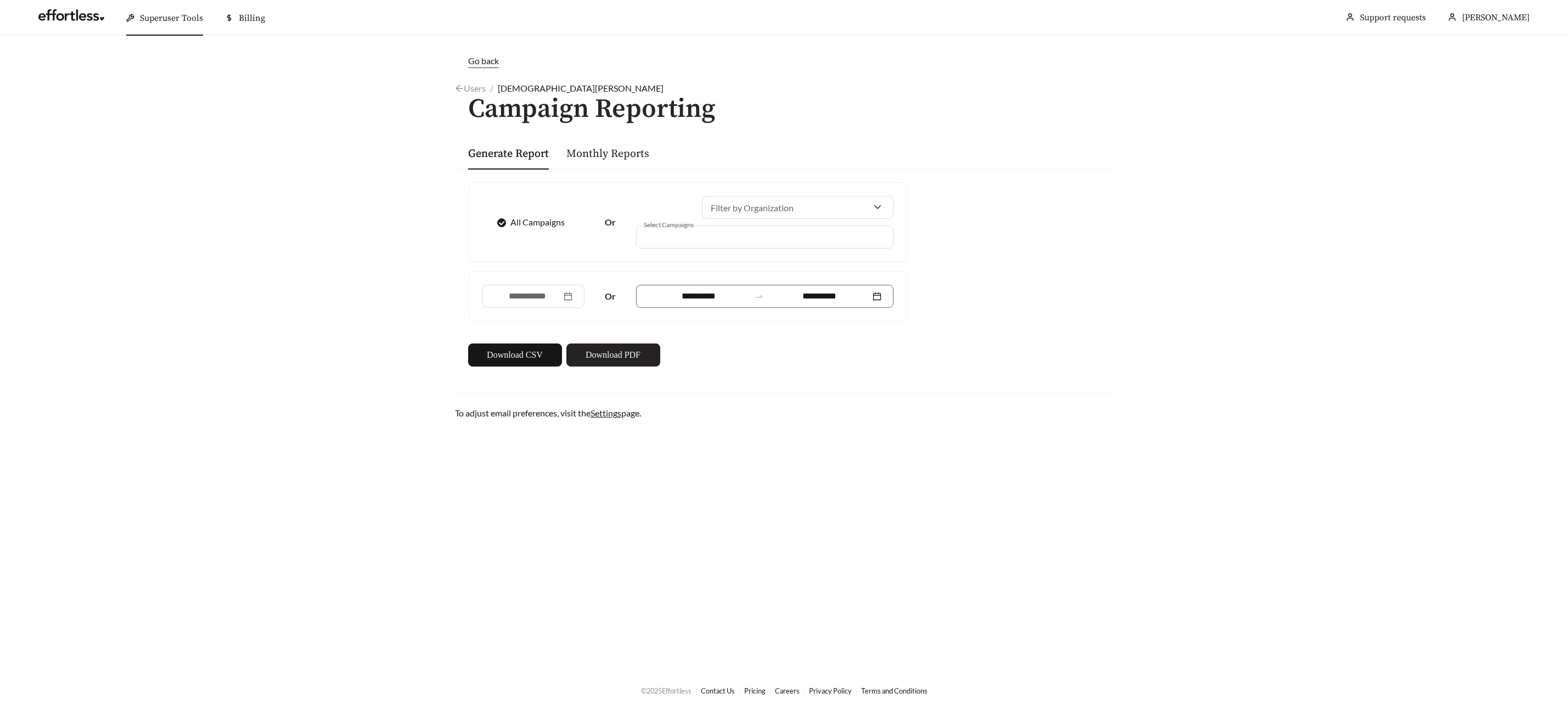
drag, startPoint x: 627, startPoint y: 355, endPoint x: 638, endPoint y: 351, distance: 11.7
click at [629, 355] on span "Download PDF" at bounding box center [613, 355] width 55 height 13
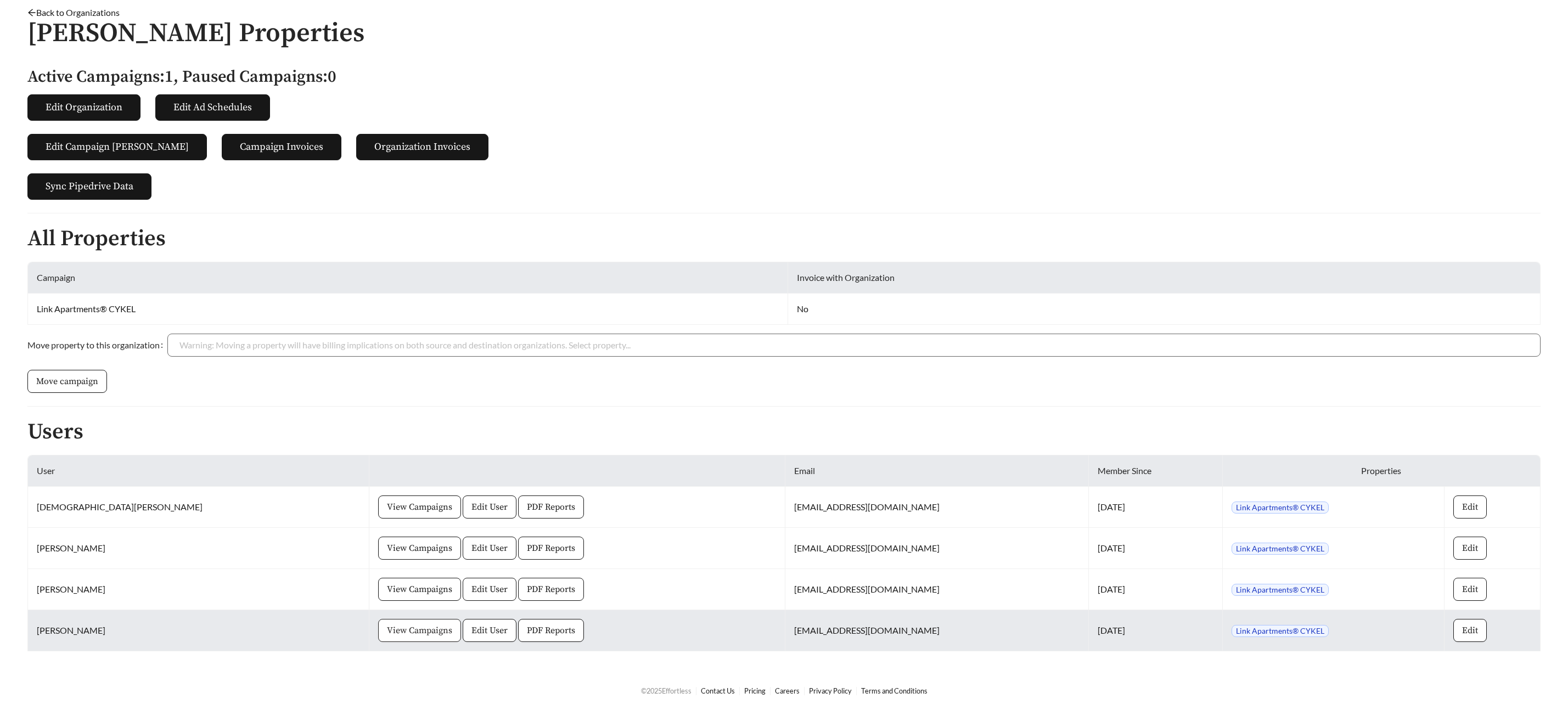
click at [387, 627] on span "View Campaigns" at bounding box center [419, 630] width 65 height 13
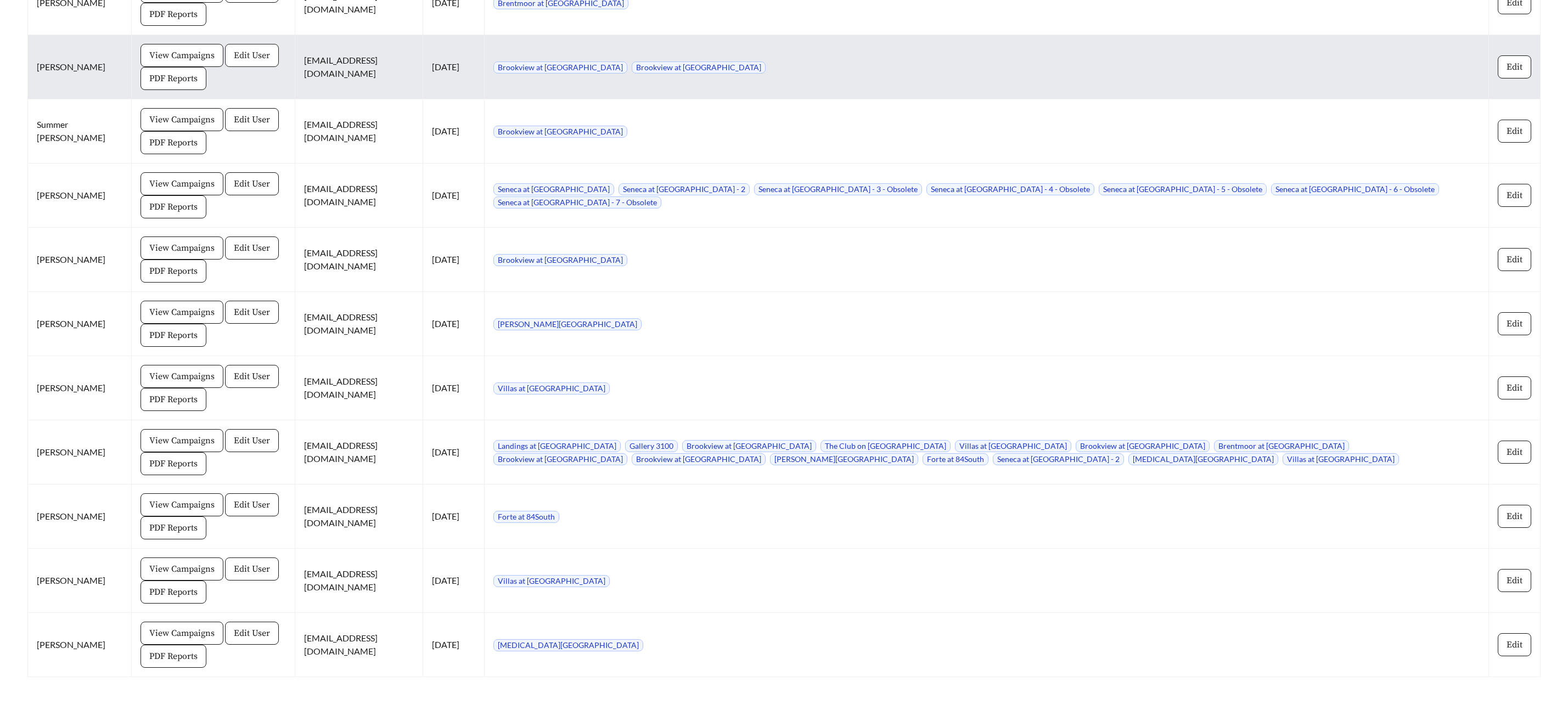
scroll to position [1837, 0]
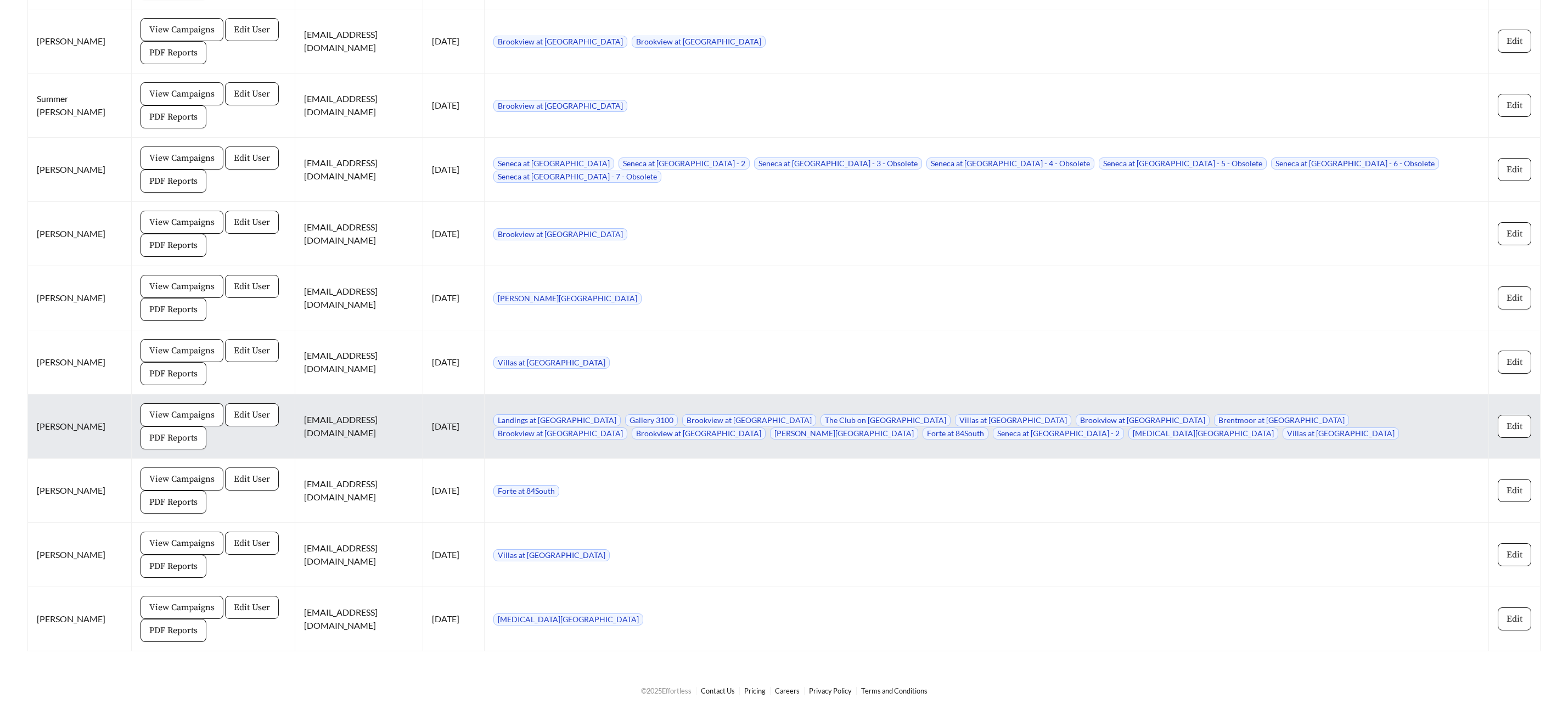
click at [162, 446] on button "PDF Reports" at bounding box center [173, 437] width 66 height 23
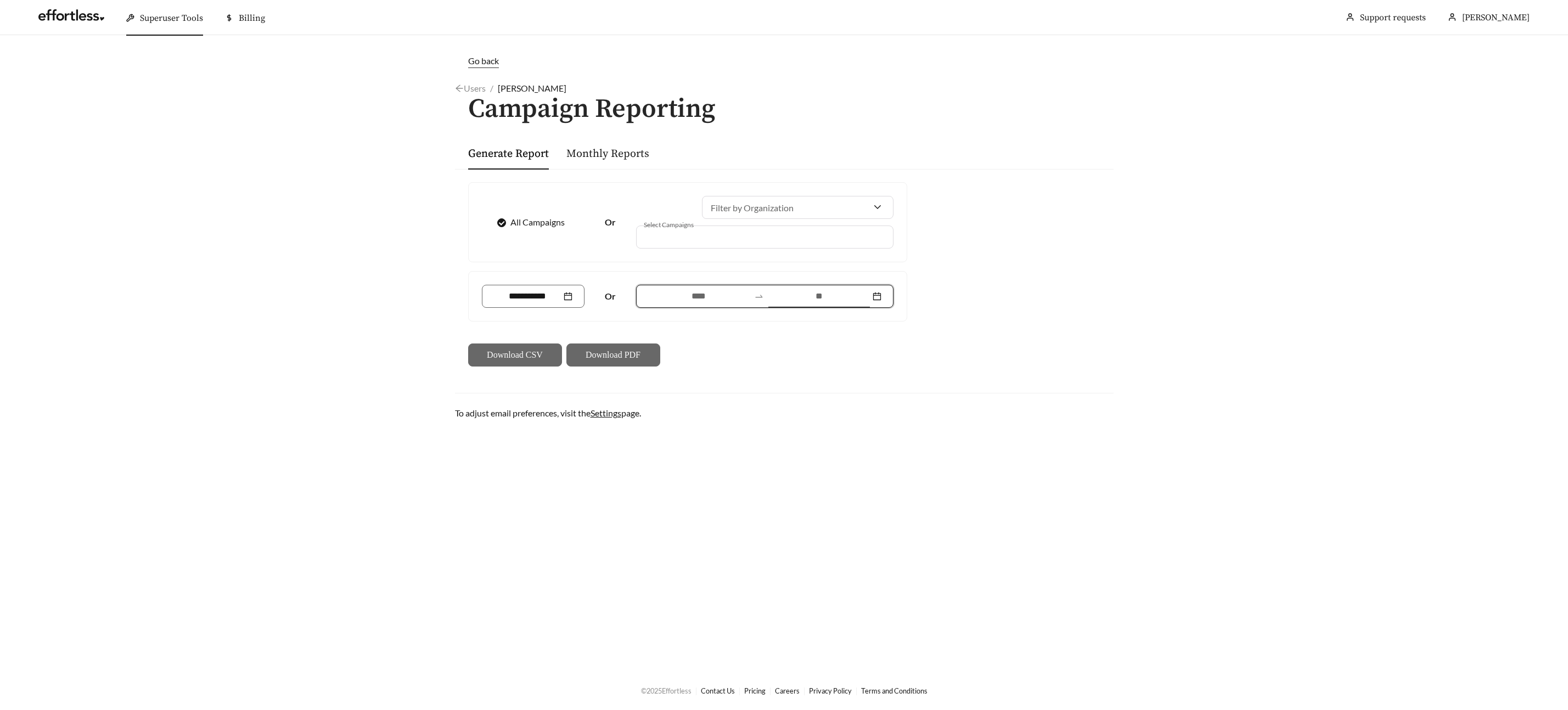
click at [783, 294] on input at bounding box center [819, 296] width 101 height 13
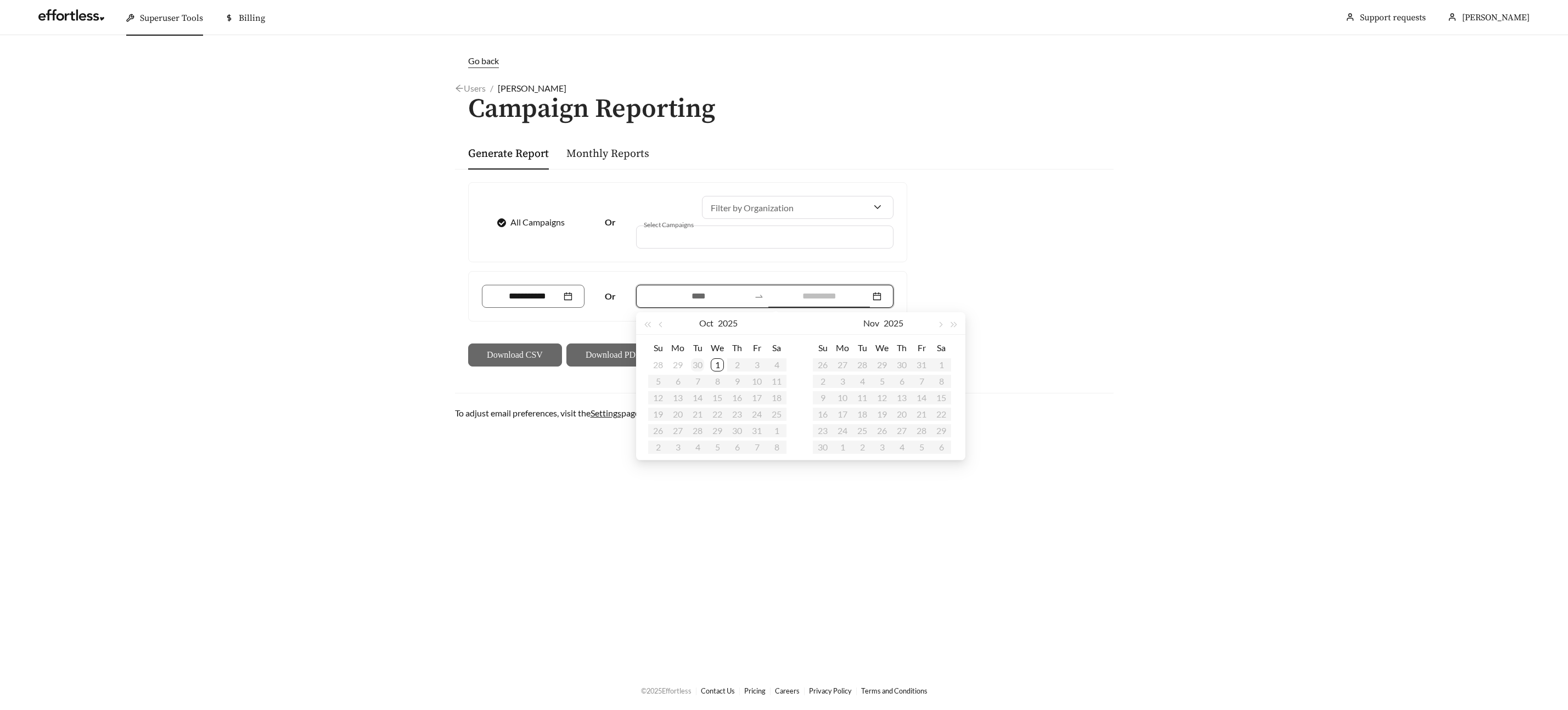
type input "**********"
click at [698, 360] on div "30" at bounding box center [698, 365] width 13 height 13
type input "**********"
click at [681, 361] on div "1" at bounding box center [678, 365] width 13 height 13
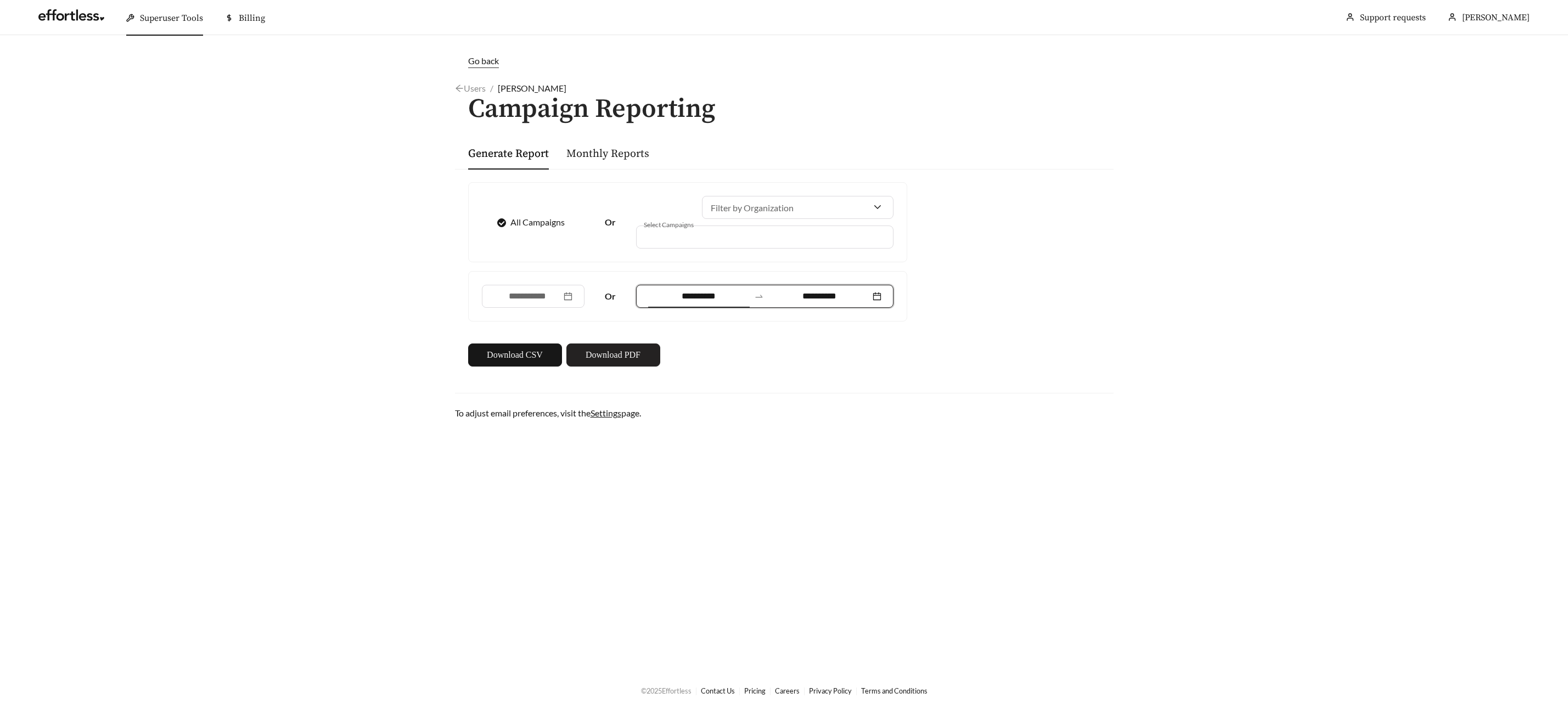
click at [604, 343] on button "Download PDF" at bounding box center [613, 355] width 93 height 23
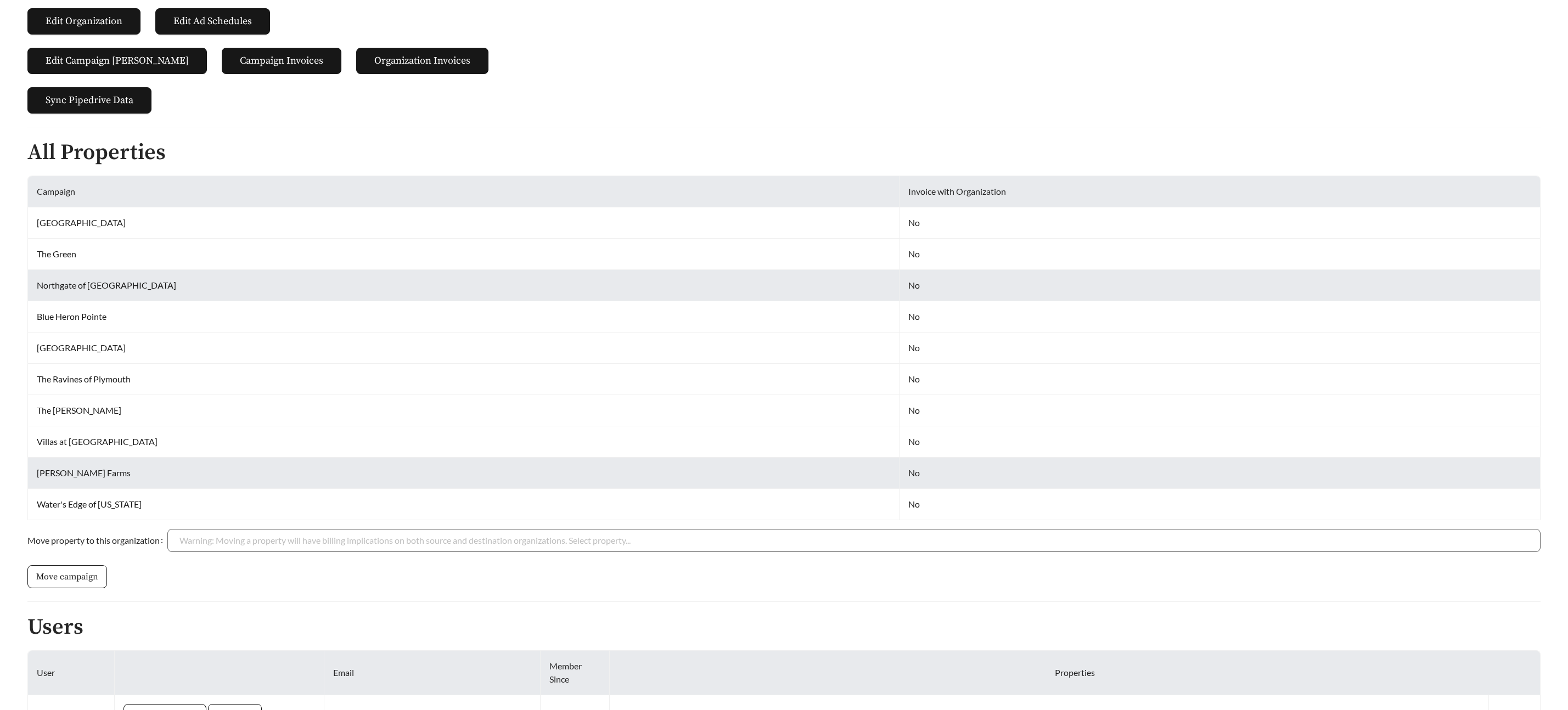
scroll to position [289, 0]
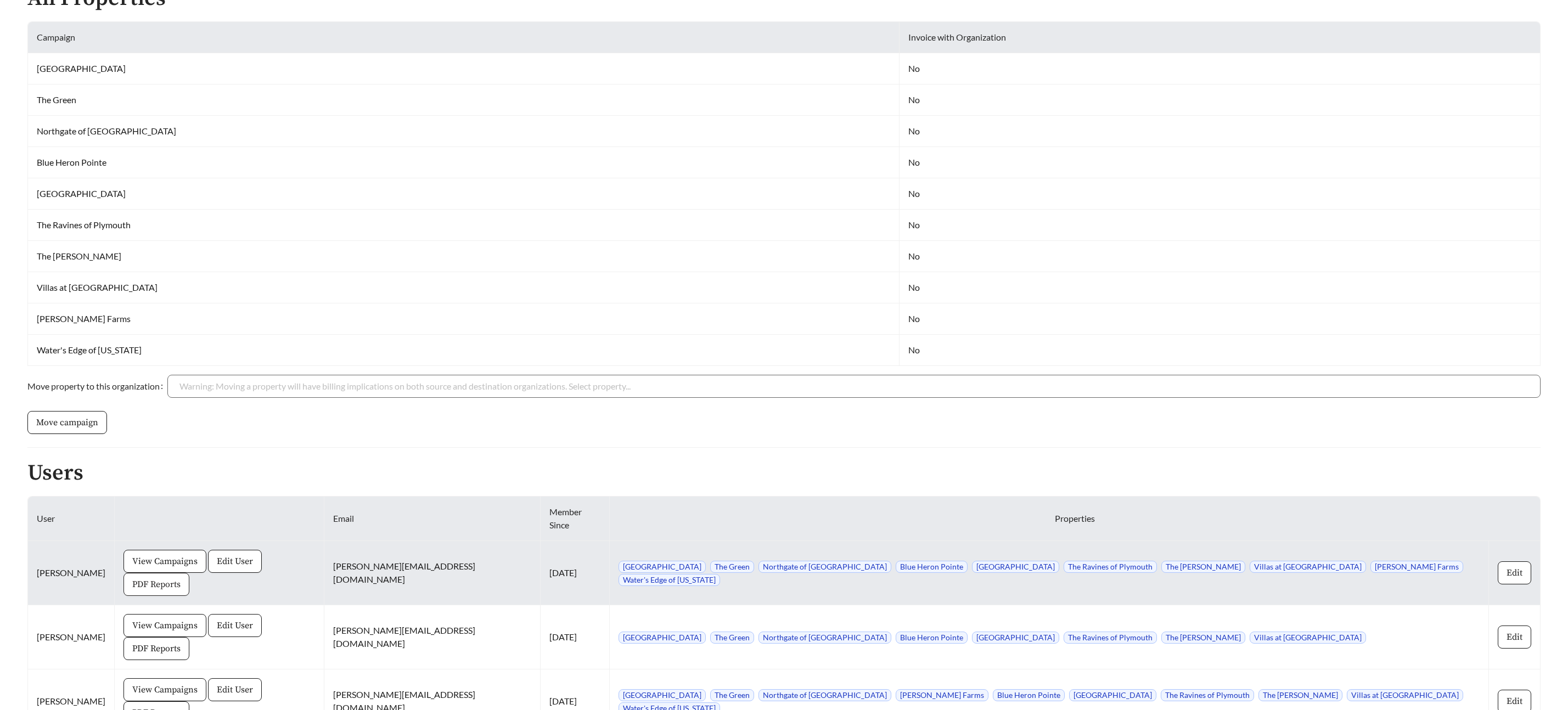
click at [180, 578] on span "PDF Reports" at bounding box center [156, 584] width 49 height 13
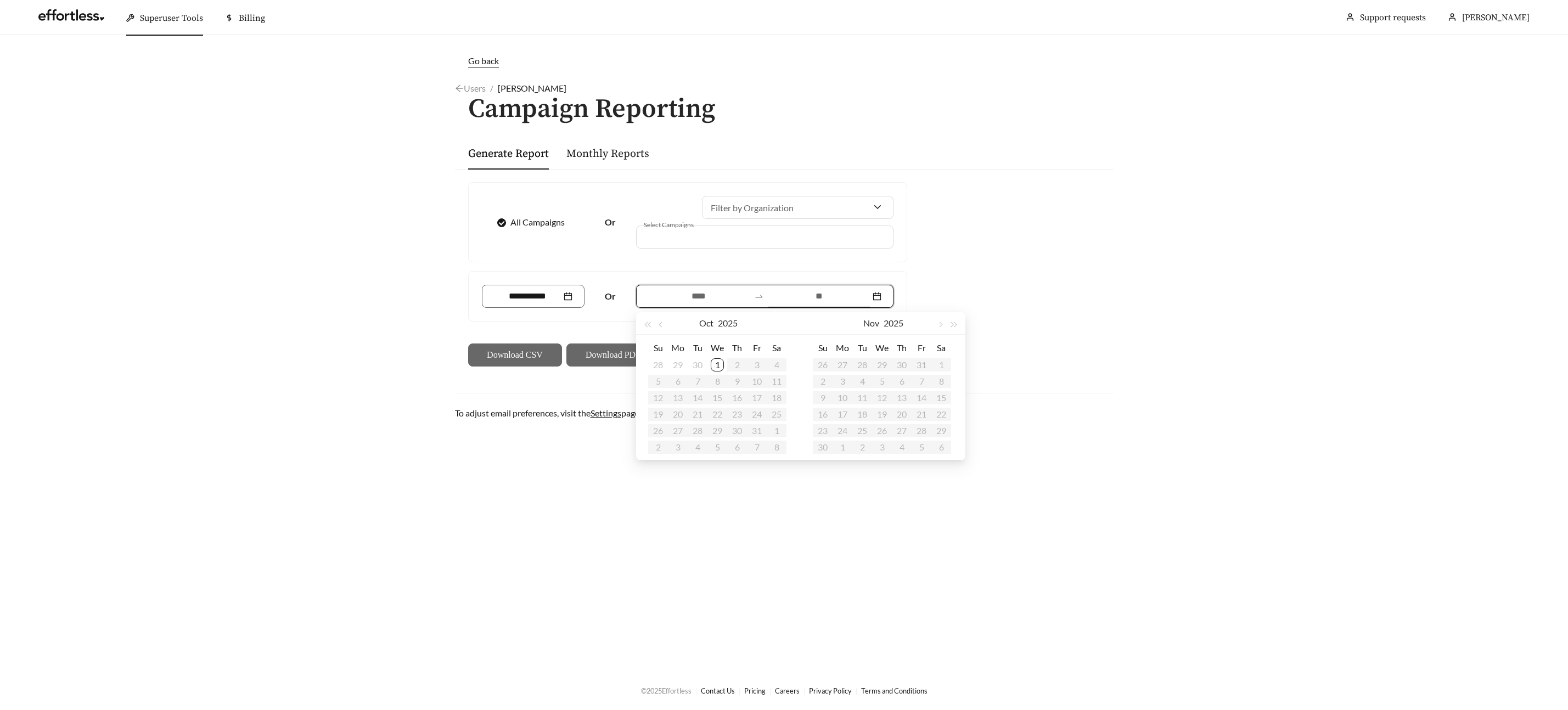
click at [787, 295] on input at bounding box center [819, 296] width 101 height 13
type input "**********"
click at [695, 365] on div "30" at bounding box center [698, 365] width 13 height 13
type input "**********"
drag, startPoint x: 679, startPoint y: 367, endPoint x: 689, endPoint y: 362, distance: 11.2
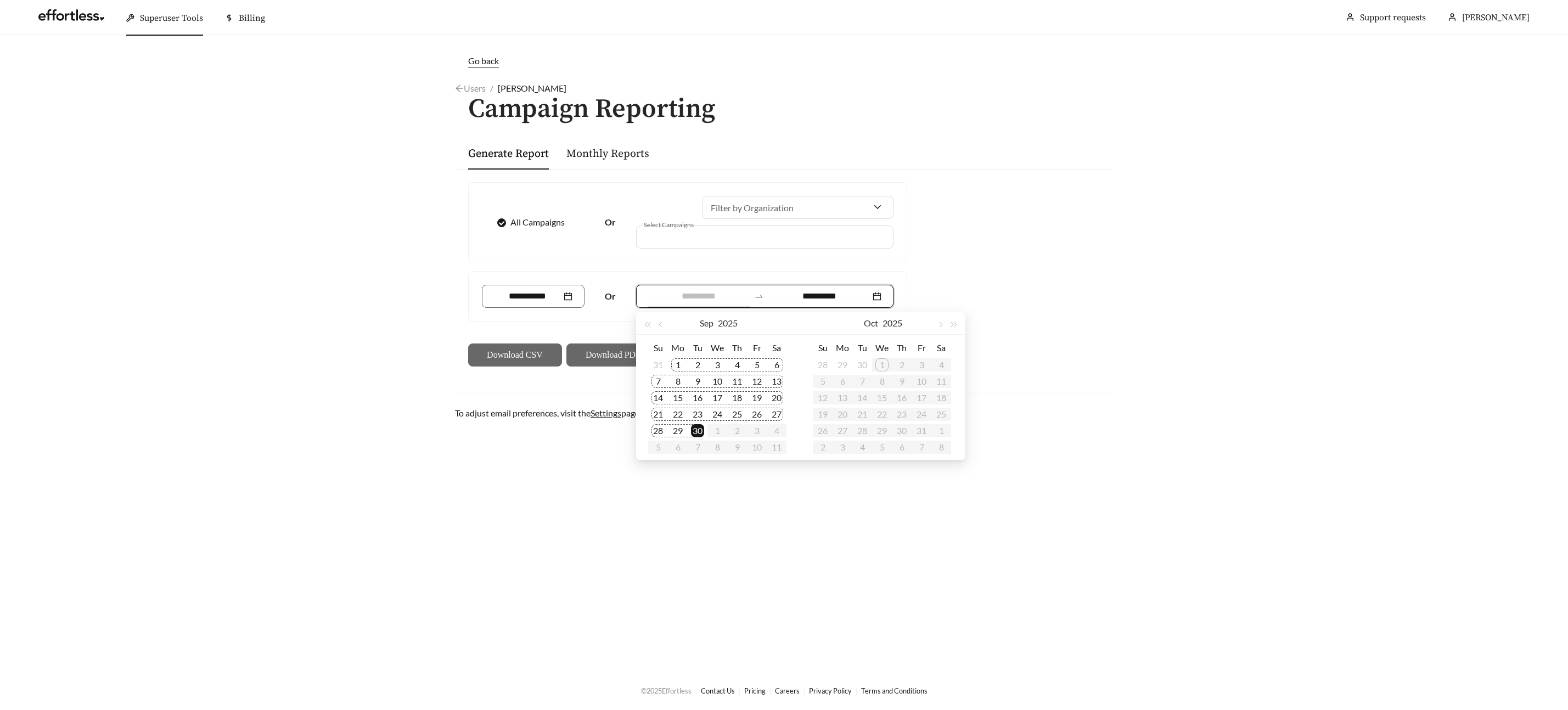
click at [678, 367] on div "1" at bounding box center [678, 365] width 13 height 13
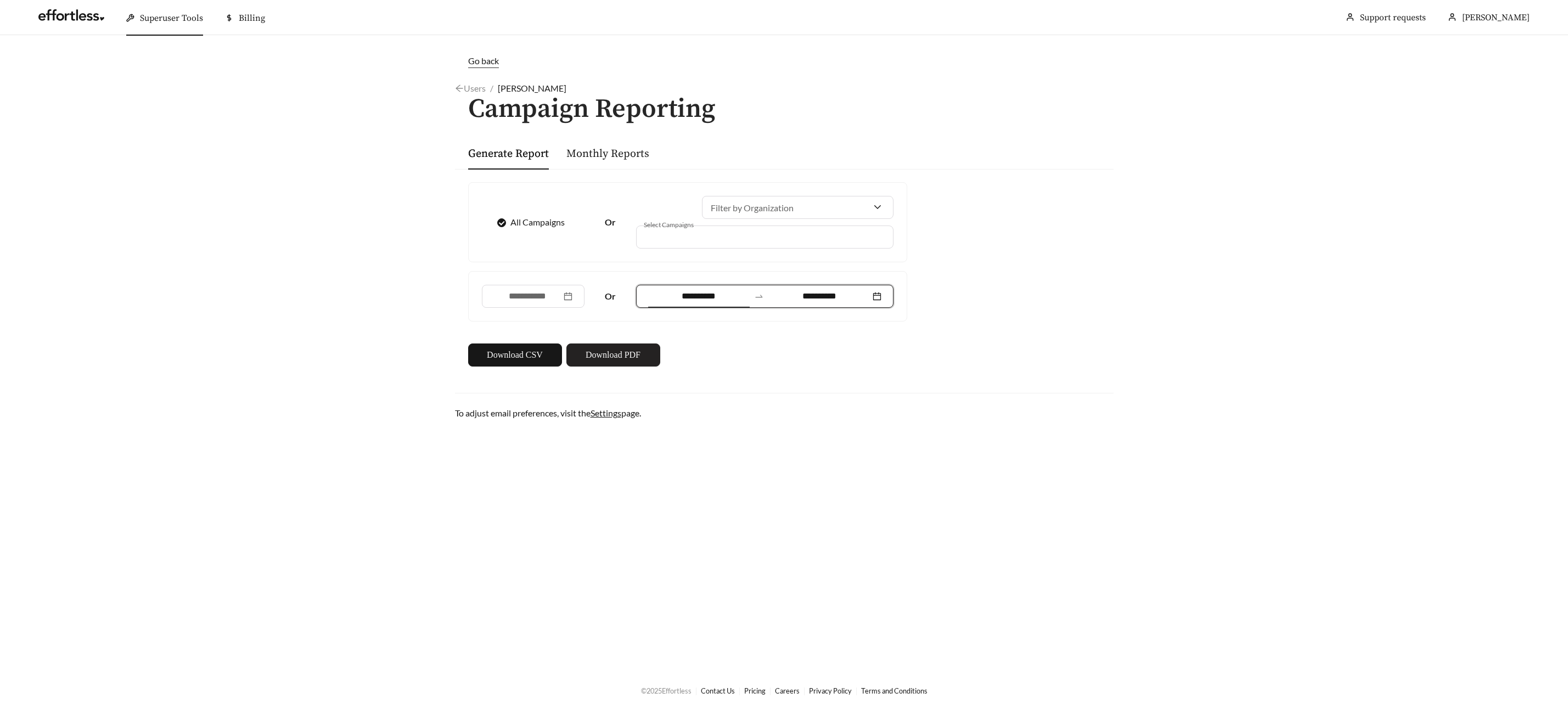
click at [612, 358] on span "Download PDF" at bounding box center [613, 355] width 55 height 13
